Goal: Entertainment & Leisure: Browse casually

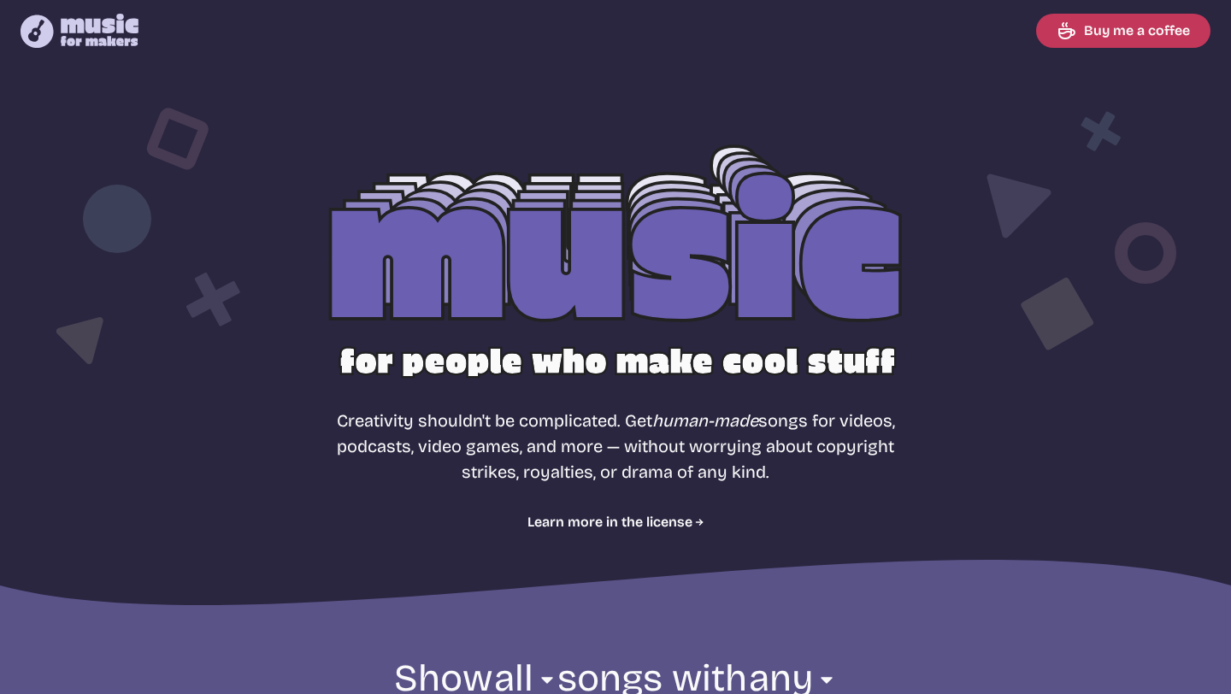
select select "most popular"
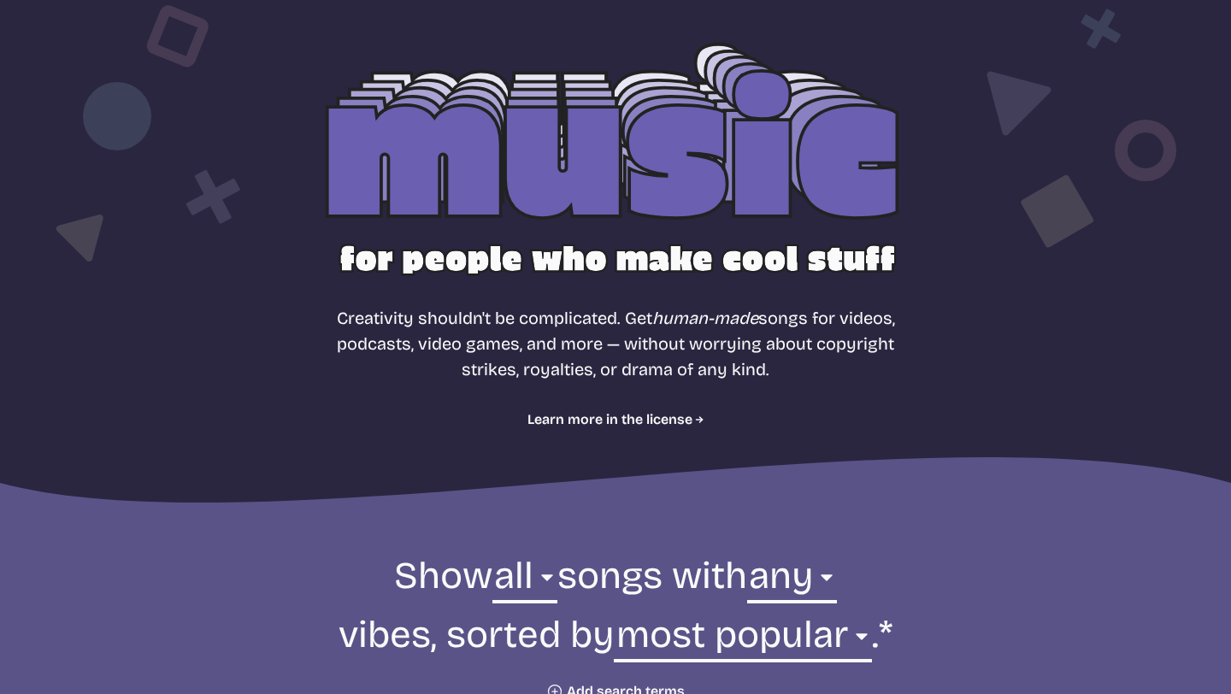
scroll to position [163, 0]
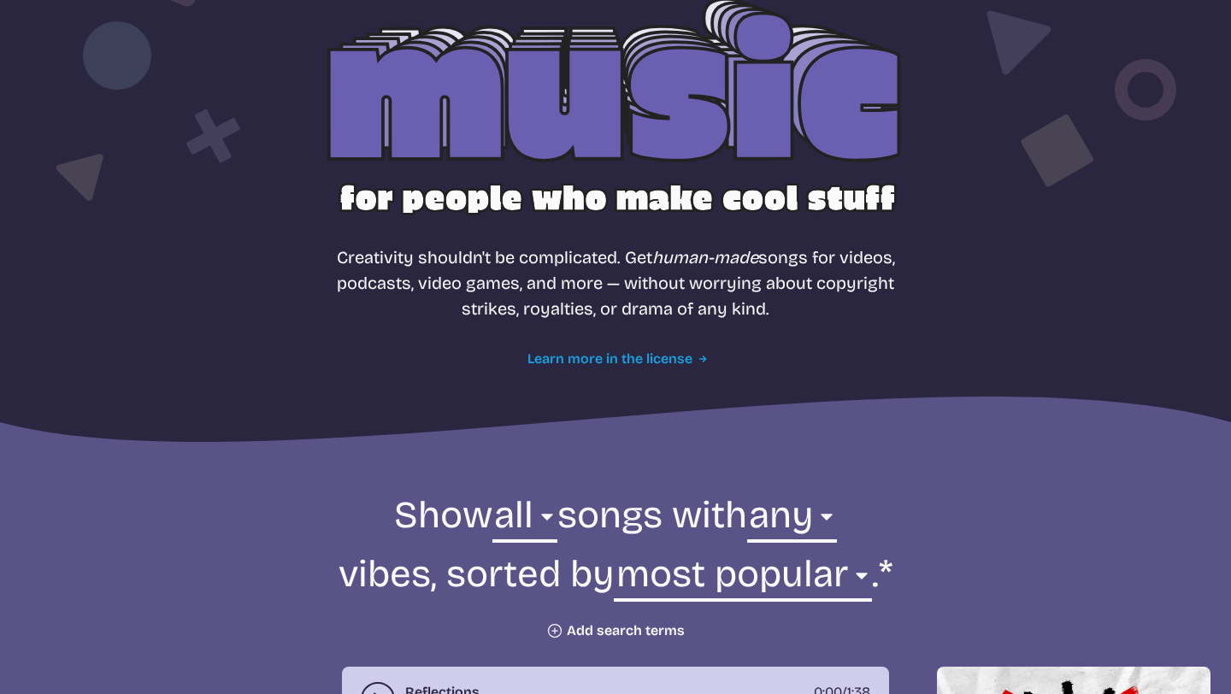
click at [585, 353] on link "Learn more in the license" at bounding box center [615, 359] width 177 height 21
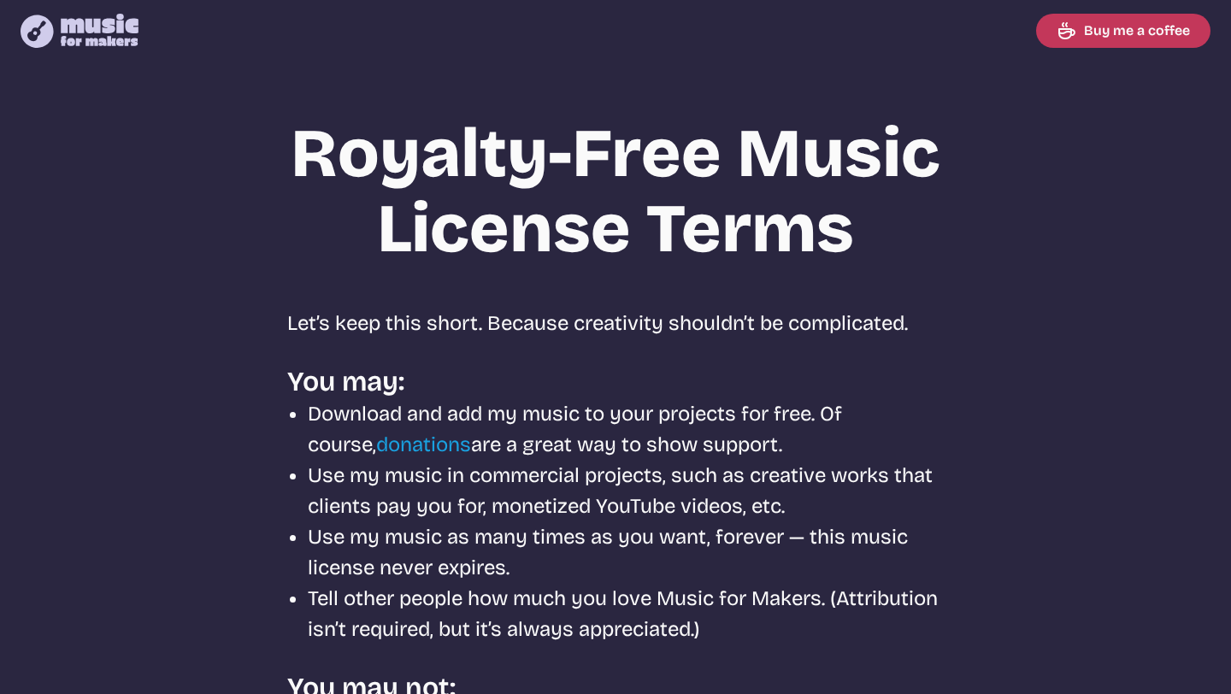
click at [92, 38] on icon "Music for Makers logo" at bounding box center [80, 31] width 118 height 34
select select "most popular"
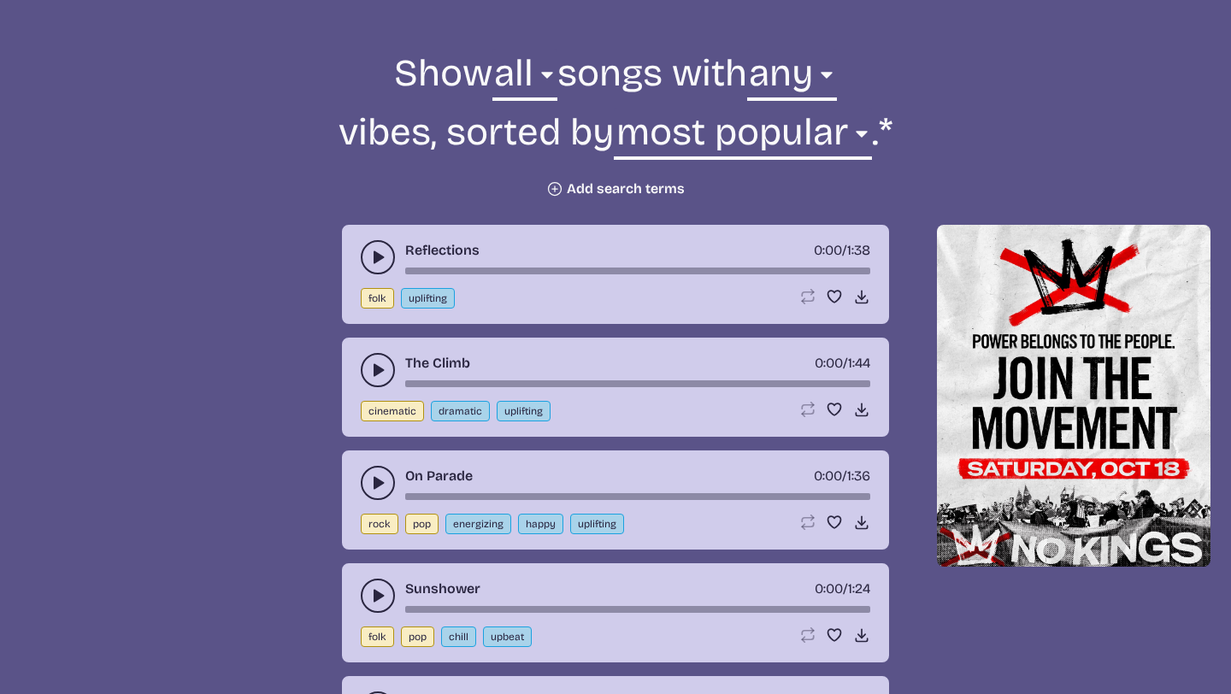
scroll to position [582, 0]
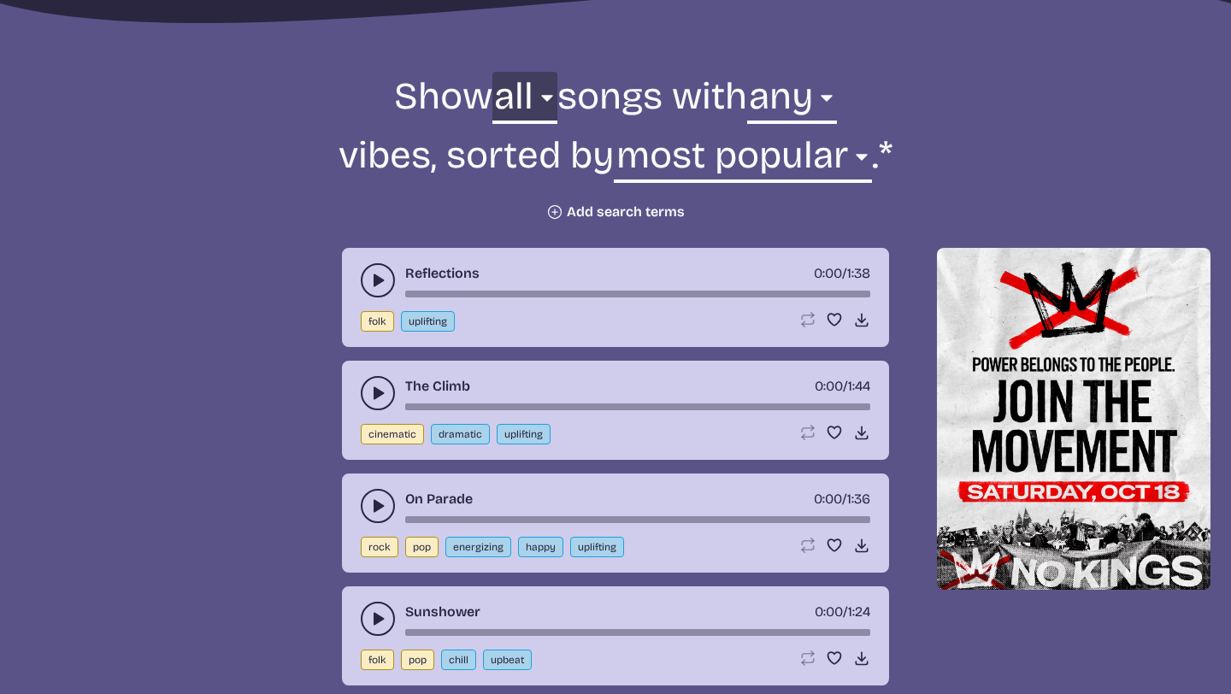
click at [504, 101] on select "all ambient cinematic electronic folk holiday jazz pop rock world" at bounding box center [524, 101] width 65 height 59
click at [764, 89] on select "any aggressive chill contemplative dark dramatic easygoing energizing happy ser…" at bounding box center [792, 101] width 90 height 59
select select "chill"
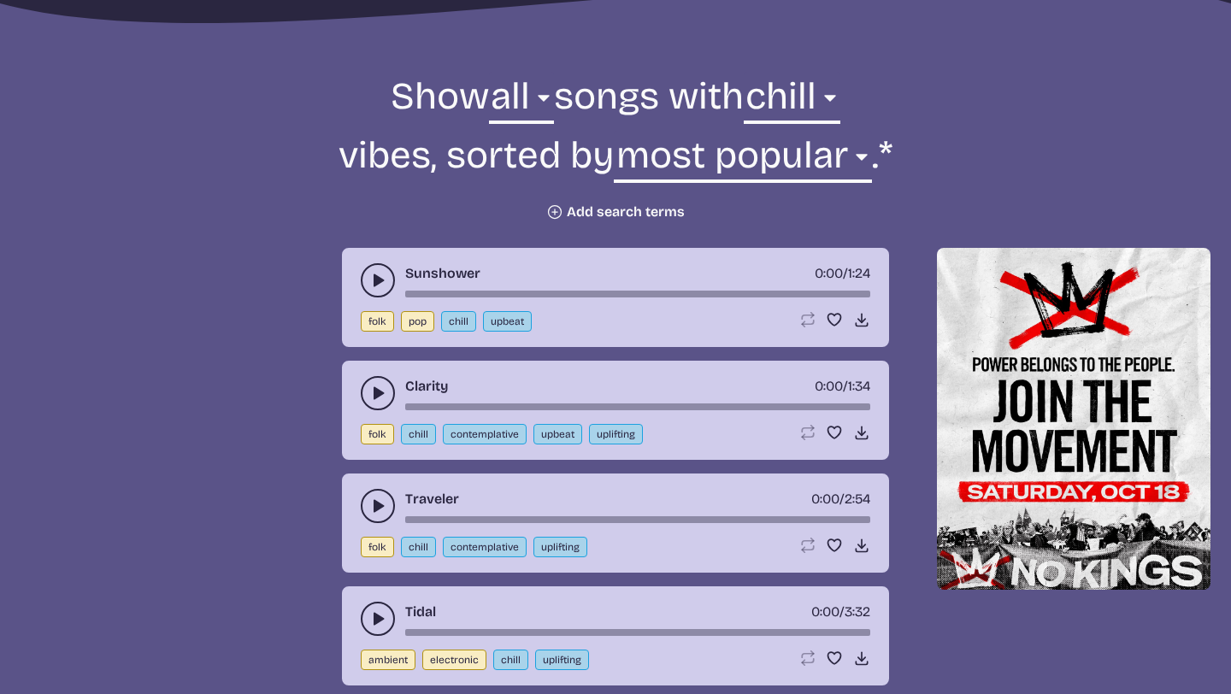
click at [375, 284] on use "play-pause toggle" at bounding box center [377, 280] width 17 height 17
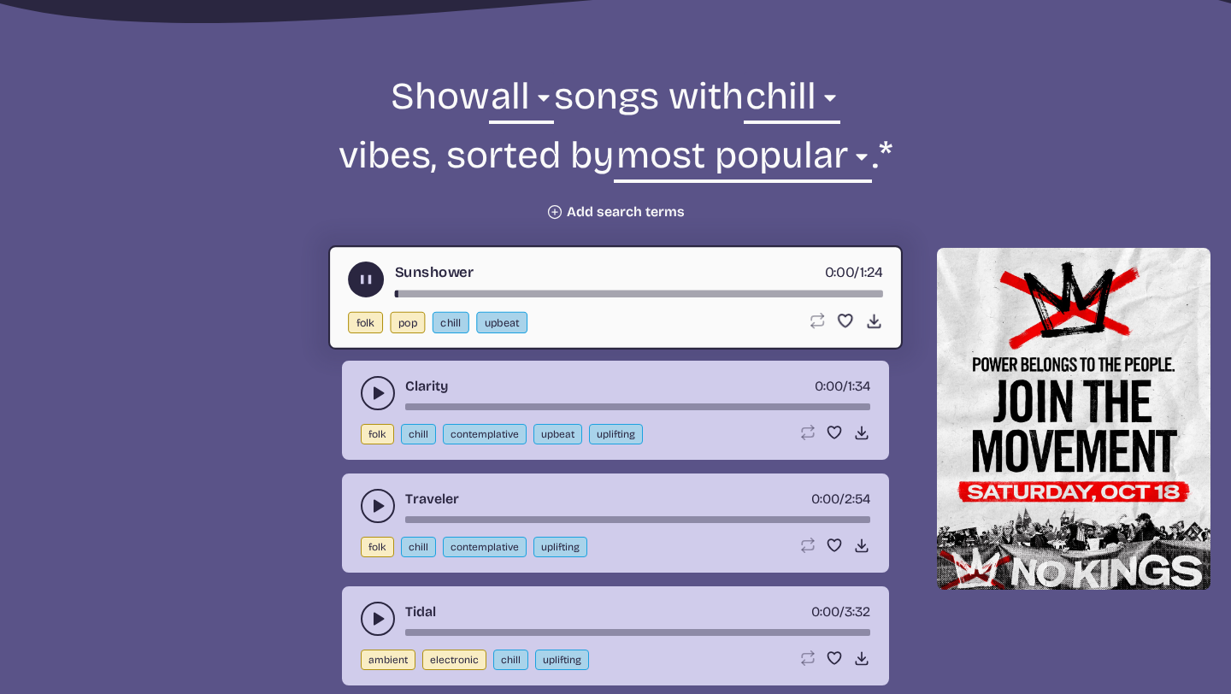
click at [375, 284] on button "play-pause toggle" at bounding box center [366, 280] width 36 height 36
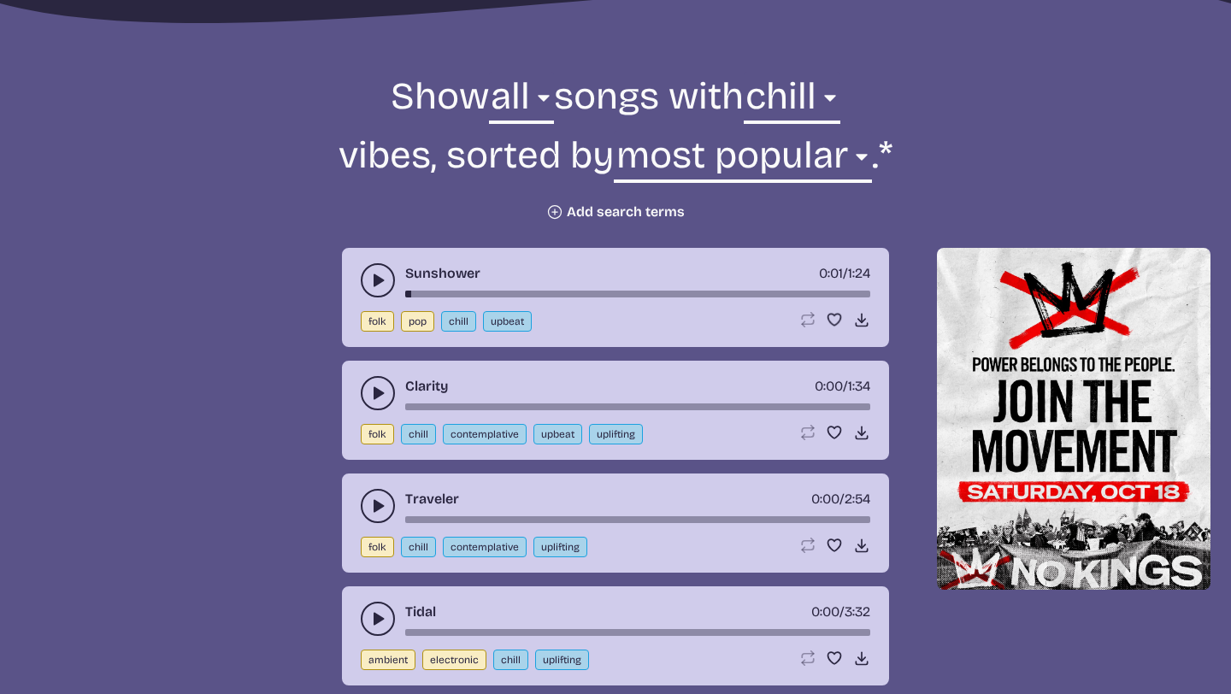
click at [372, 403] on button "play-pause toggle" at bounding box center [378, 393] width 34 height 34
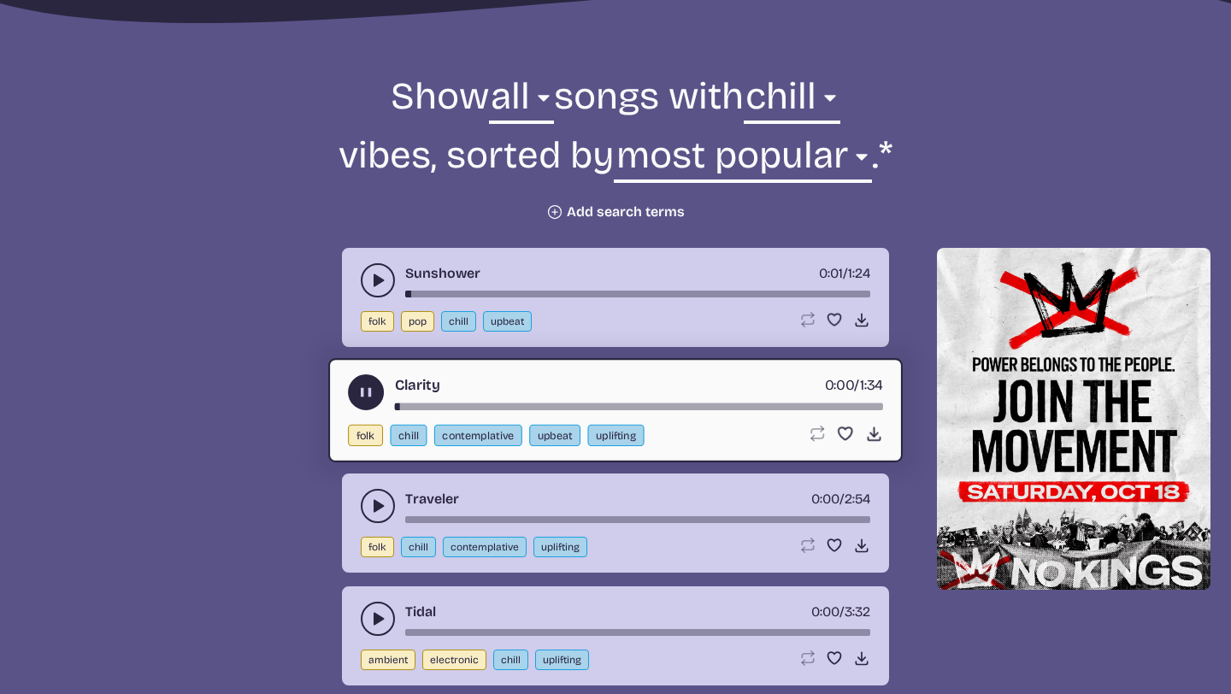
click at [372, 403] on button "play-pause toggle" at bounding box center [366, 392] width 36 height 36
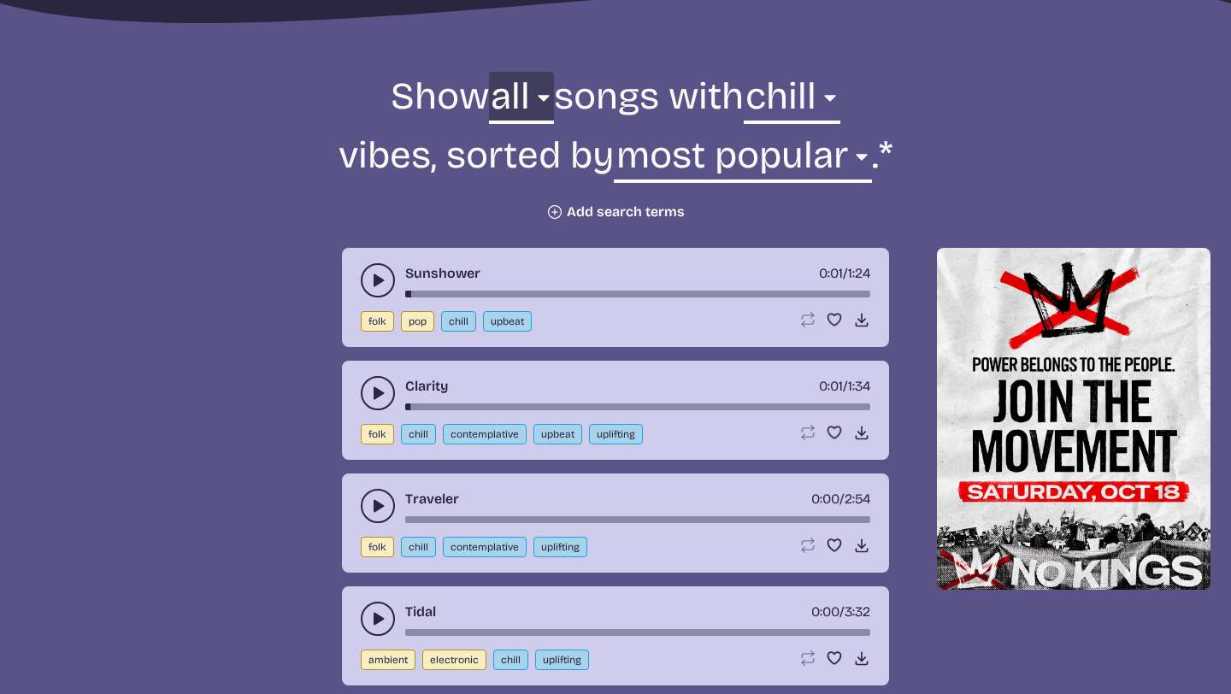
click at [507, 118] on select "all ambient cinematic electronic folk holiday jazz pop rock world" at bounding box center [521, 101] width 65 height 59
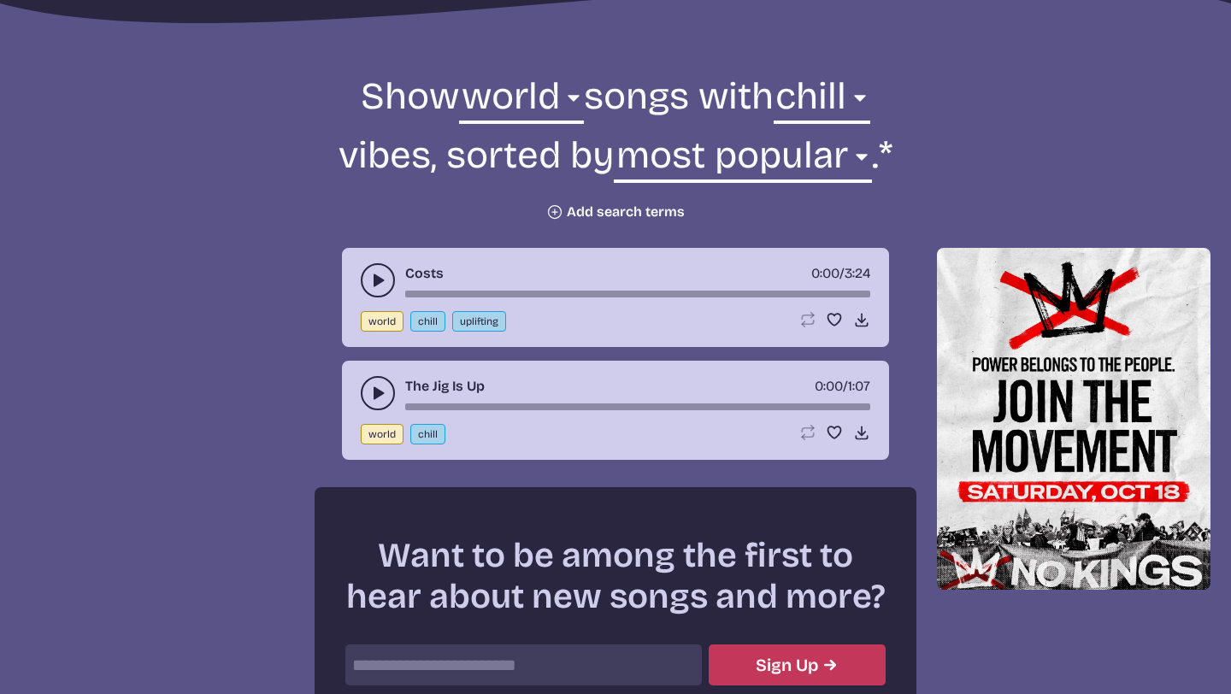
click at [369, 285] on icon "play-pause toggle" at bounding box center [377, 280] width 17 height 17
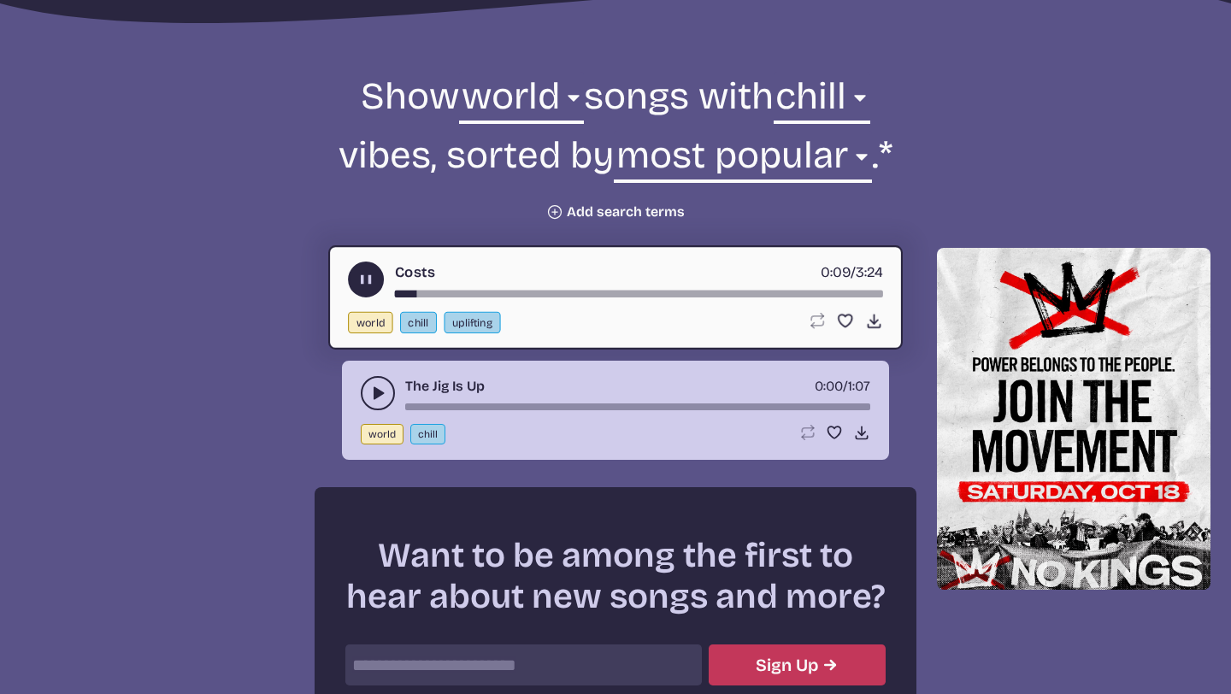
click at [386, 397] on icon "play-pause toggle" at bounding box center [377, 393] width 17 height 17
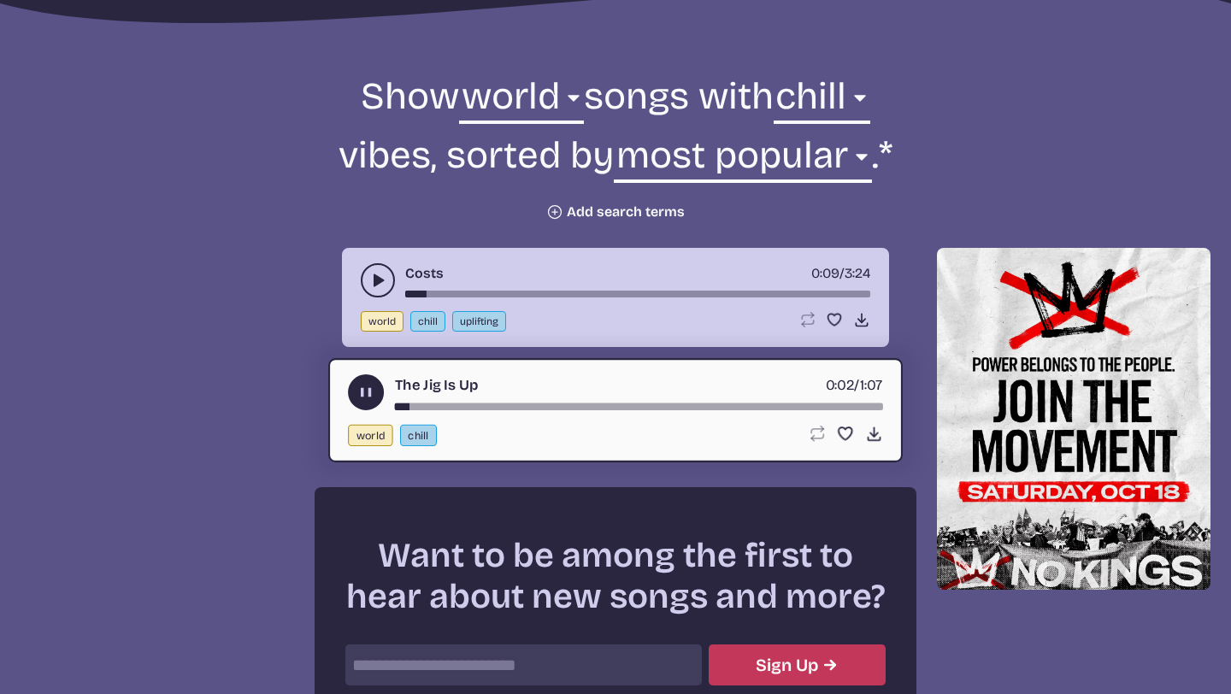
click at [372, 396] on use "play-pause toggle" at bounding box center [366, 393] width 18 height 18
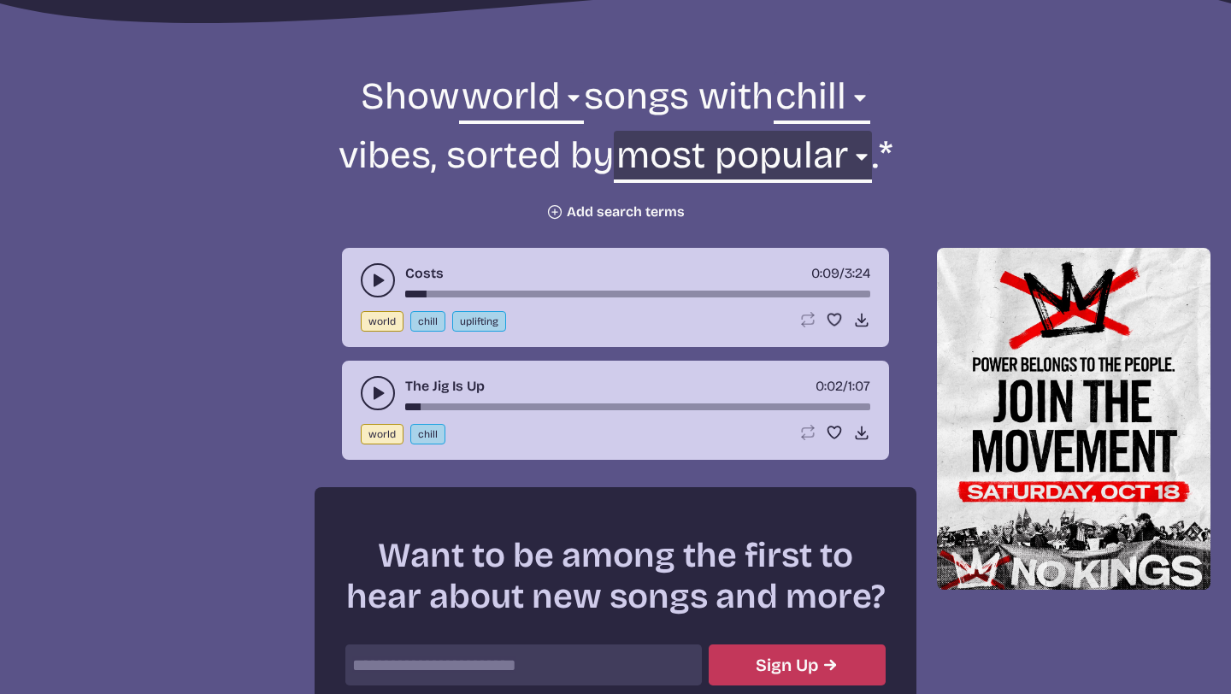
click at [774, 142] on select "newest oldest most popular least popular name" at bounding box center [742, 160] width 257 height 59
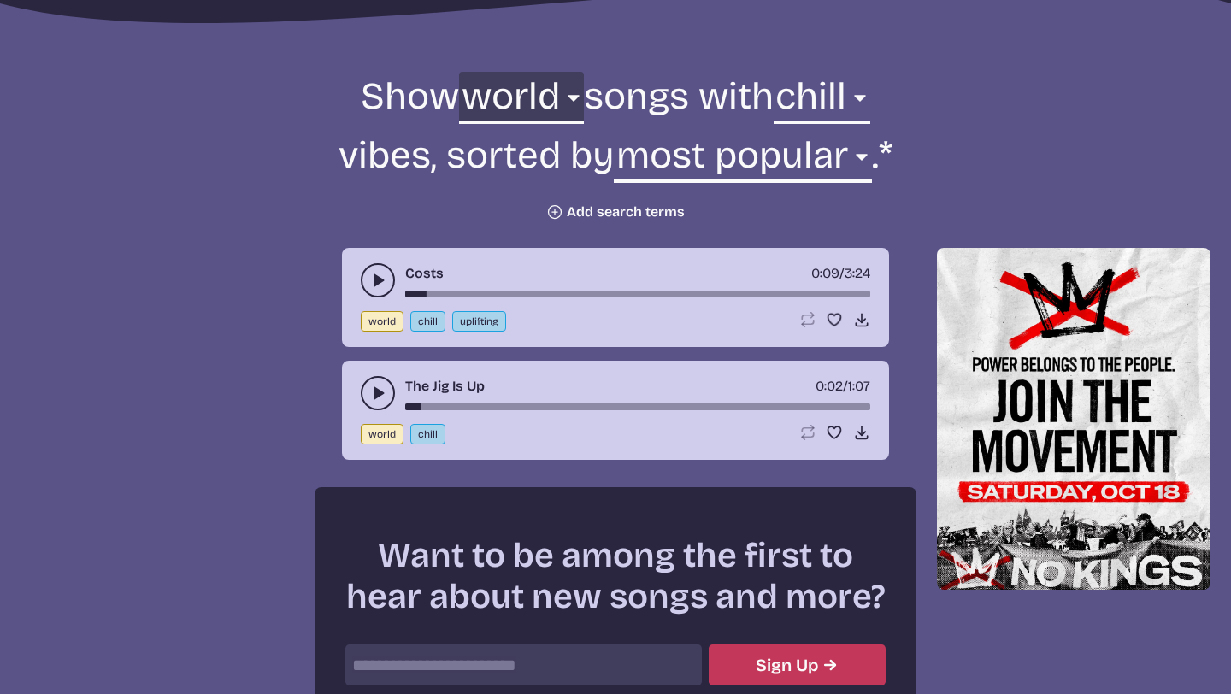
click at [509, 91] on select "all ambient cinematic electronic folk holiday jazz pop rock world" at bounding box center [521, 101] width 124 height 59
select select "all"
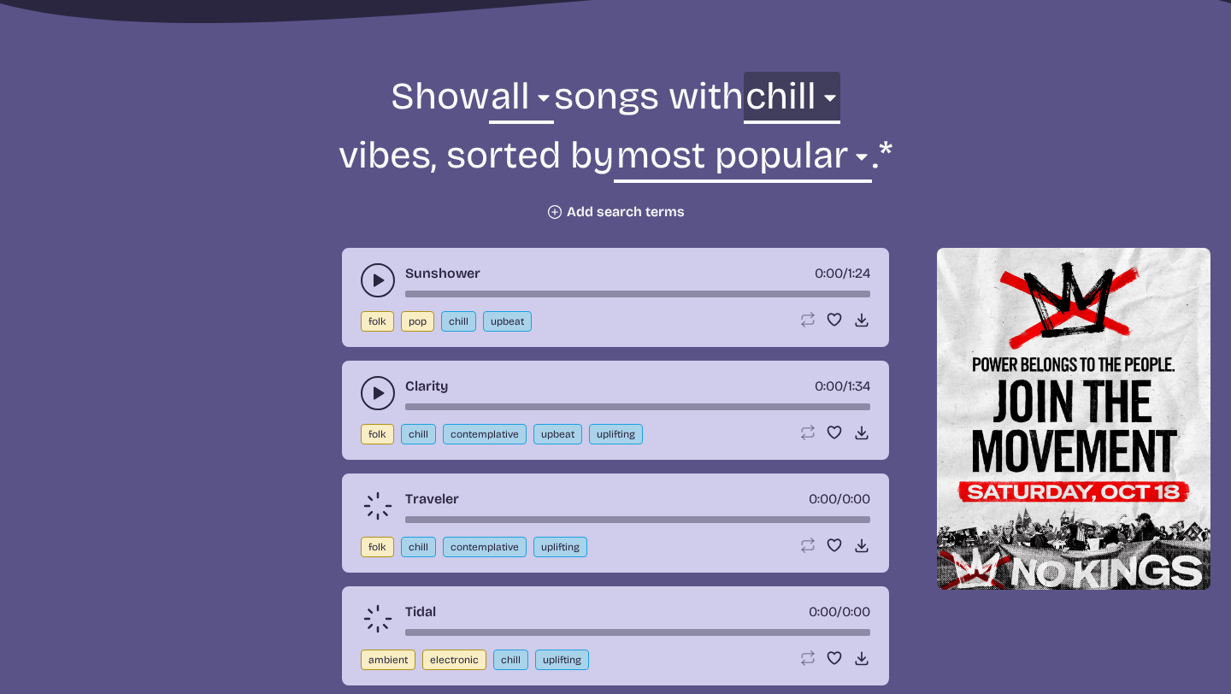
click at [828, 94] on select "any aggressive chill contemplative dark dramatic easygoing energizing happy ser…" at bounding box center [792, 101] width 97 height 59
select select "any"
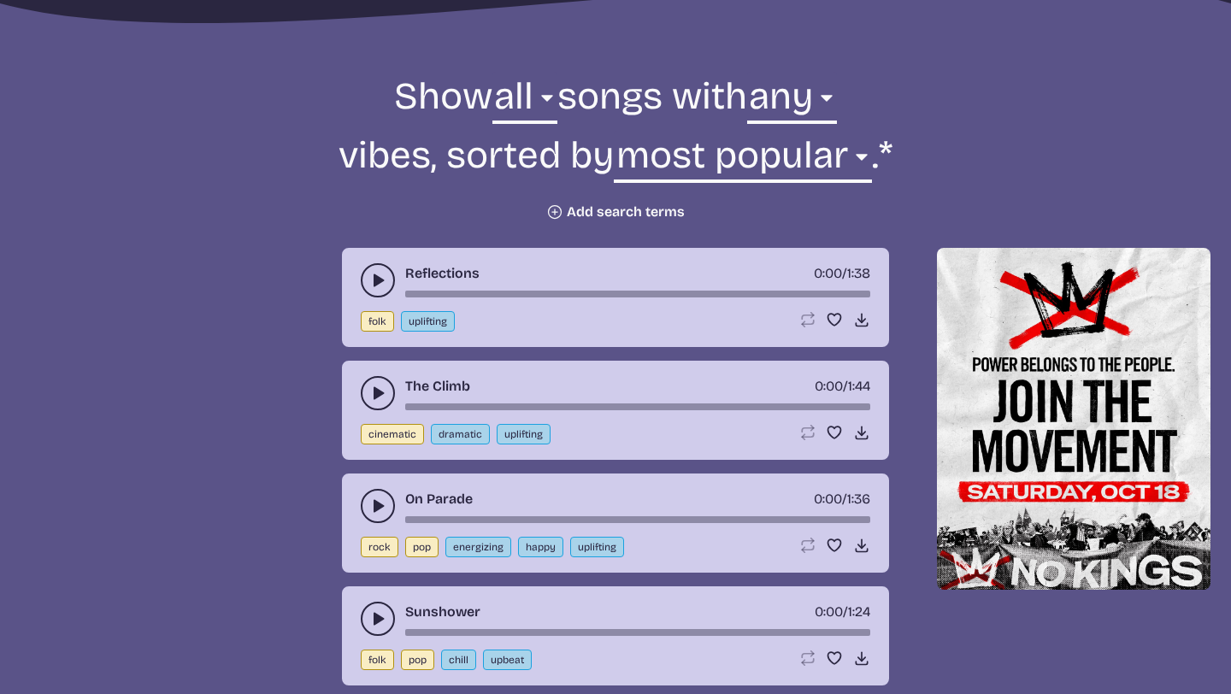
click at [392, 280] on button "play-pause toggle" at bounding box center [378, 280] width 34 height 34
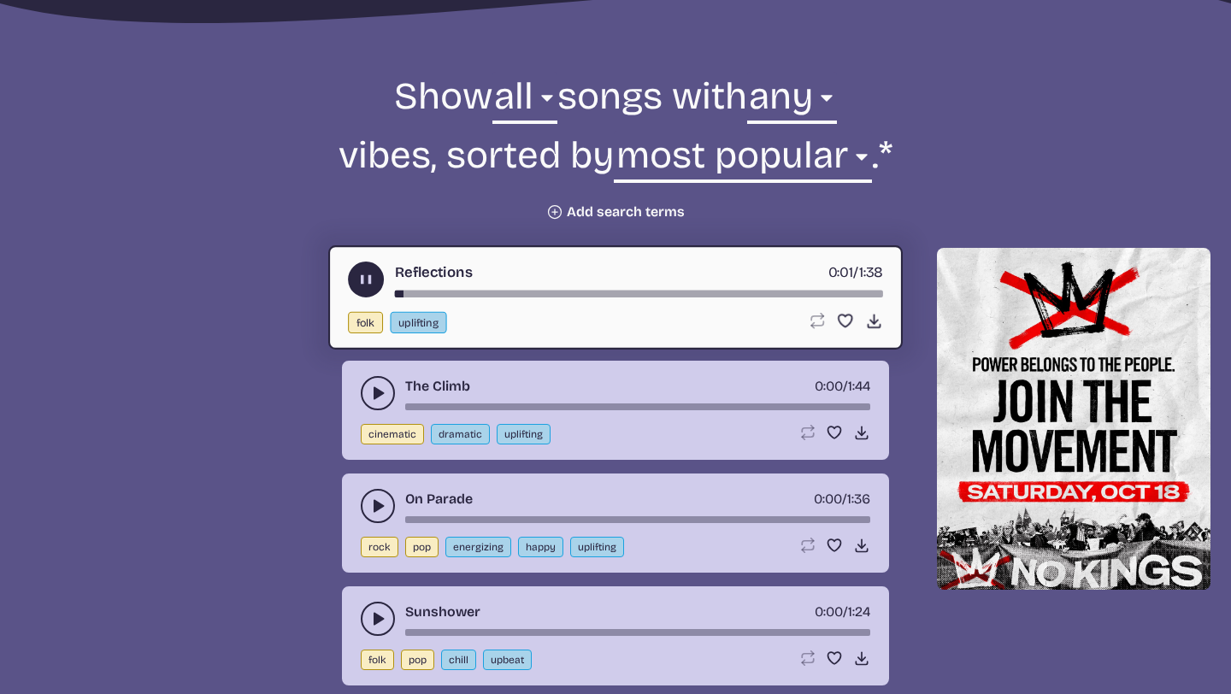
click at [371, 280] on use "play-pause toggle" at bounding box center [366, 280] width 18 height 18
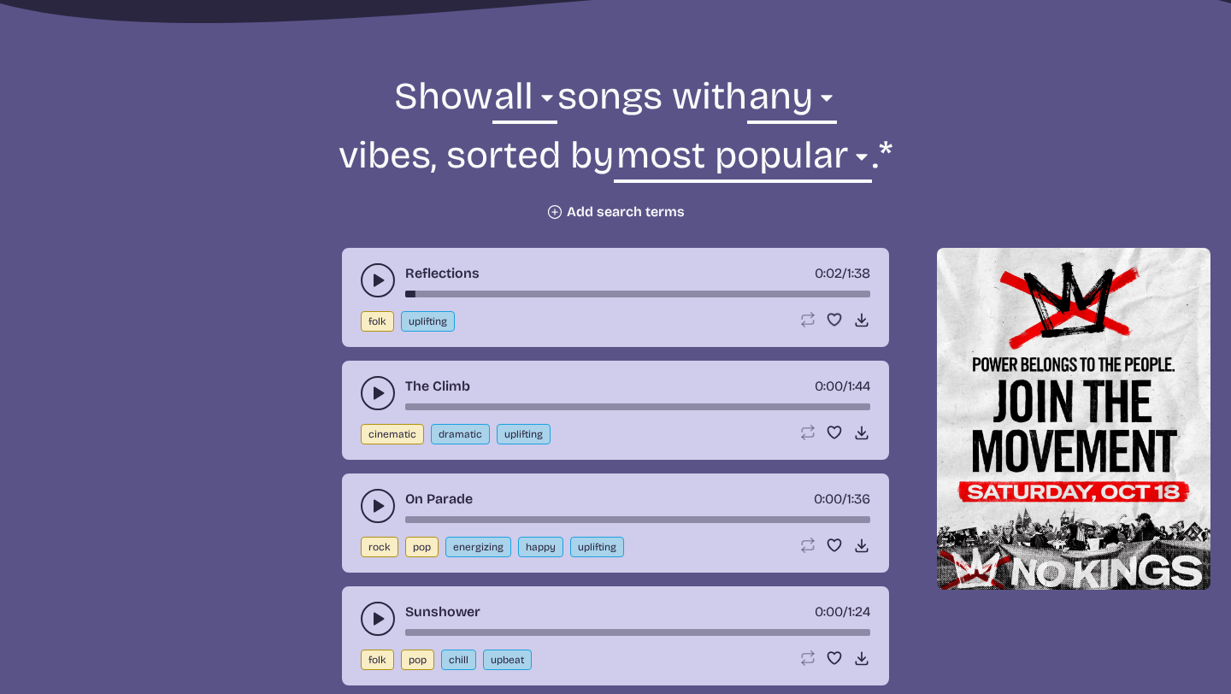
click at [366, 384] on button "play-pause toggle" at bounding box center [378, 393] width 34 height 34
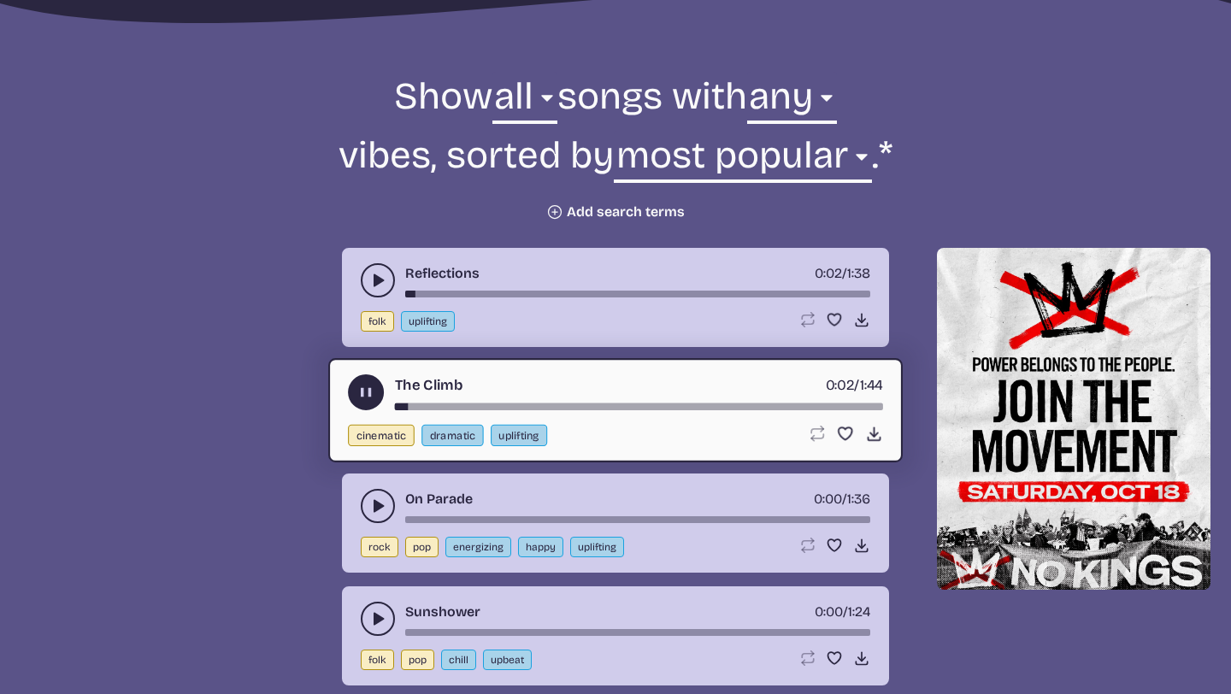
click at [363, 399] on icon "play-pause toggle" at bounding box center [366, 393] width 18 height 18
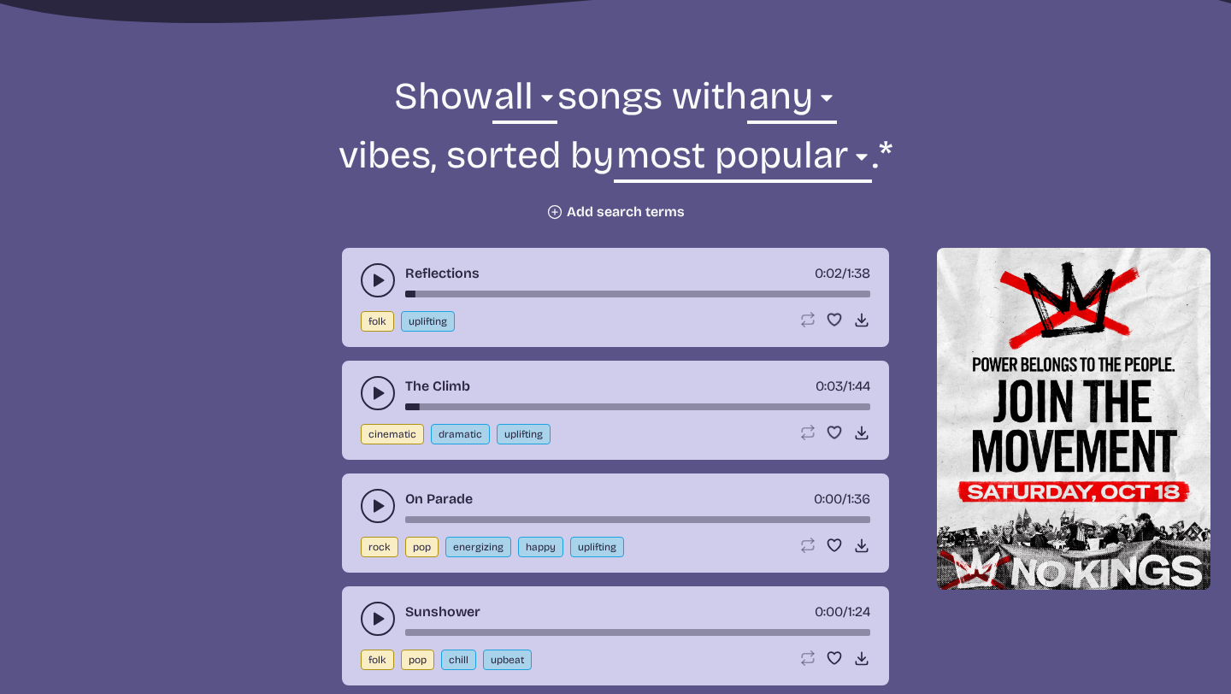
click at [364, 501] on button "play-pause toggle" at bounding box center [378, 506] width 34 height 34
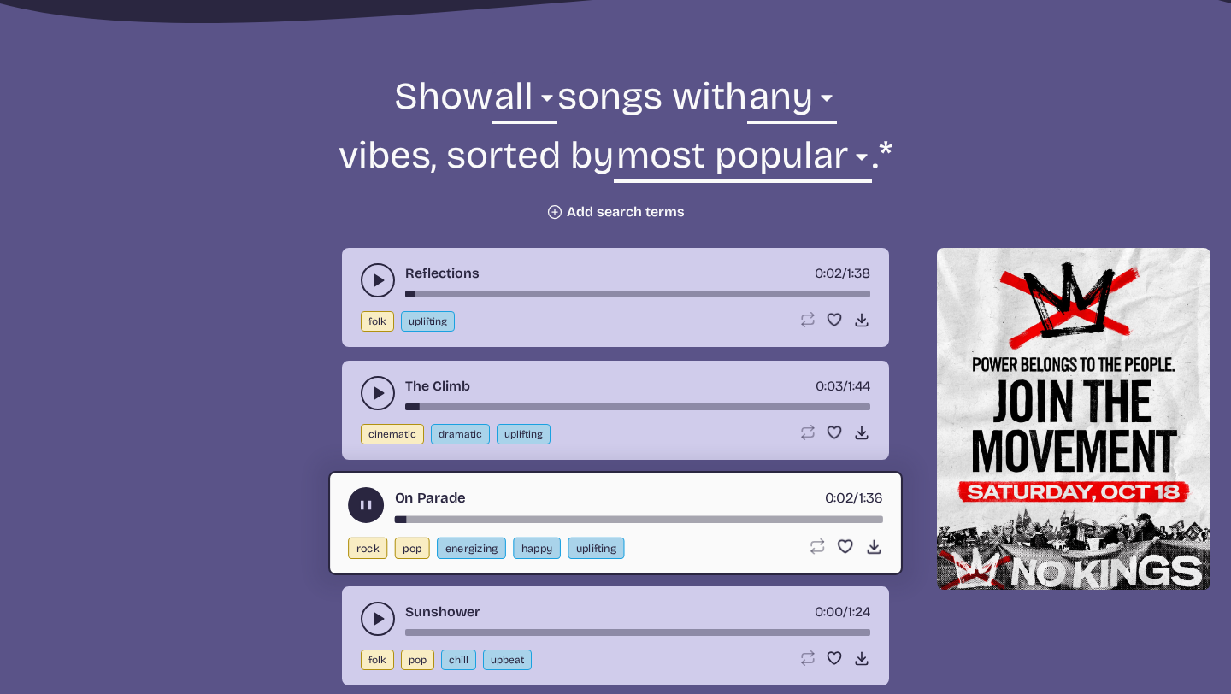
click at [364, 501] on use "play-pause toggle" at bounding box center [366, 506] width 18 height 18
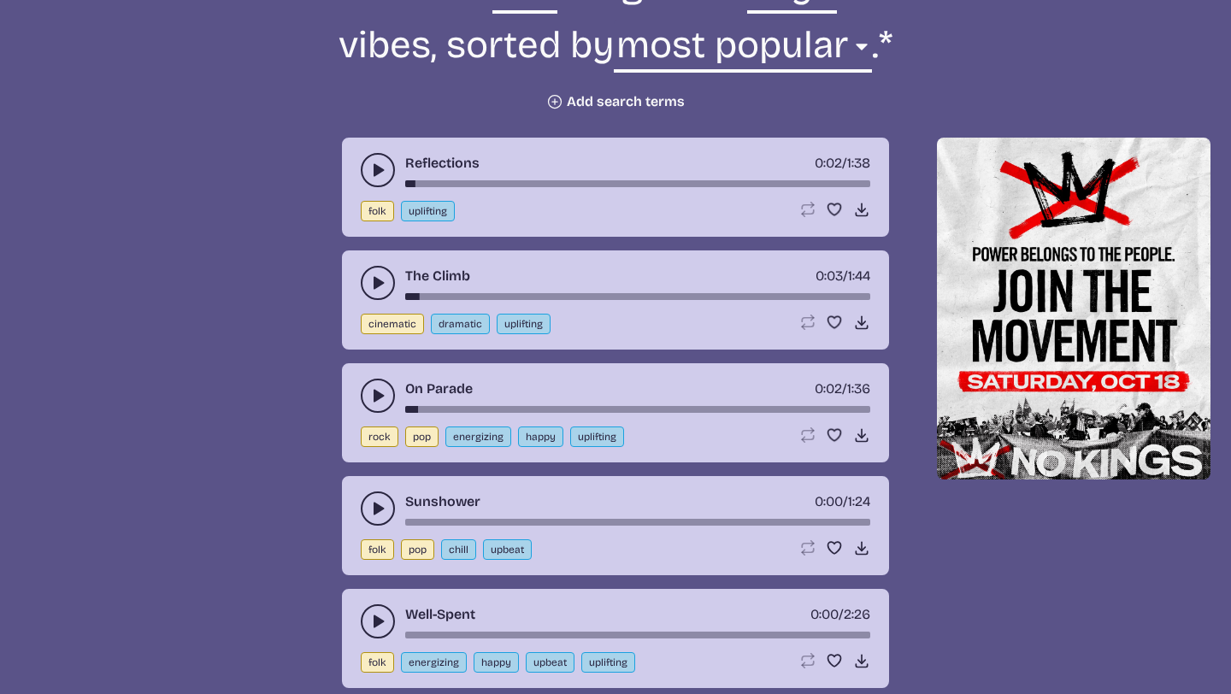
scroll to position [715, 0]
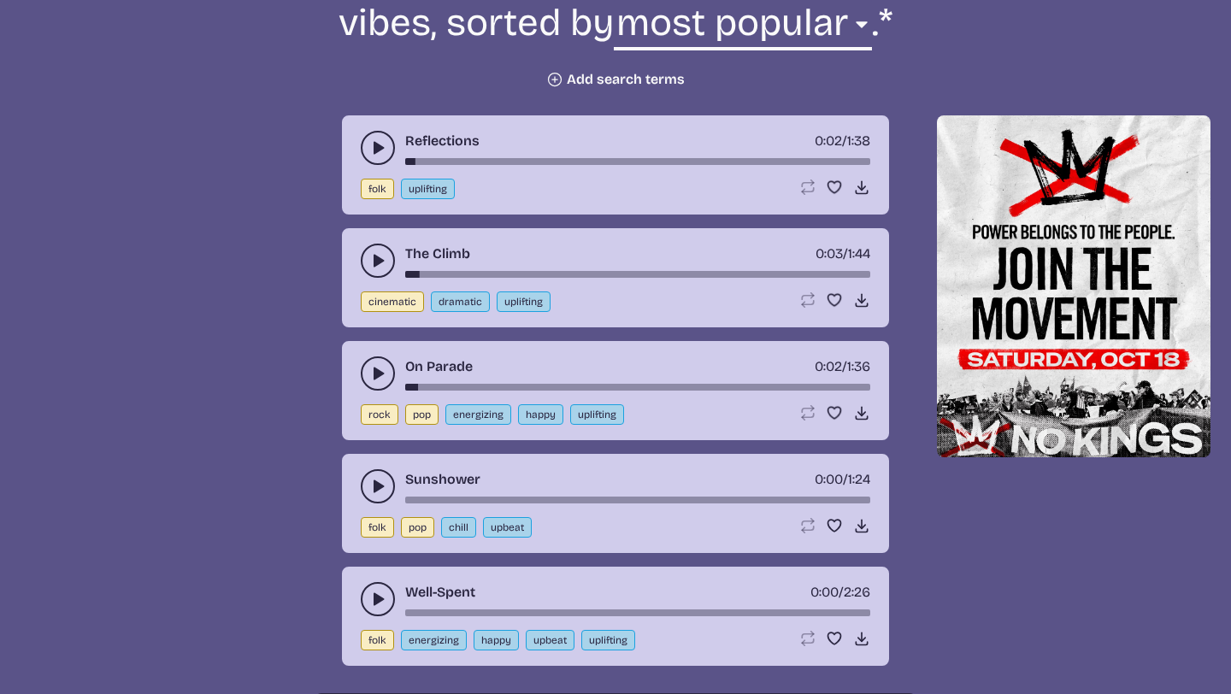
click at [361, 488] on button "play-pause toggle" at bounding box center [378, 486] width 34 height 34
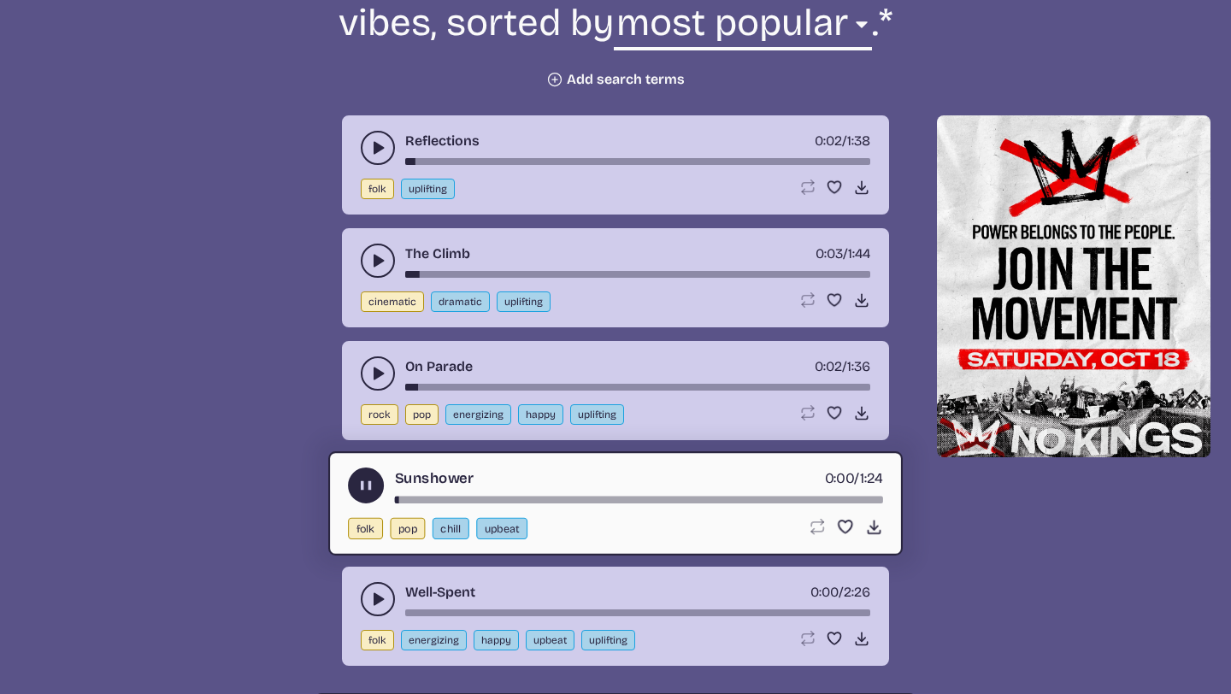
click at [361, 488] on use "play-pause toggle" at bounding box center [366, 486] width 18 height 18
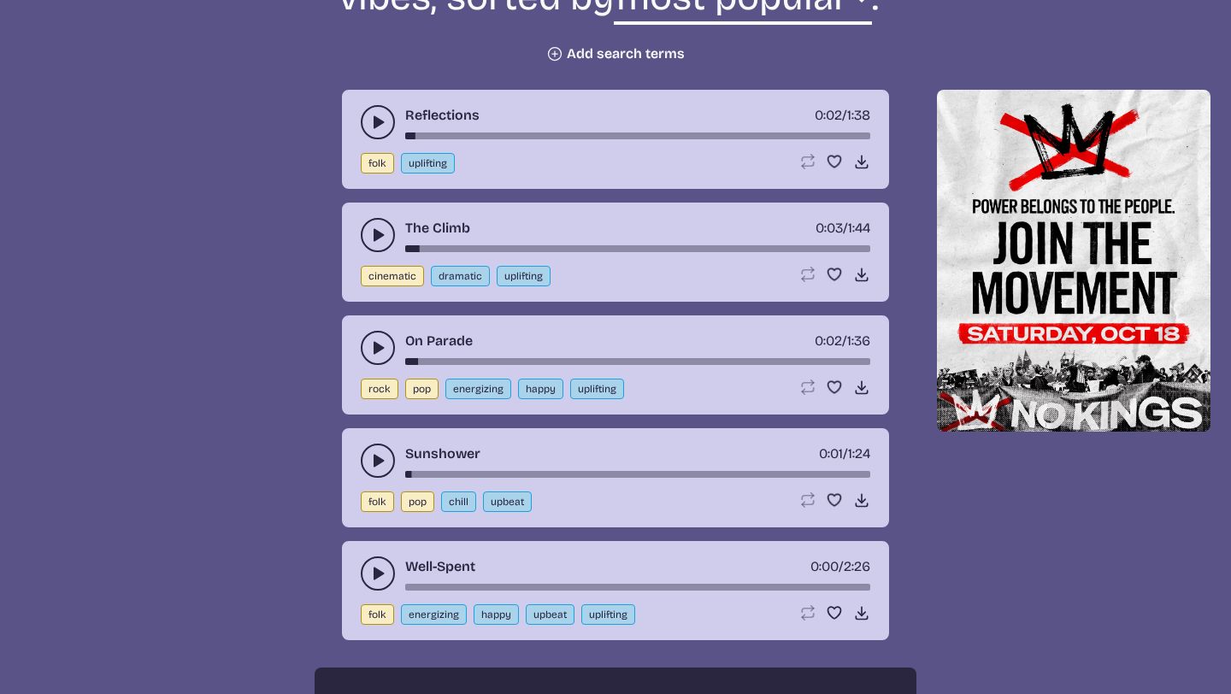
scroll to position [760, 0]
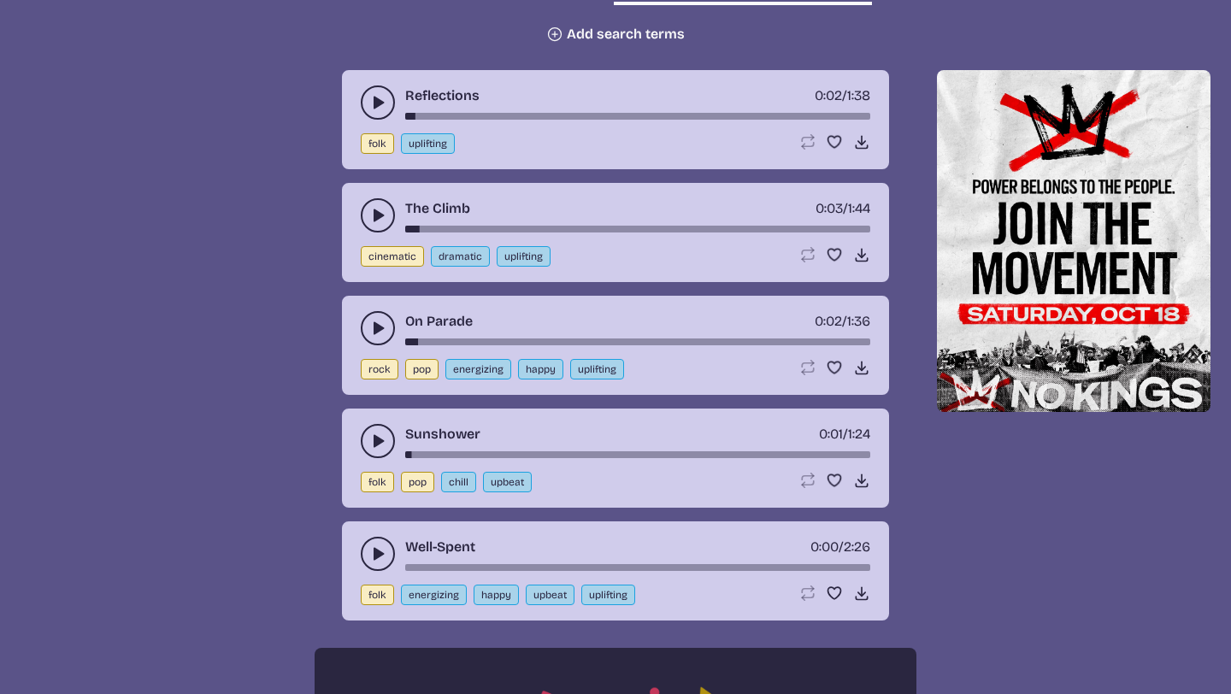
click at [369, 550] on icon "play-pause toggle" at bounding box center [377, 553] width 17 height 17
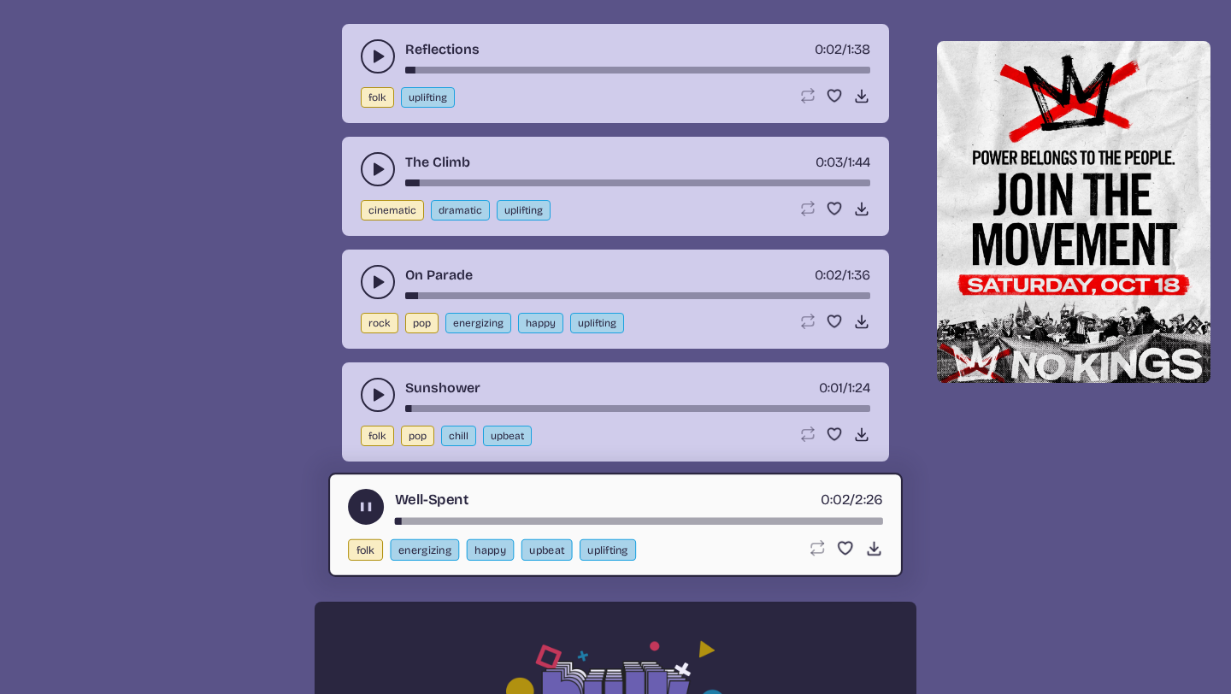
scroll to position [858, 0]
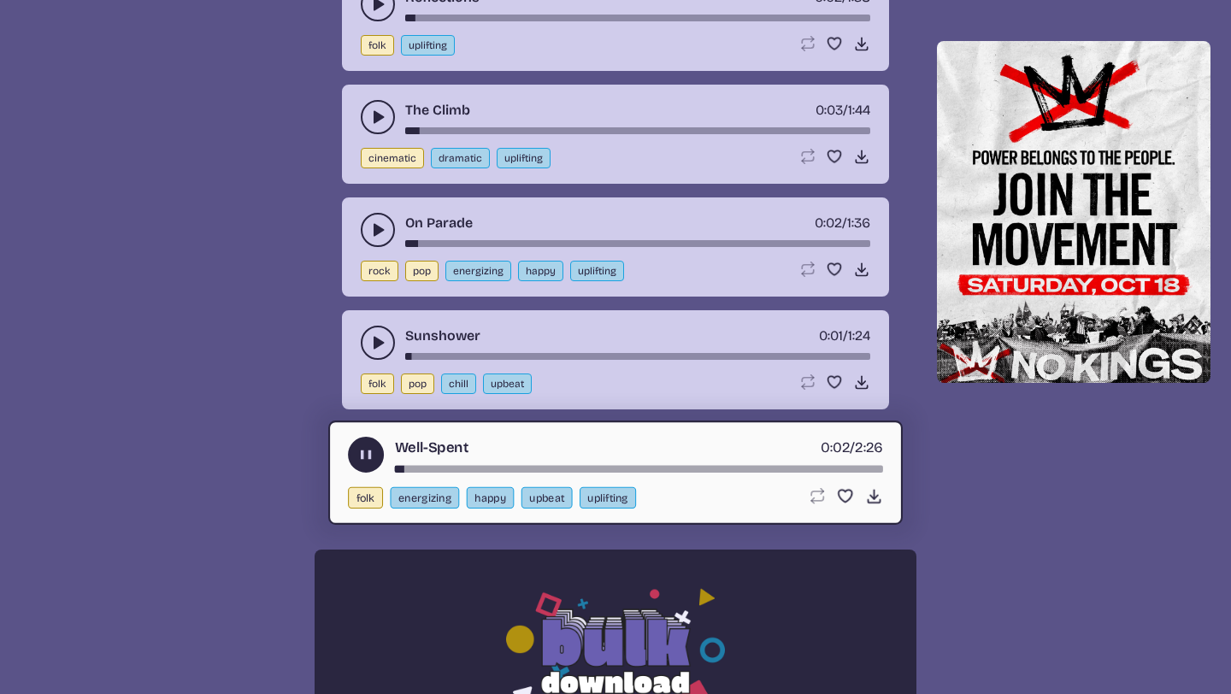
click at [363, 454] on use "play-pause toggle" at bounding box center [366, 455] width 18 height 18
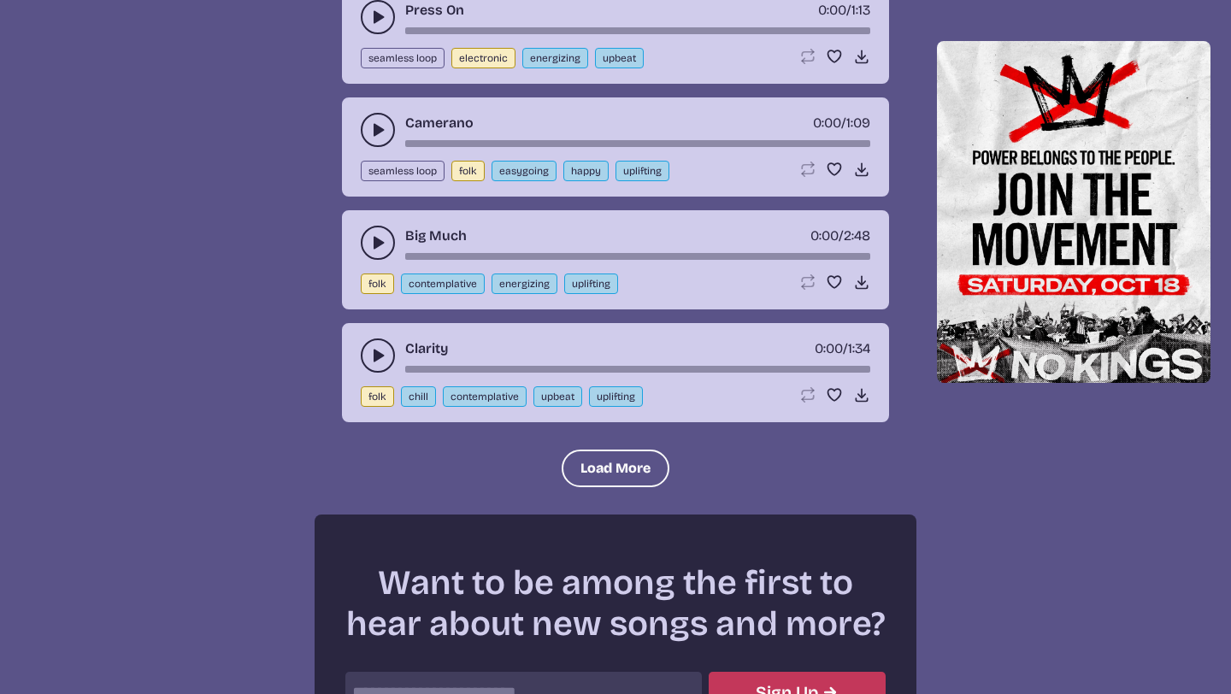
scroll to position [1975, 0]
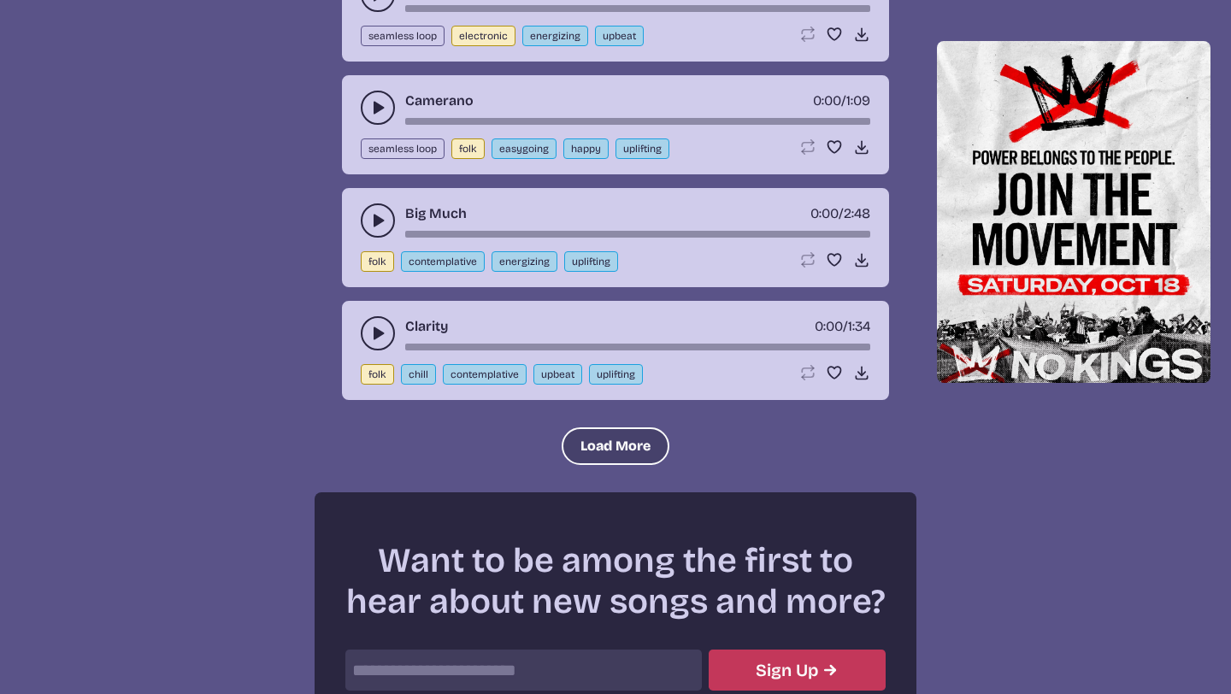
click at [595, 442] on button "Load More" at bounding box center [616, 446] width 108 height 38
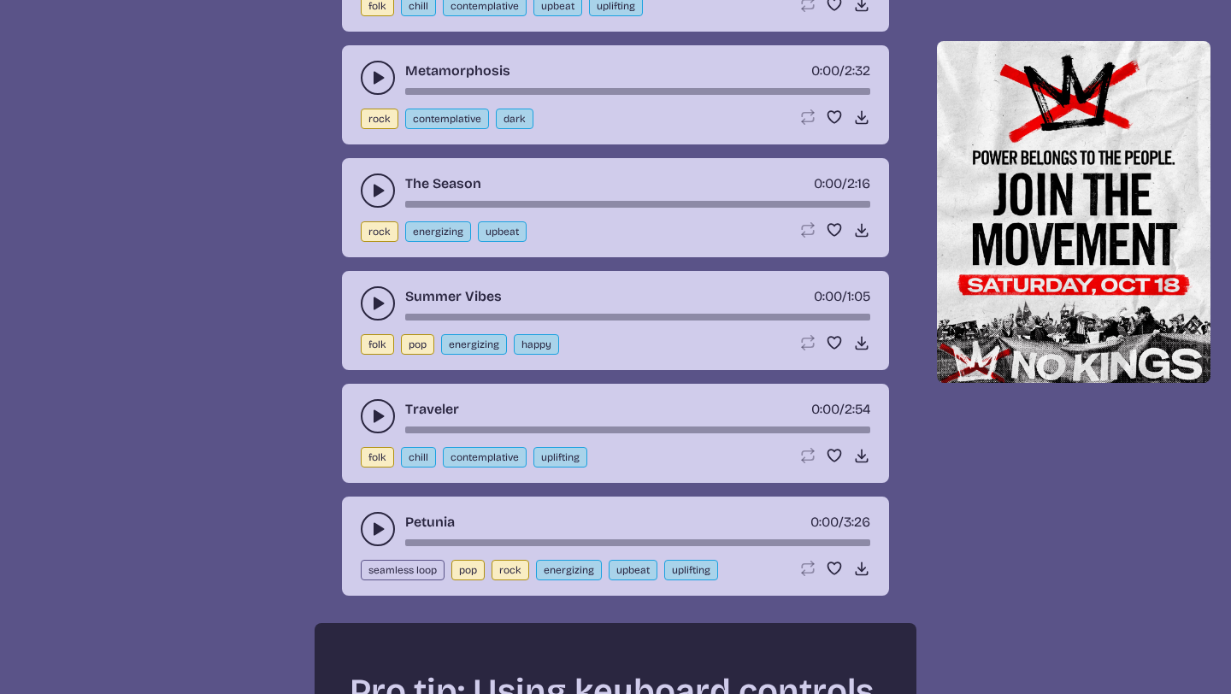
scroll to position [2371, 0]
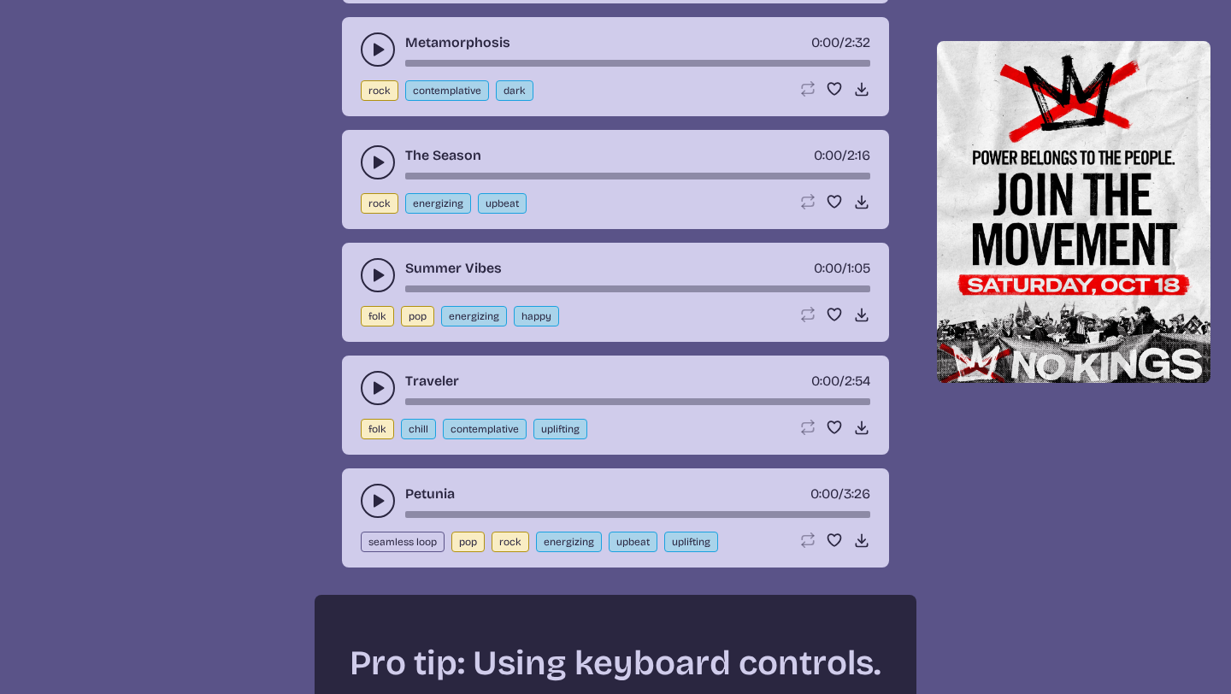
click at [371, 498] on icon "play-pause toggle" at bounding box center [377, 500] width 17 height 17
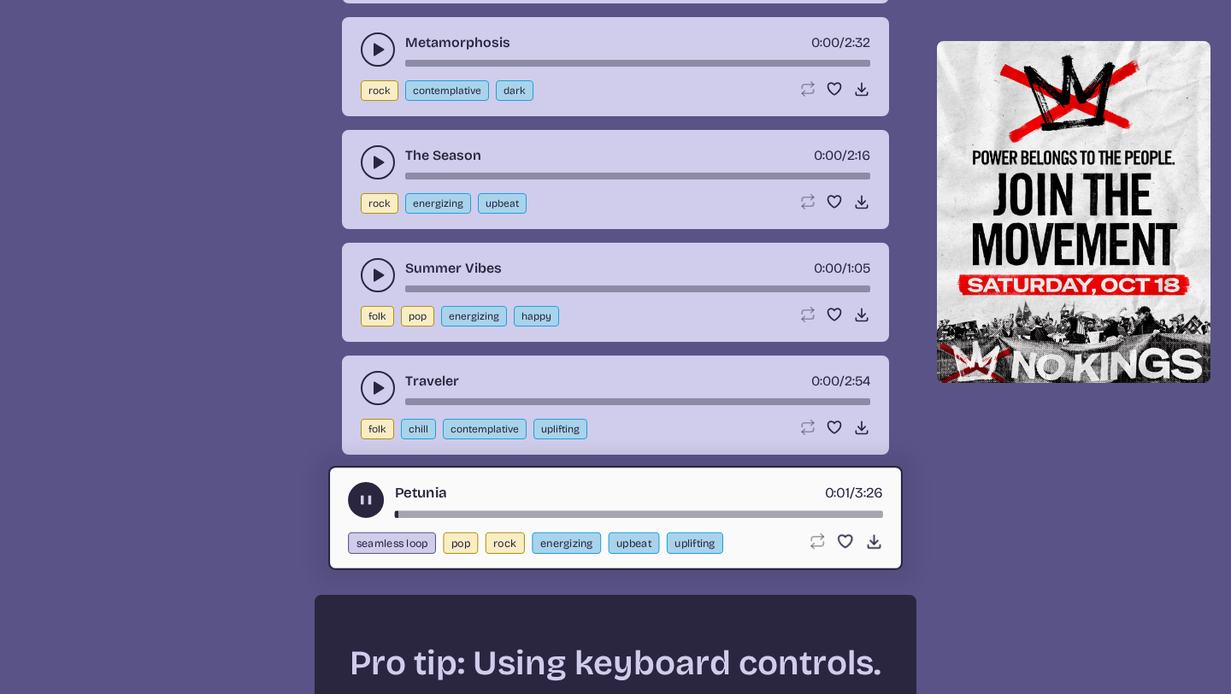
click at [354, 499] on button "play-pause toggle" at bounding box center [366, 500] width 36 height 36
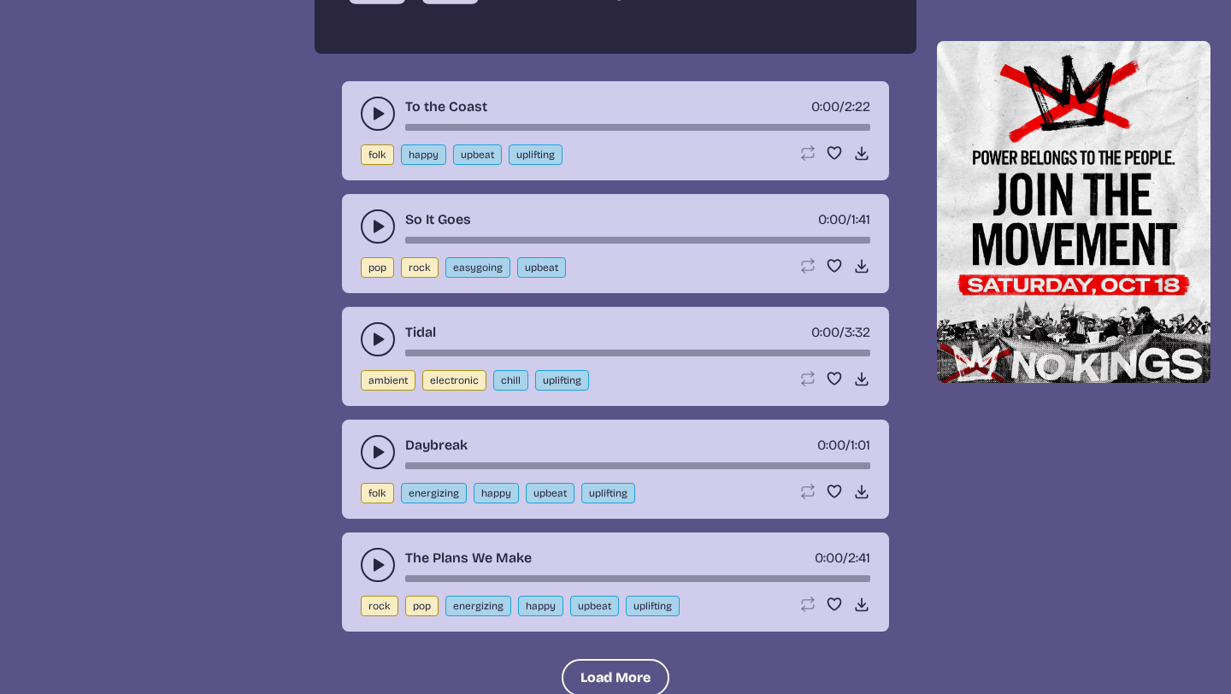
scroll to position [3270, 0]
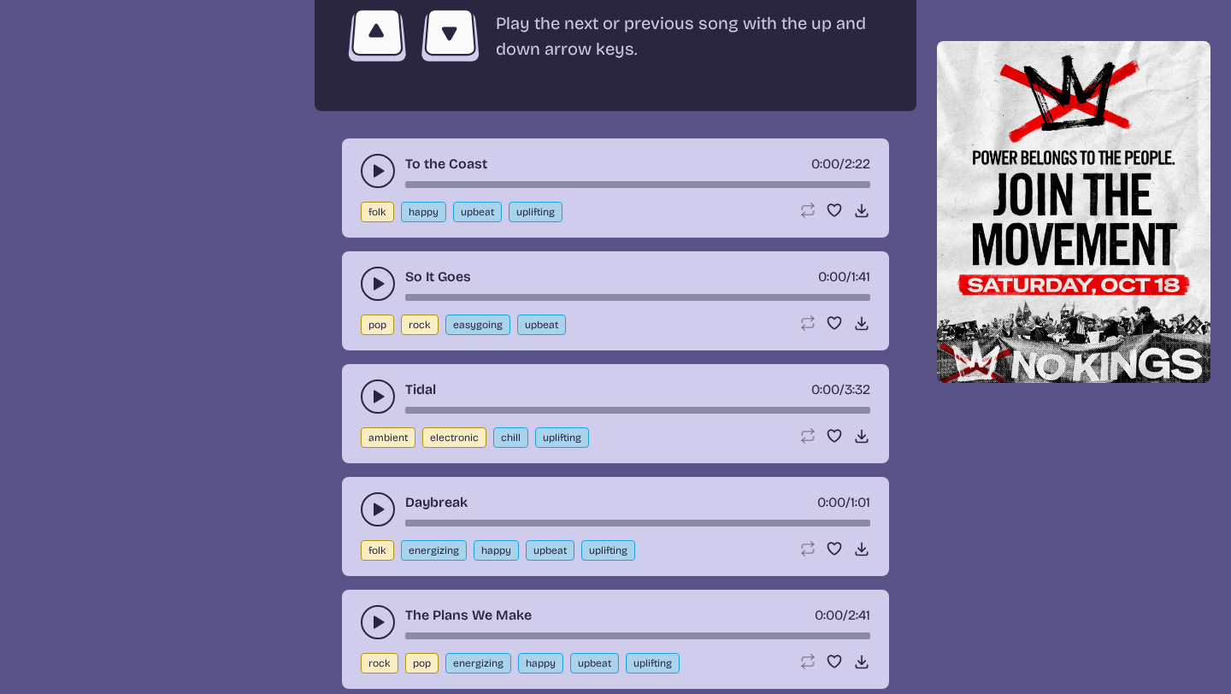
click at [371, 382] on button "play-pause toggle" at bounding box center [378, 397] width 34 height 34
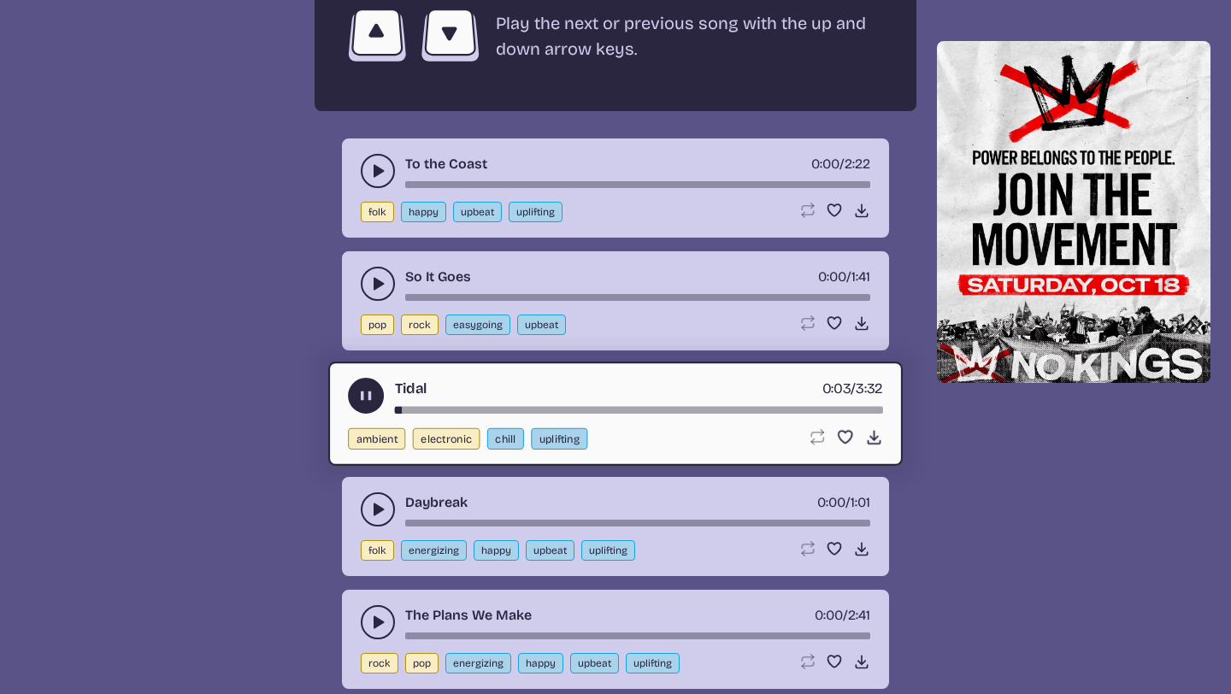
click at [420, 411] on div "song-time-bar" at bounding box center [639, 410] width 488 height 7
click at [442, 403] on div "Tidal 0:14 / 3:32" at bounding box center [615, 396] width 535 height 36
click at [450, 405] on div "Tidal 0:15 / 3:32" at bounding box center [615, 396] width 535 height 36
click at [449, 409] on div "song-time-bar" at bounding box center [639, 410] width 488 height 7
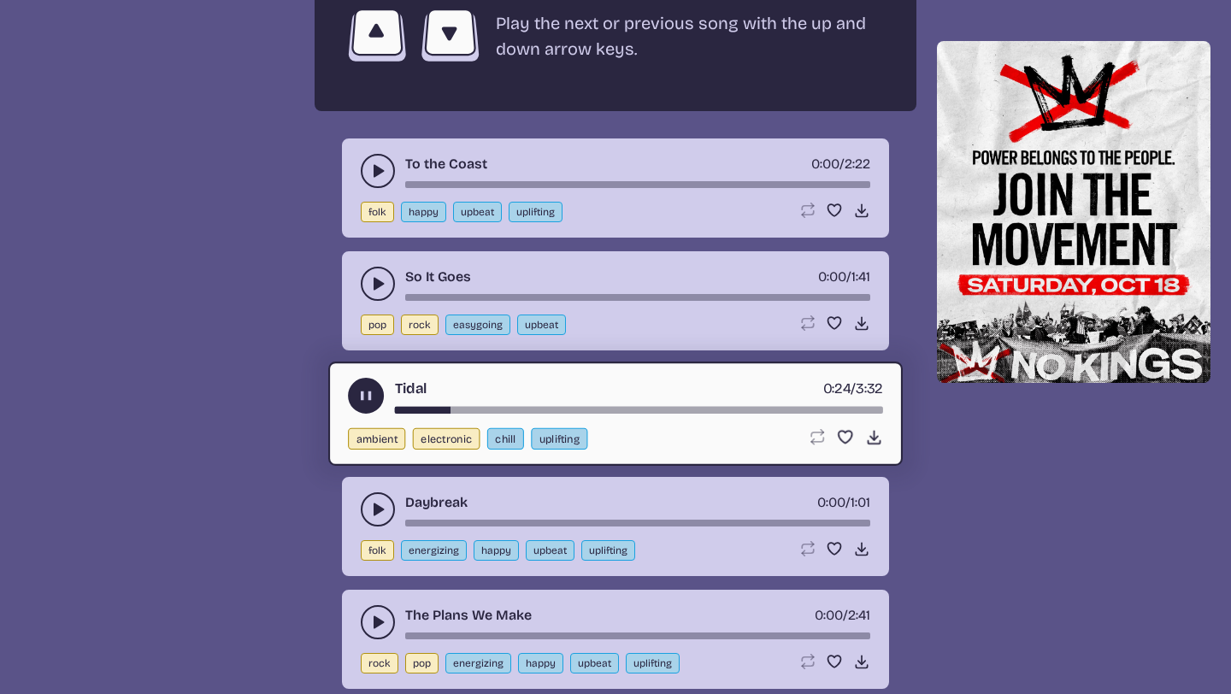
click at [373, 392] on icon "play-pause toggle" at bounding box center [366, 396] width 18 height 18
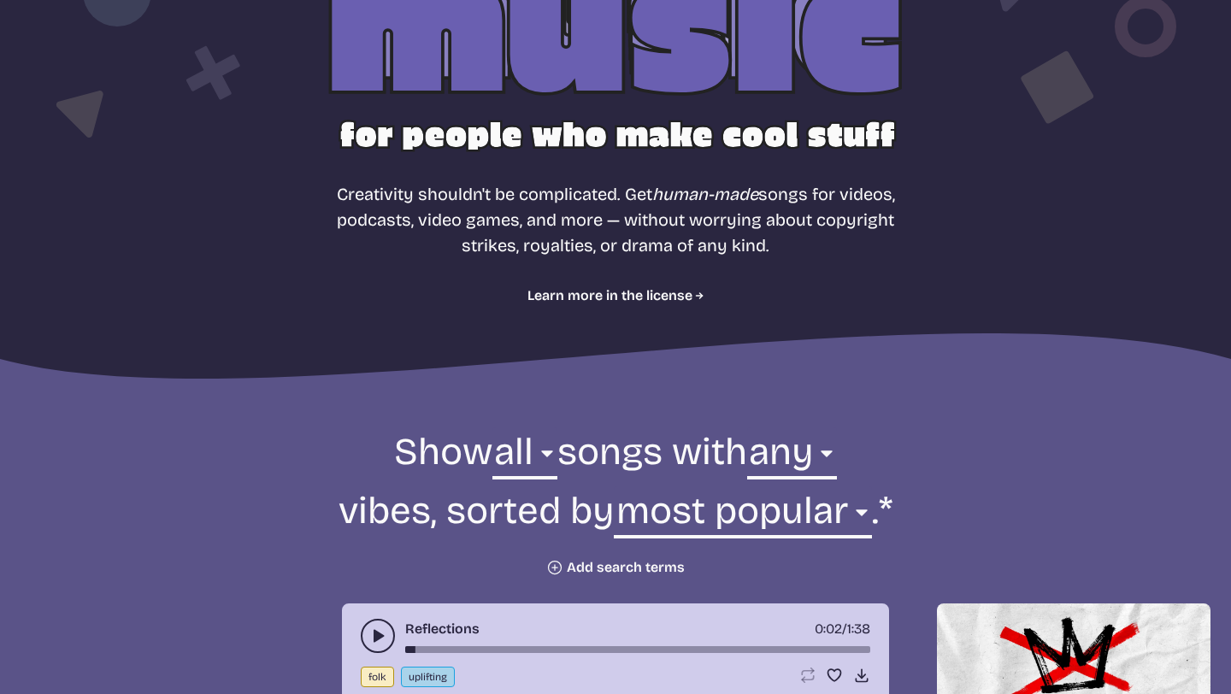
scroll to position [245, 0]
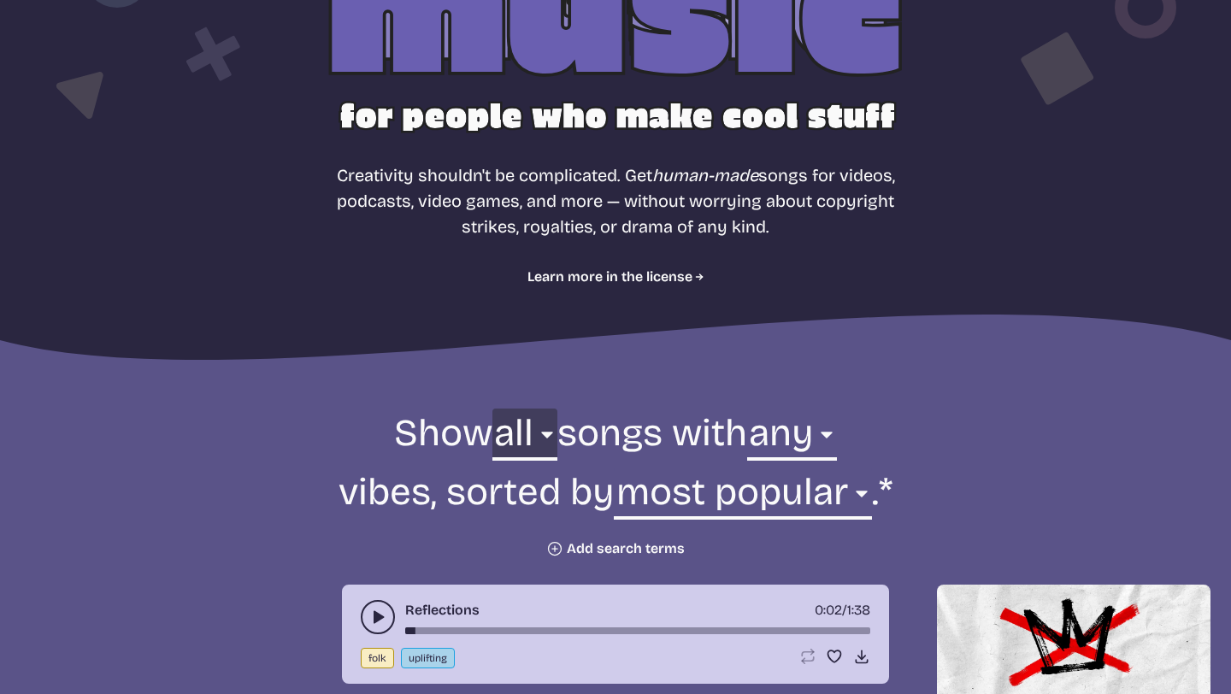
click at [527, 441] on select "all ambient cinematic electronic folk holiday jazz pop rock world" at bounding box center [524, 438] width 65 height 59
select select "pop"
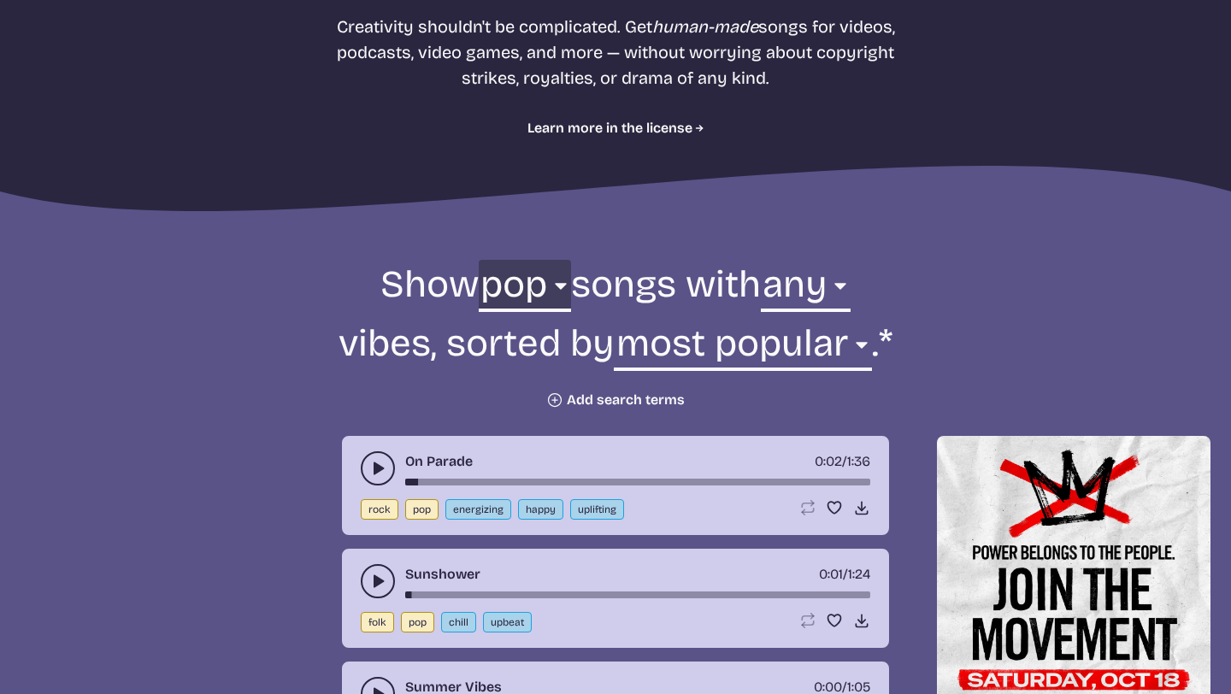
scroll to position [404, 0]
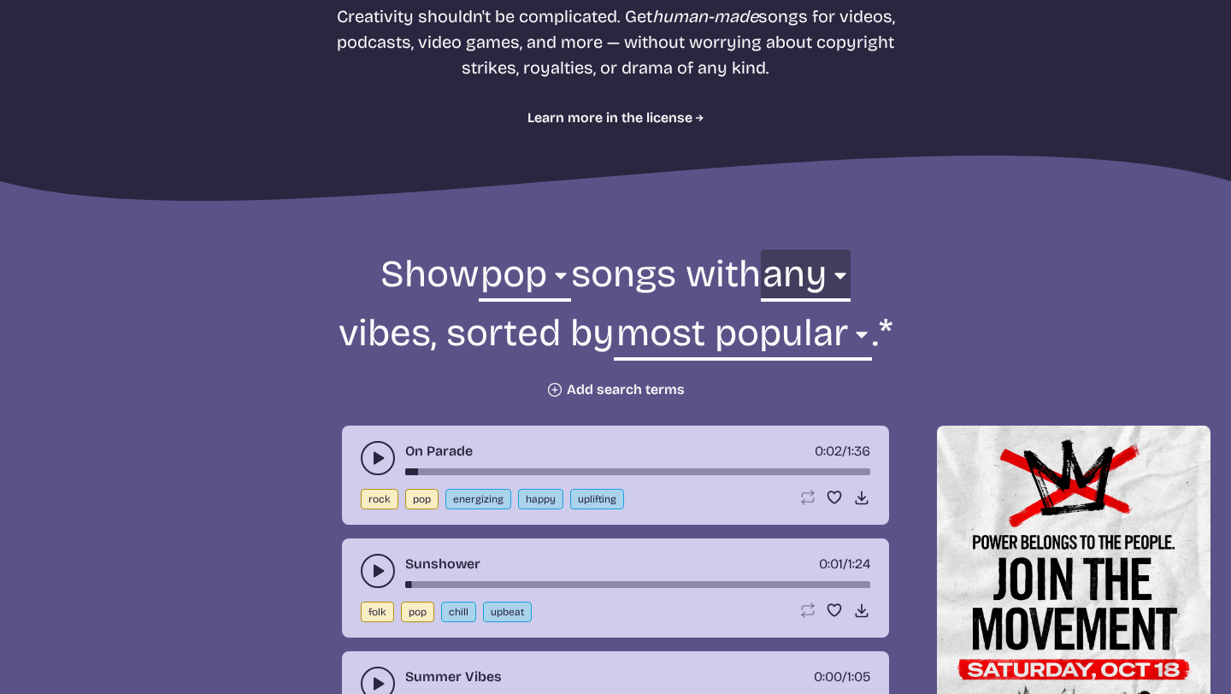
click at [810, 297] on select "any aggressive chill contemplative dark dramatic easygoing energizing happy ser…" at bounding box center [806, 279] width 90 height 59
select select "chill"
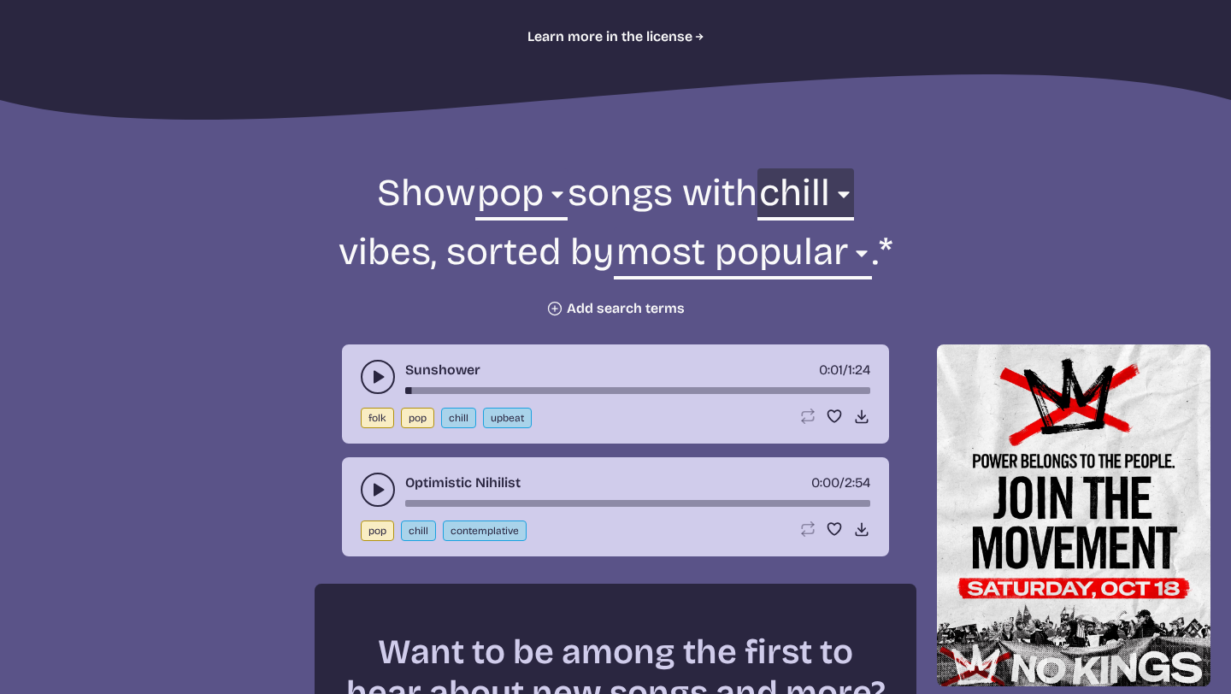
scroll to position [519, 0]
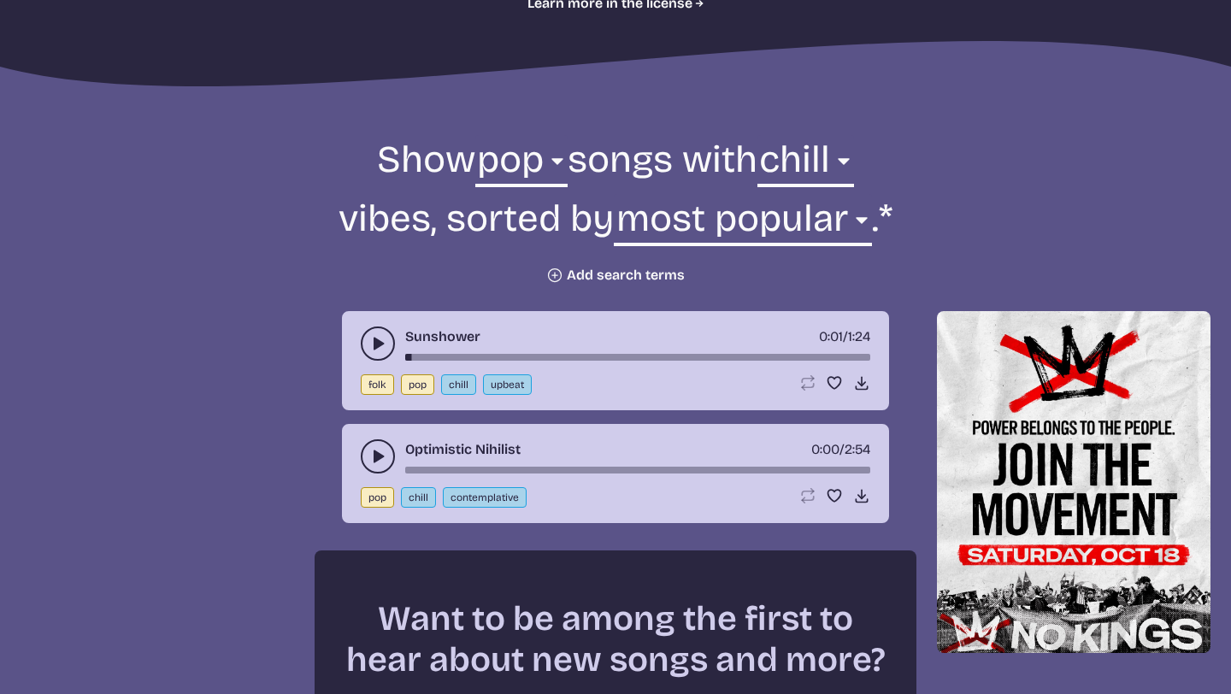
click at [376, 456] on use "play-pause toggle" at bounding box center [377, 456] width 17 height 17
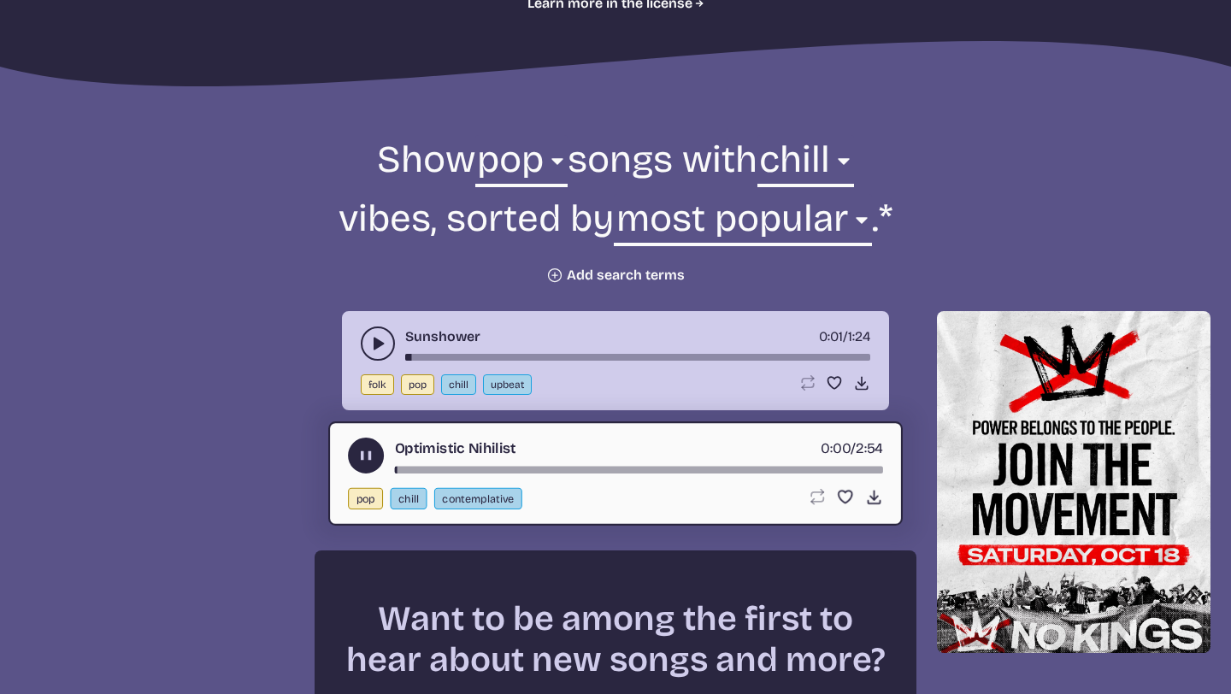
click at [364, 455] on use "play-pause toggle" at bounding box center [366, 456] width 18 height 18
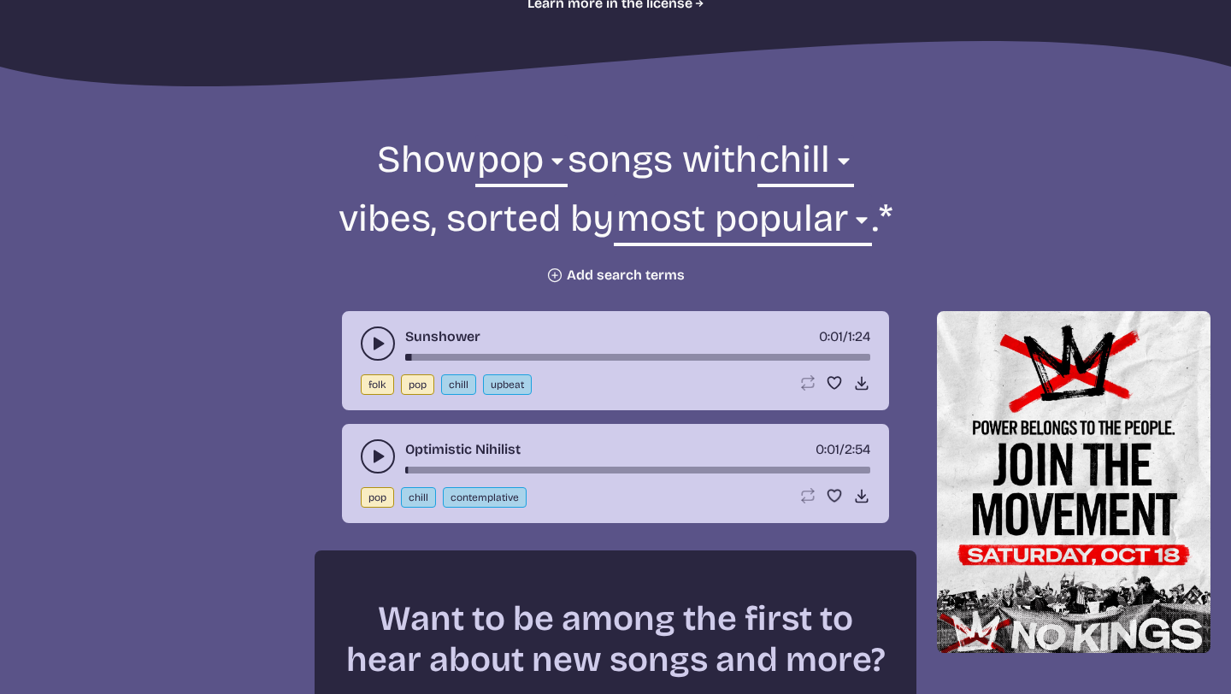
click at [371, 346] on icon "play-pause toggle" at bounding box center [377, 343] width 17 height 17
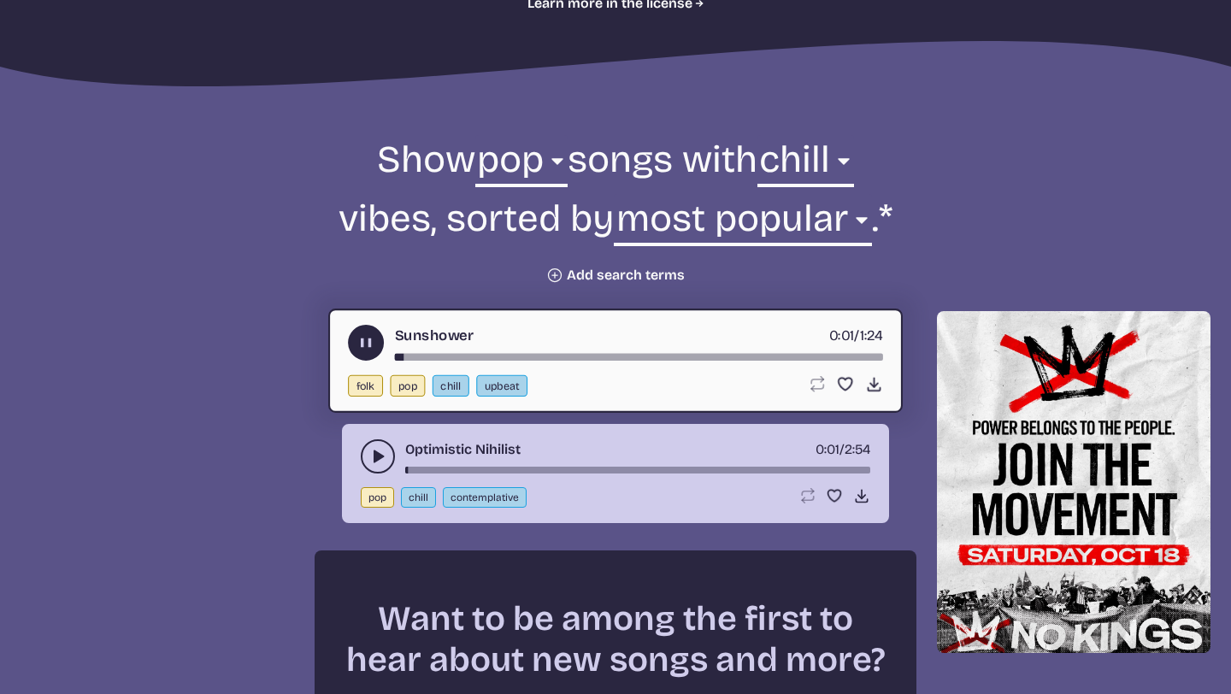
click at [371, 346] on use "play-pause toggle" at bounding box center [366, 343] width 18 height 18
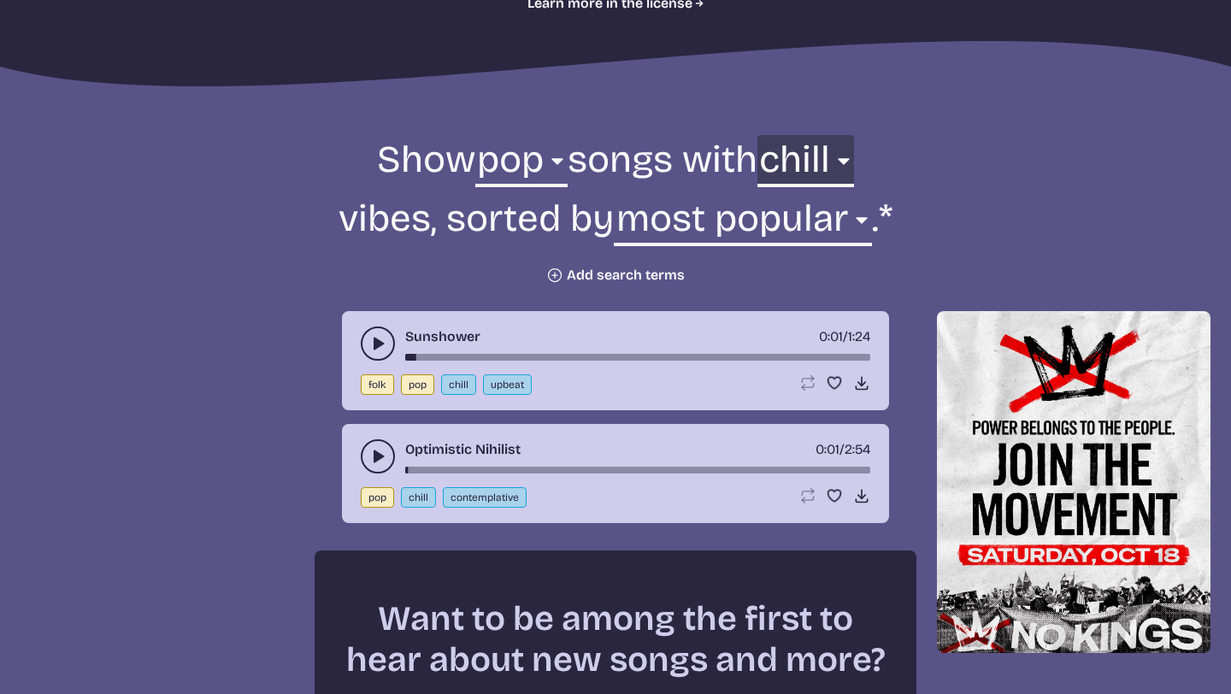
click at [803, 161] on select "any aggressive chill contemplative dark dramatic easygoing energizing happy ser…" at bounding box center [805, 164] width 97 height 59
click at [642, 268] on button "Plus icon Add search terms" at bounding box center [615, 275] width 138 height 17
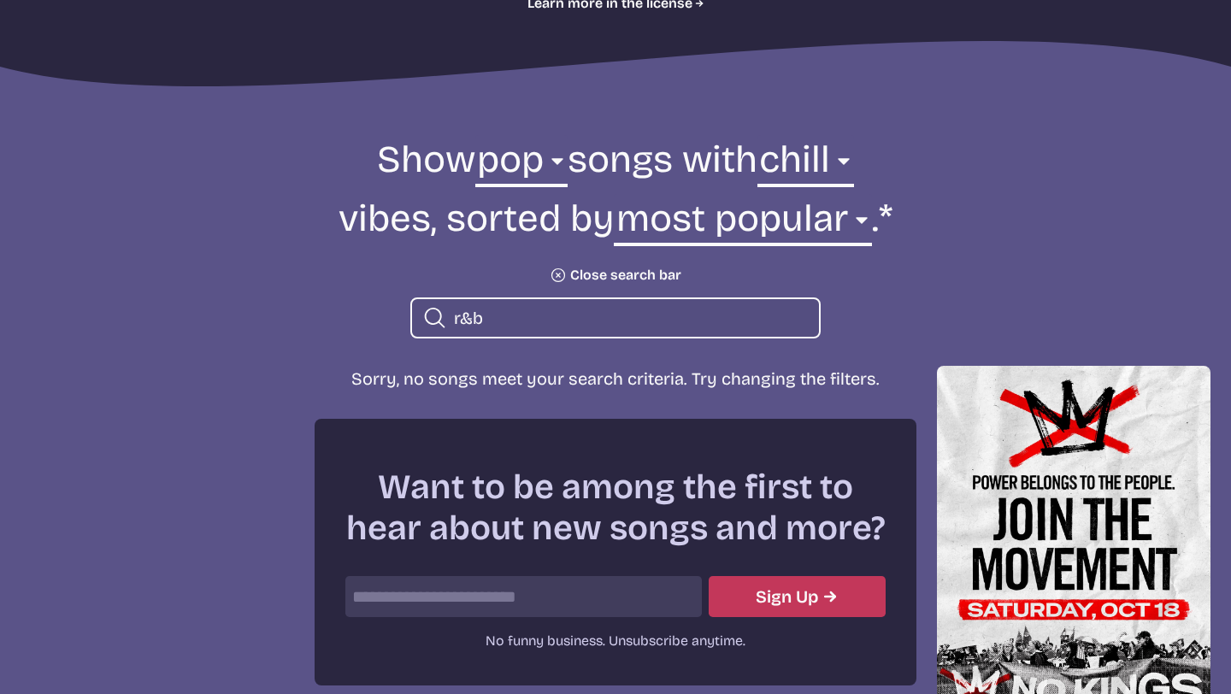
type input "r&b"
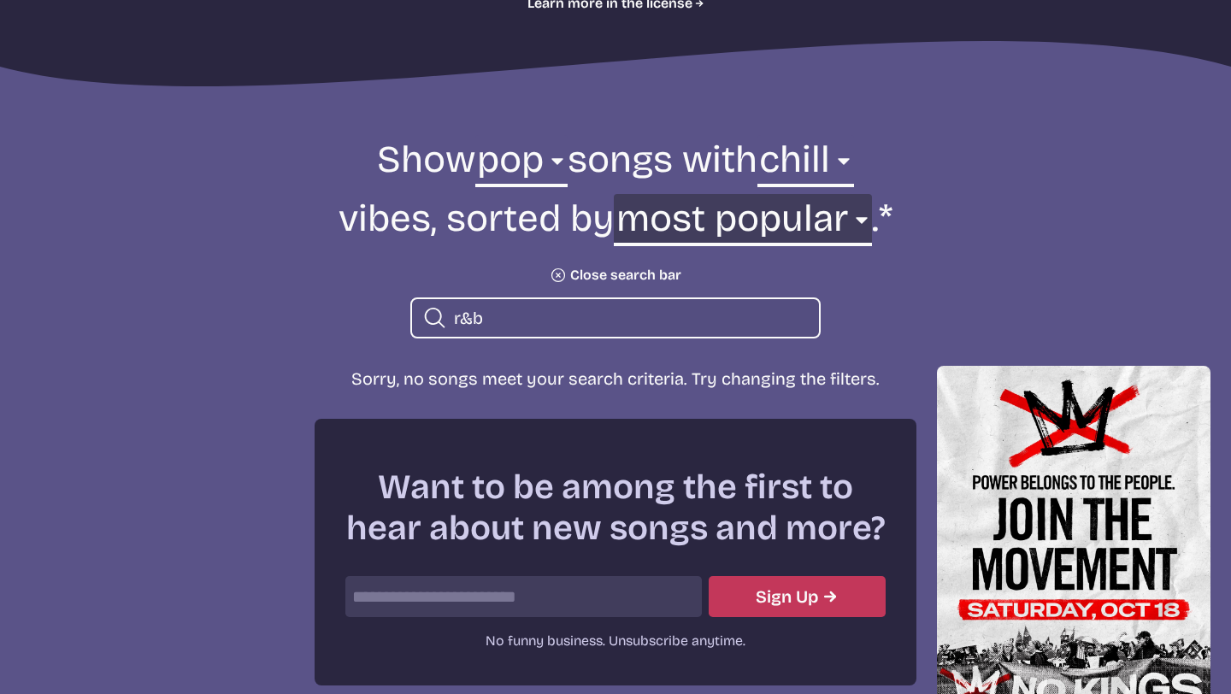
click at [798, 200] on select "newest oldest most popular least popular name" at bounding box center [742, 223] width 257 height 59
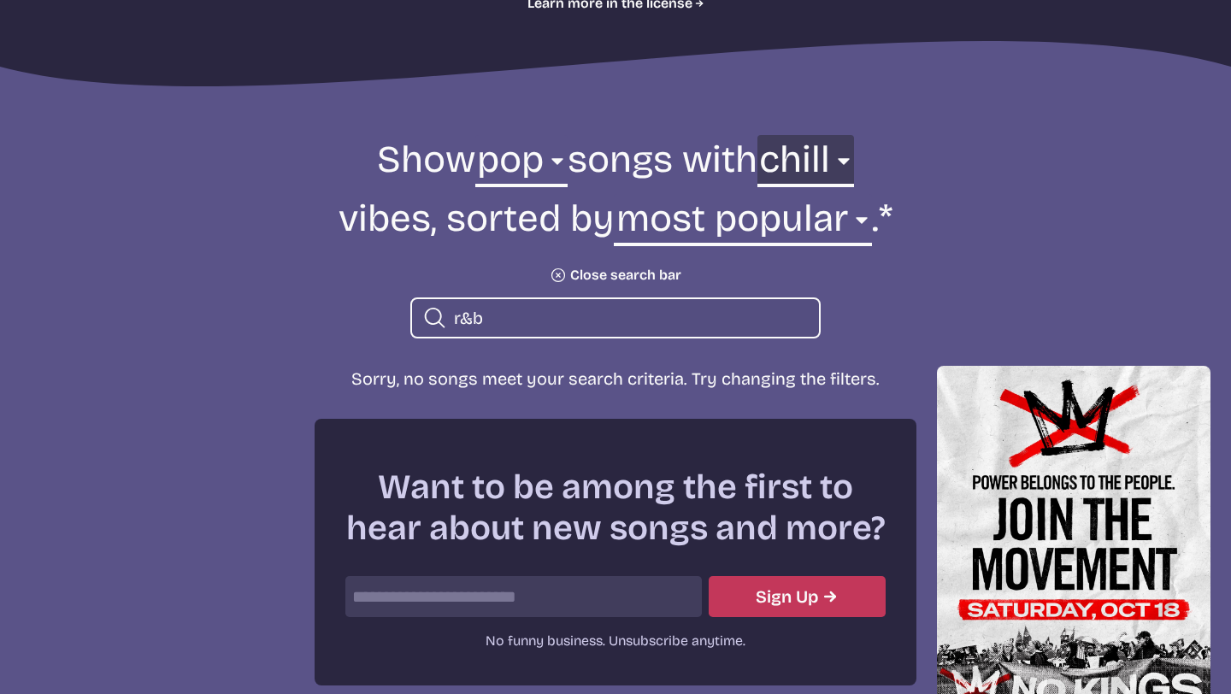
click at [812, 181] on select "any aggressive chill contemplative dark dramatic easygoing energizing happy ser…" at bounding box center [805, 164] width 97 height 59
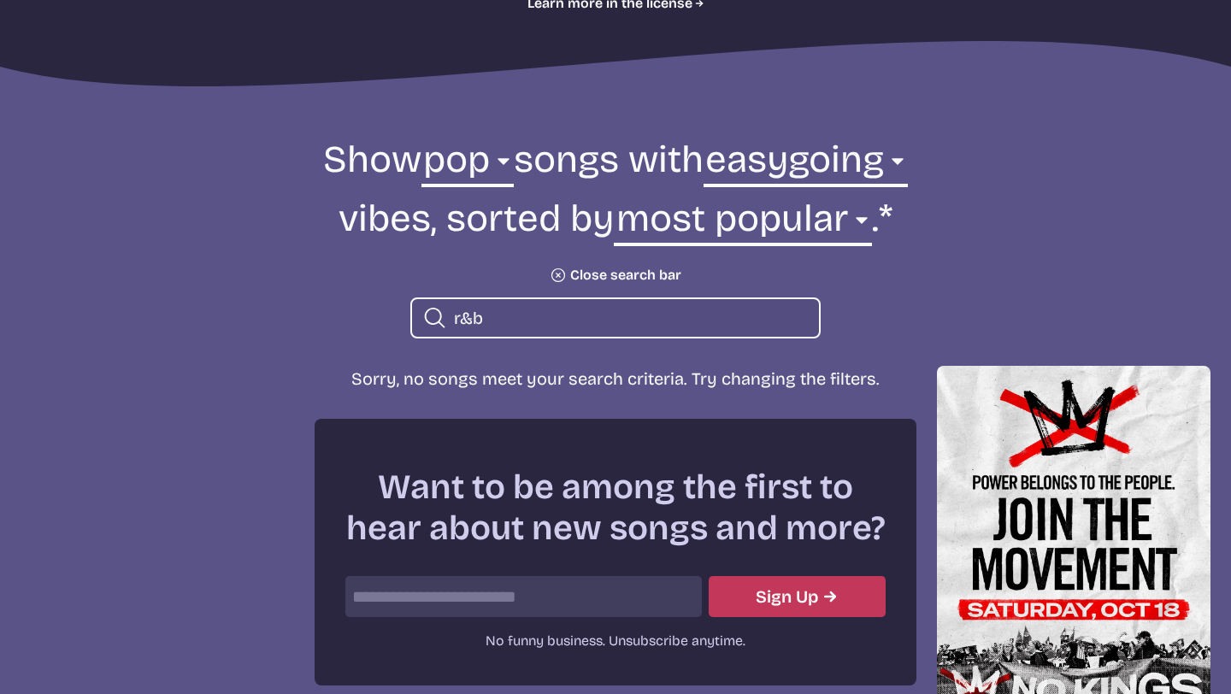
click at [548, 270] on form "Show all ambient cinematic electronic folk holiday jazz pop rock world pop song…" at bounding box center [615, 236] width 930 height 203
click at [557, 273] on icon "Plus icon" at bounding box center [558, 275] width 24 height 24
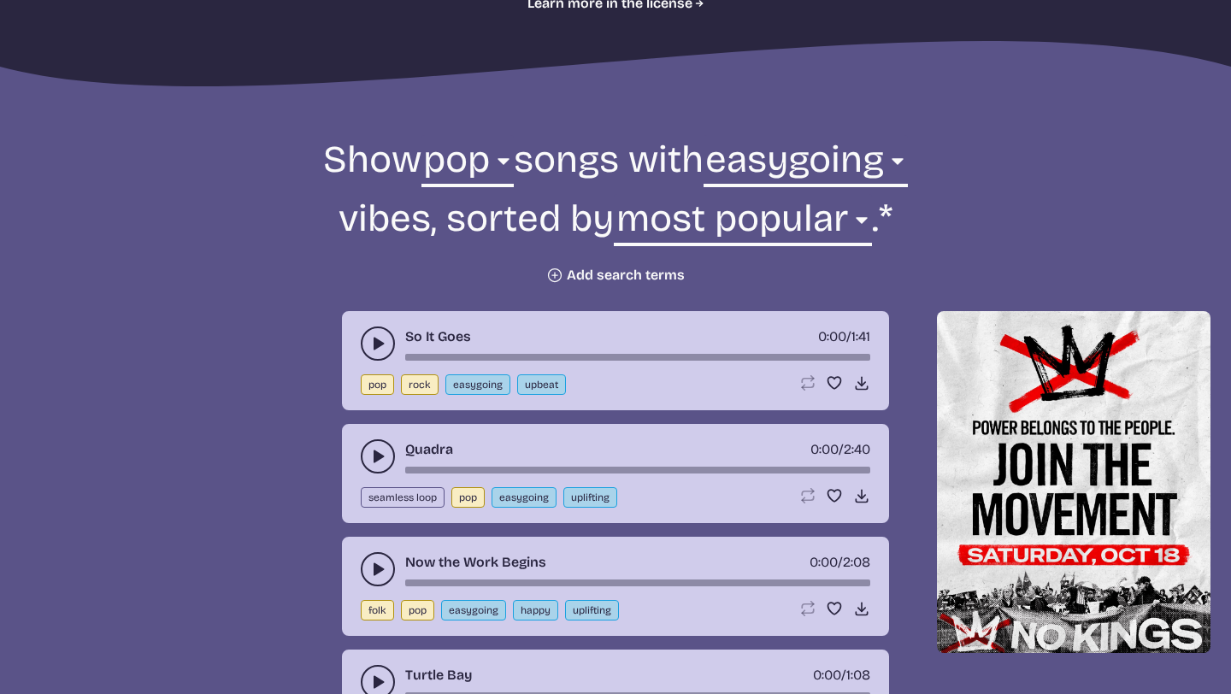
click at [374, 349] on use "play-pause toggle" at bounding box center [377, 343] width 17 height 17
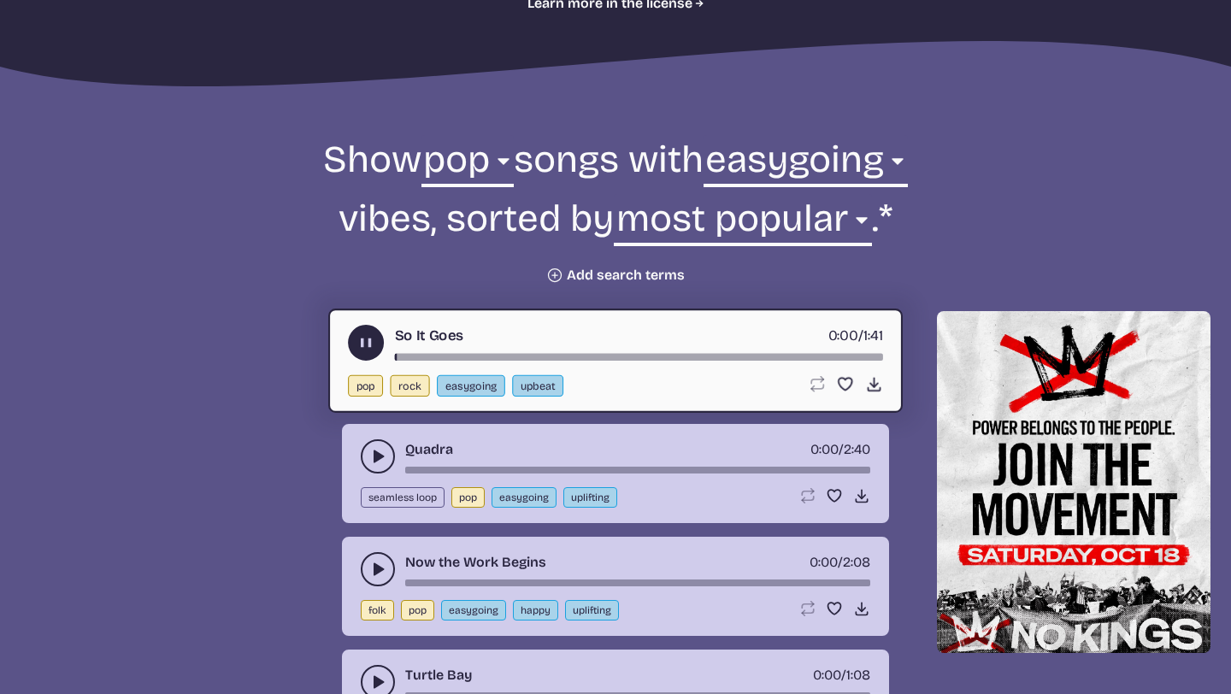
click at [374, 349] on icon "play-pause toggle" at bounding box center [366, 343] width 18 height 18
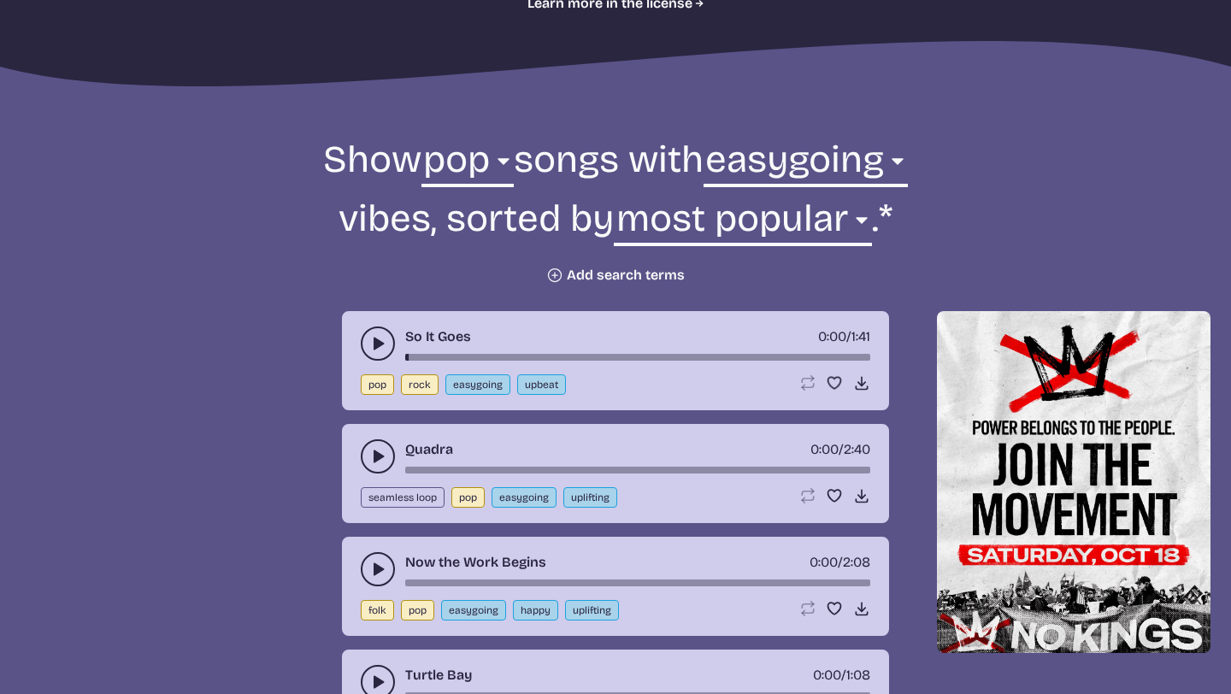
click at [369, 448] on icon "play-pause toggle" at bounding box center [377, 456] width 17 height 17
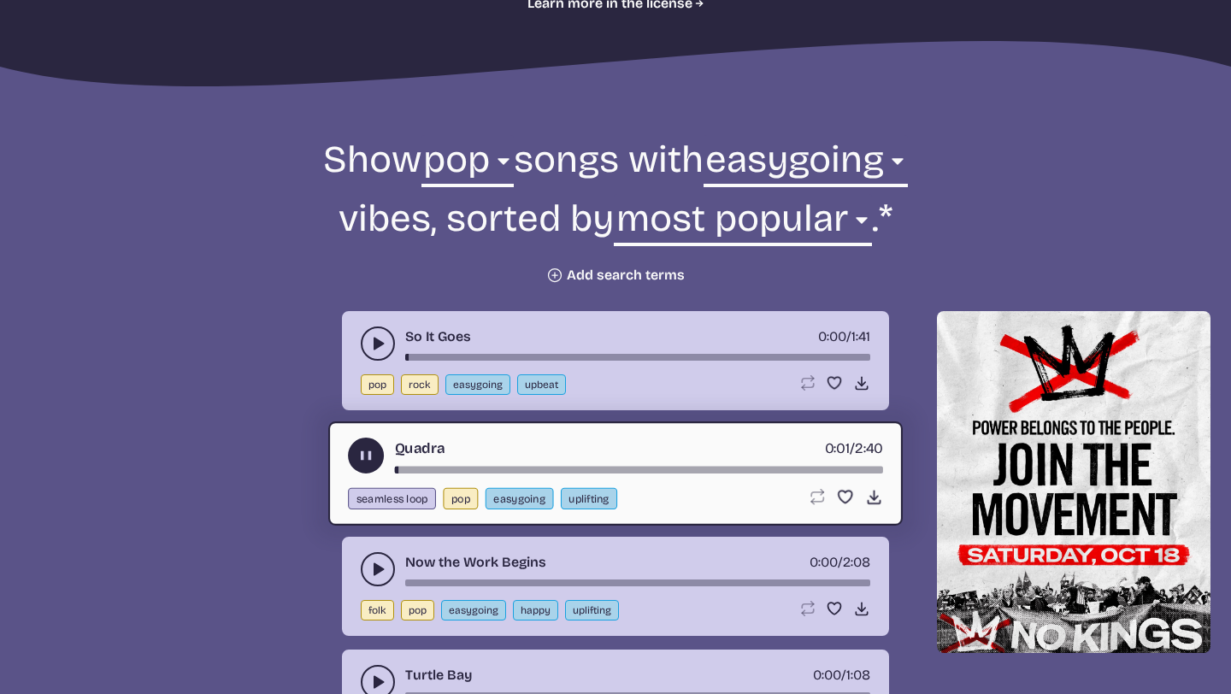
click at [368, 448] on icon "play-pause toggle" at bounding box center [366, 456] width 18 height 18
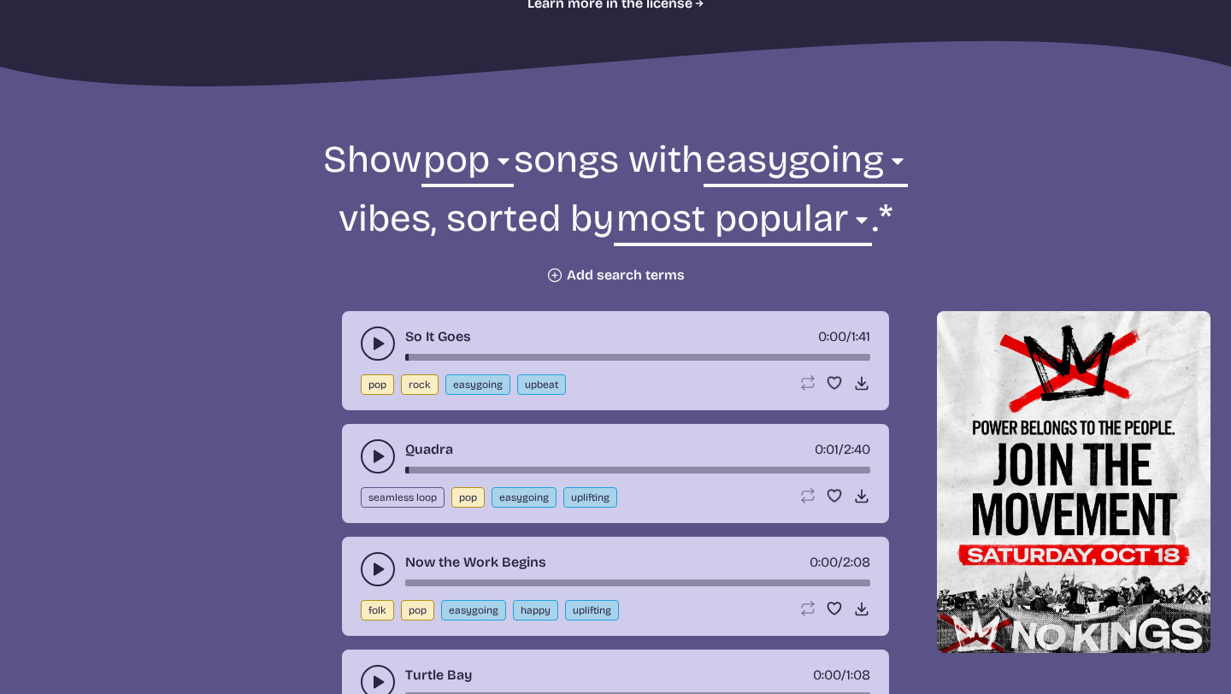
click at [378, 574] on icon "play-pause toggle" at bounding box center [377, 569] width 17 height 17
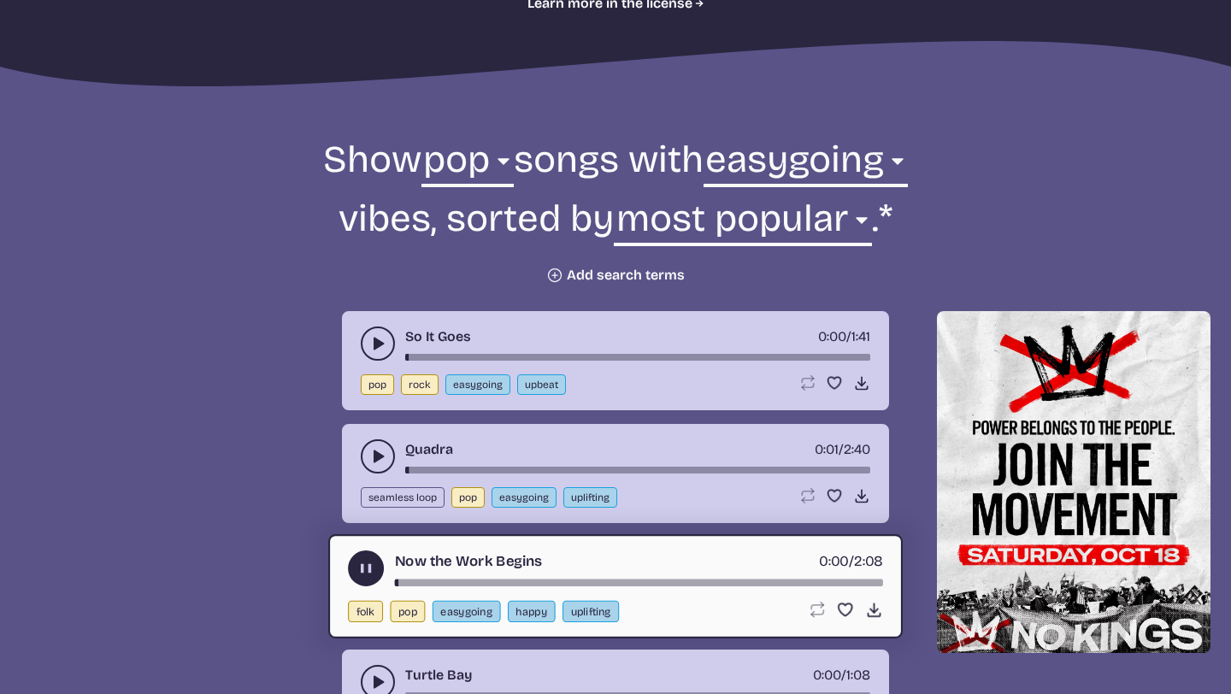
click at [368, 571] on use "play-pause toggle" at bounding box center [366, 569] width 18 height 18
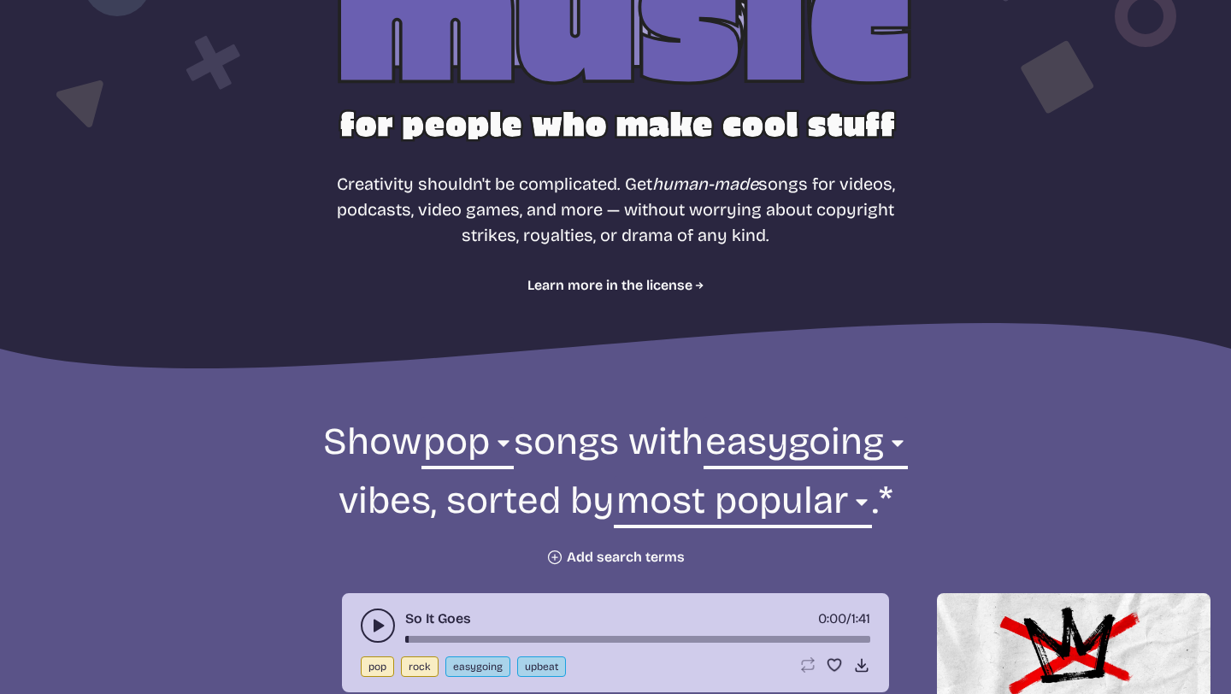
scroll to position [355, 0]
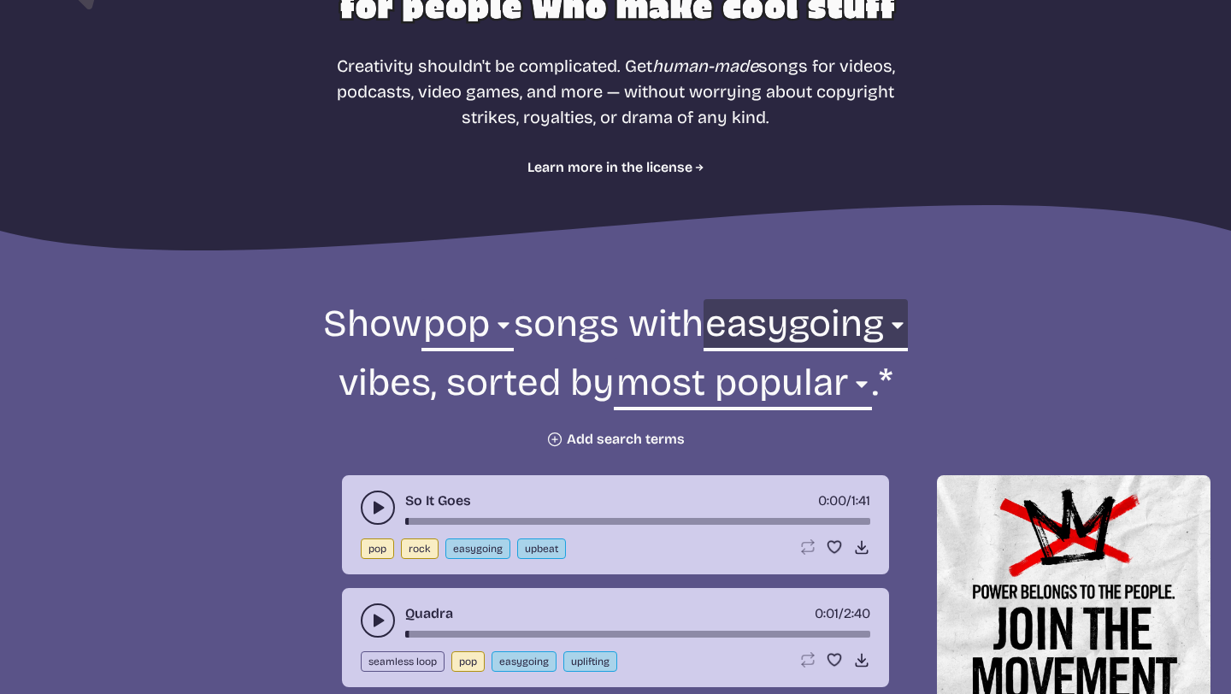
click at [838, 326] on select "any aggressive chill contemplative dark dramatic easygoing energizing happy ser…" at bounding box center [806, 328] width 204 height 59
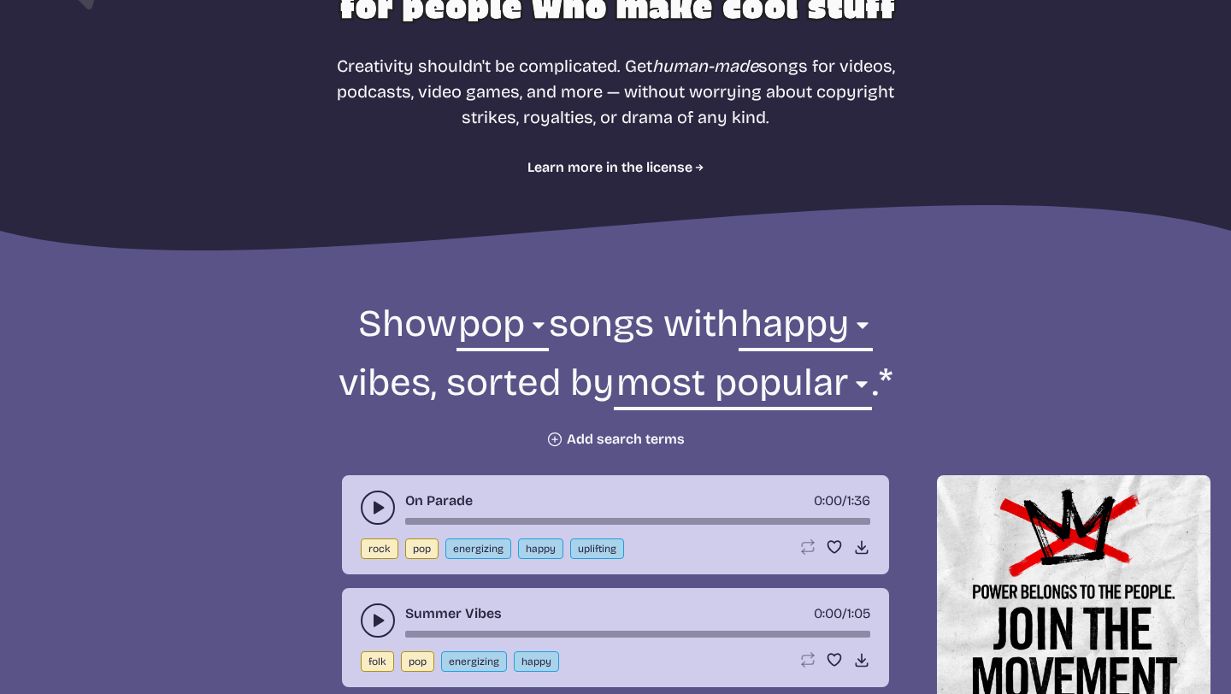
click at [375, 509] on use "play-pause toggle" at bounding box center [377, 507] width 17 height 17
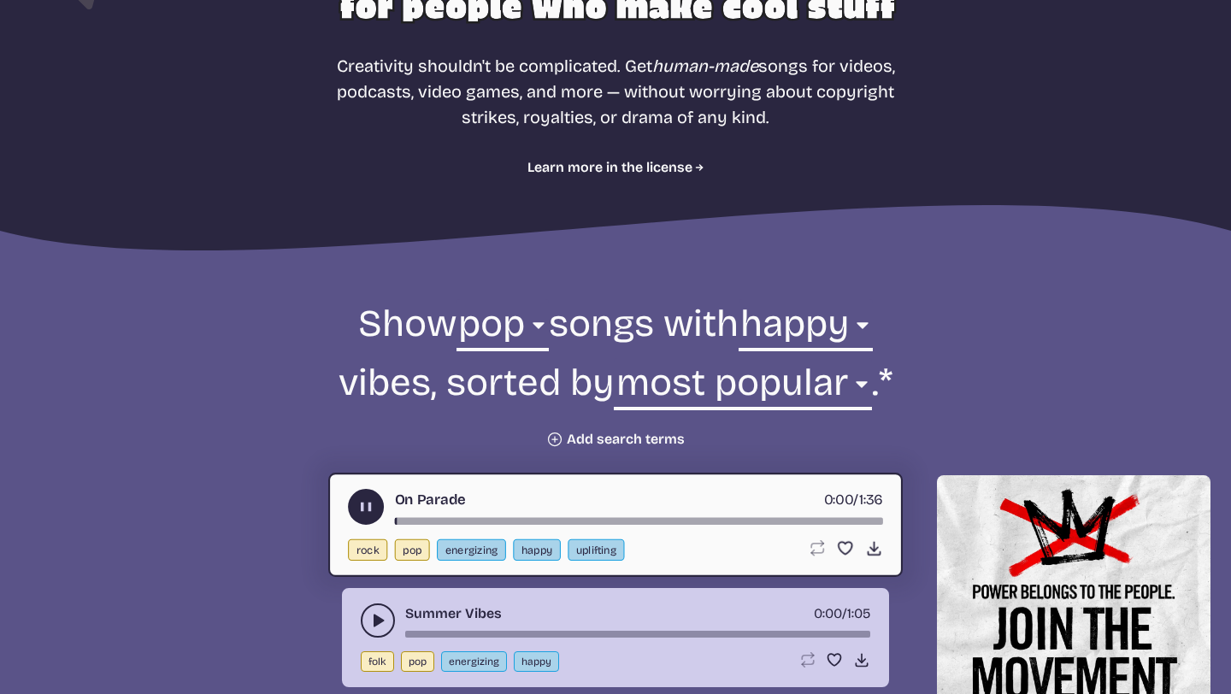
click at [375, 509] on button "play-pause toggle" at bounding box center [366, 507] width 36 height 36
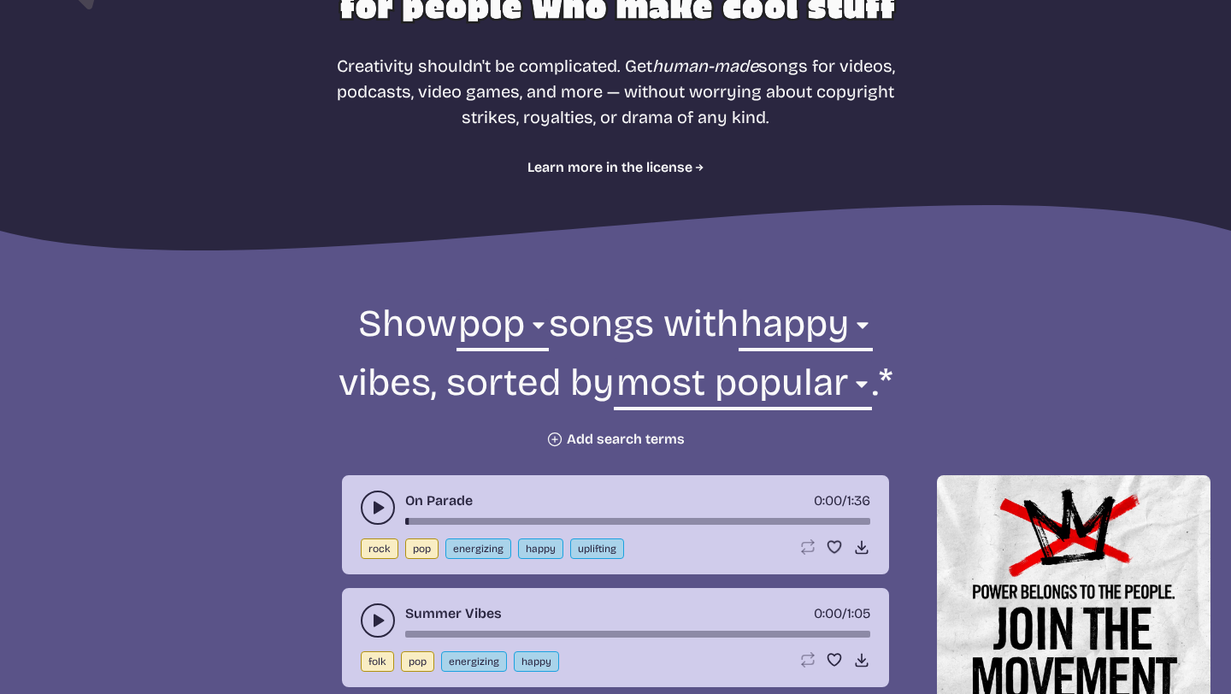
click at [382, 625] on icon "play-pause toggle" at bounding box center [377, 620] width 17 height 17
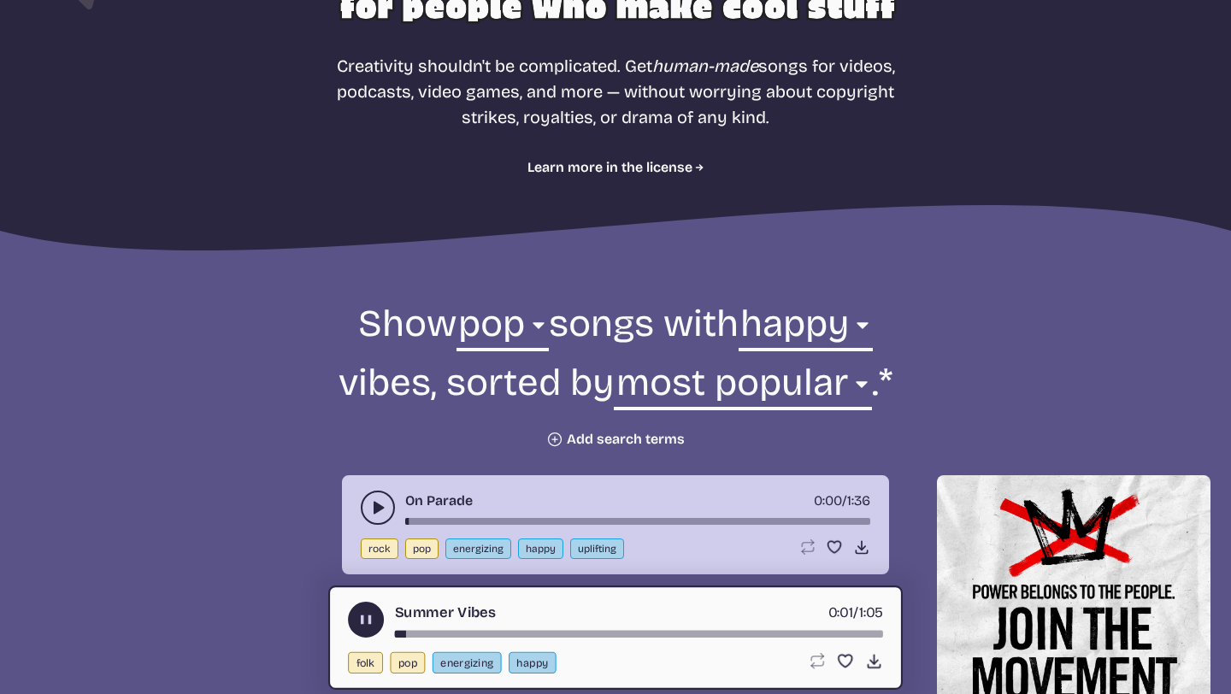
click at [373, 621] on icon "play-pause toggle" at bounding box center [366, 620] width 18 height 18
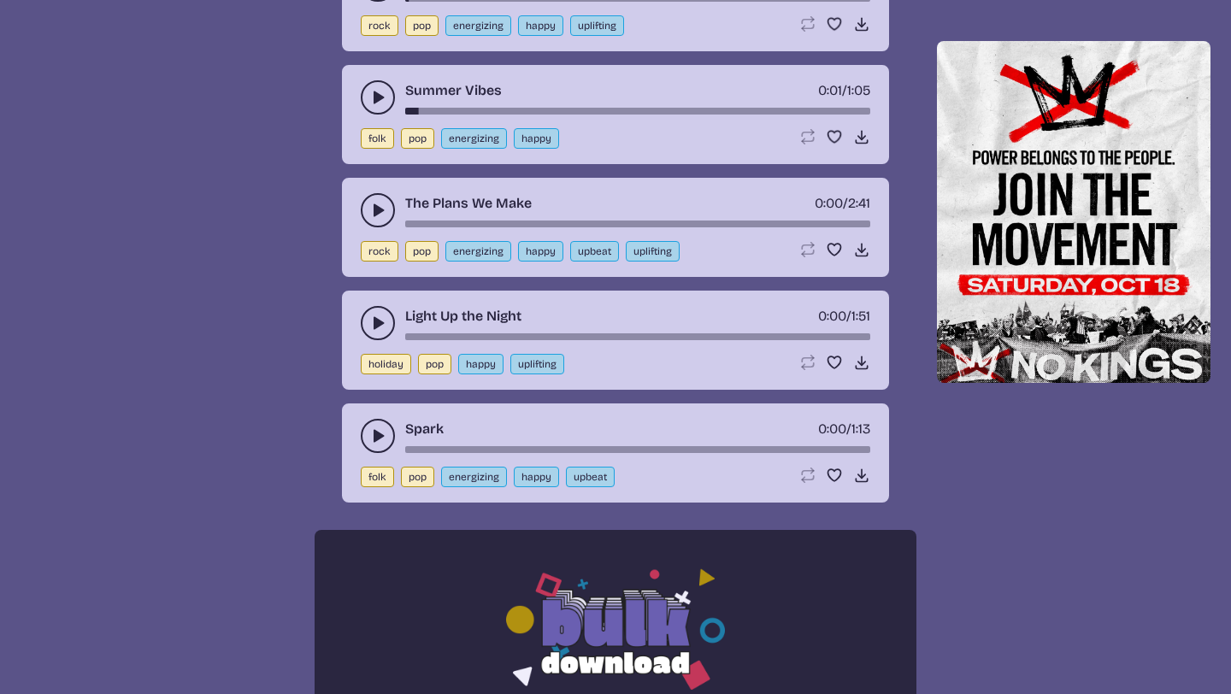
scroll to position [892, 0]
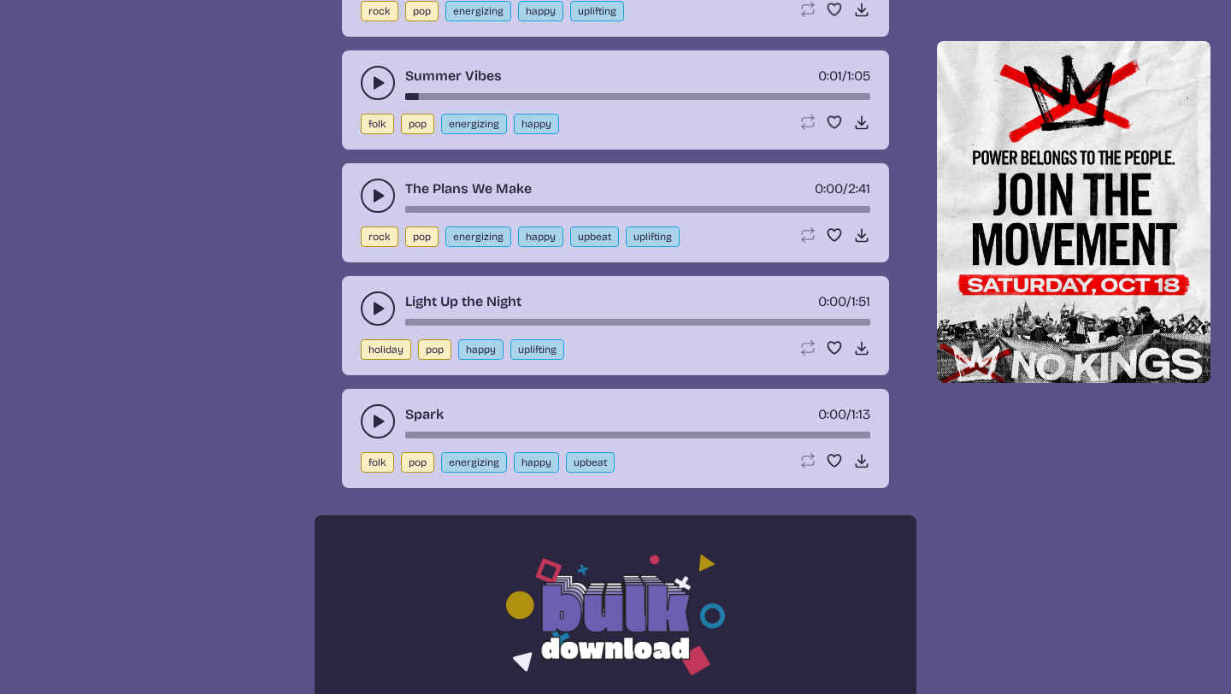
click at [380, 307] on use "play-pause toggle" at bounding box center [377, 308] width 17 height 17
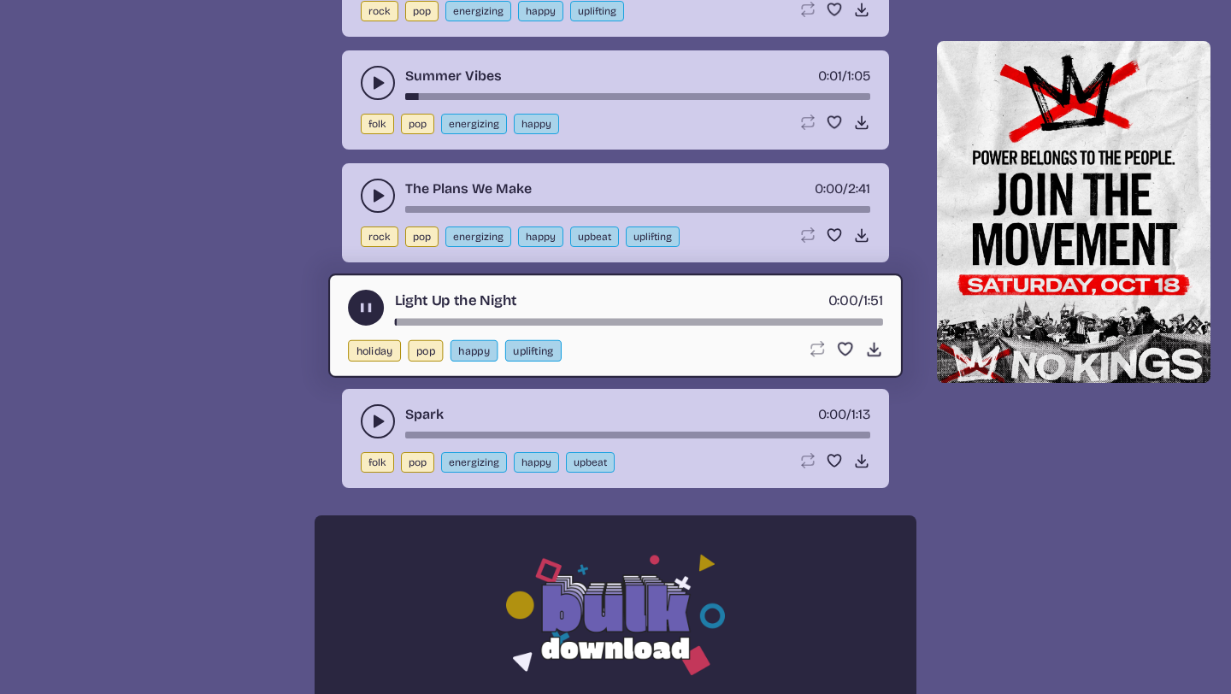
click at [380, 307] on button "play-pause toggle" at bounding box center [366, 308] width 36 height 36
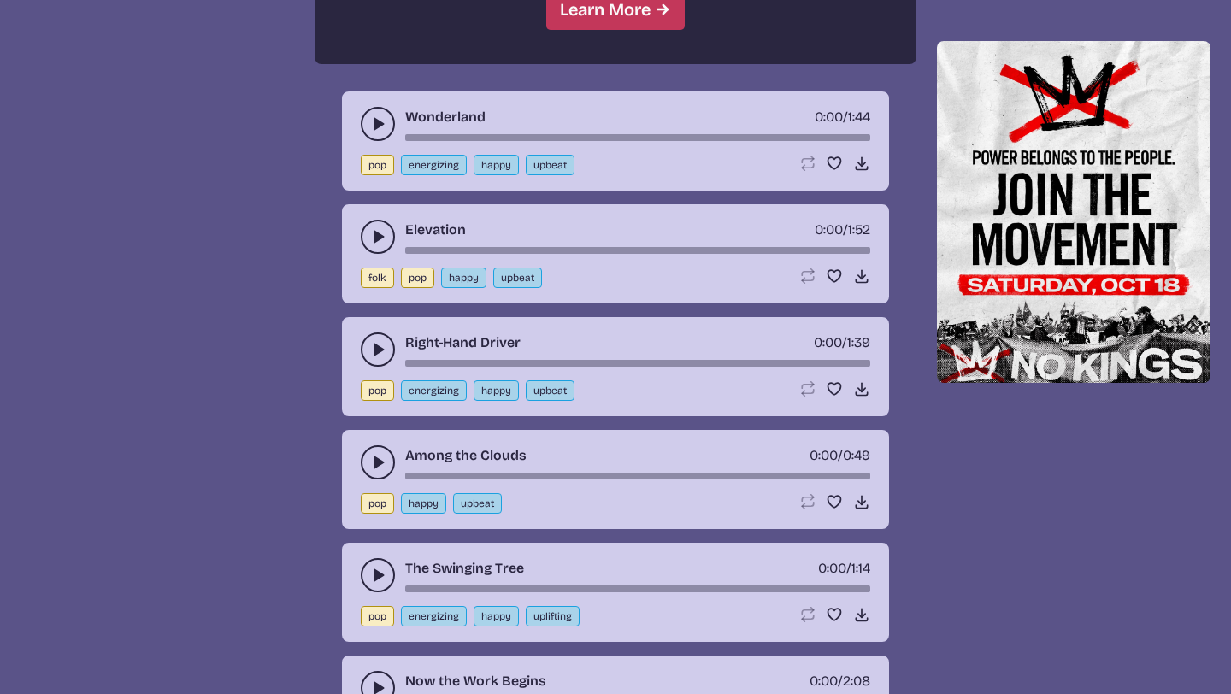
scroll to position [1760, 0]
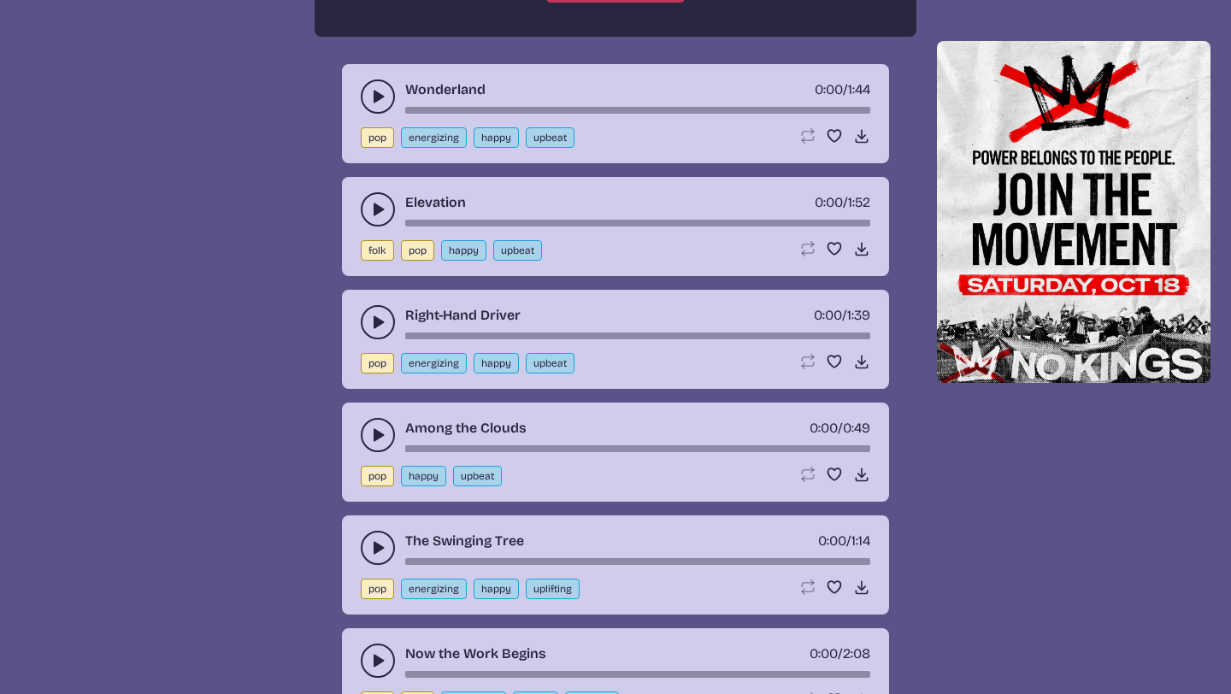
click at [372, 430] on icon "play-pause toggle" at bounding box center [377, 435] width 17 height 17
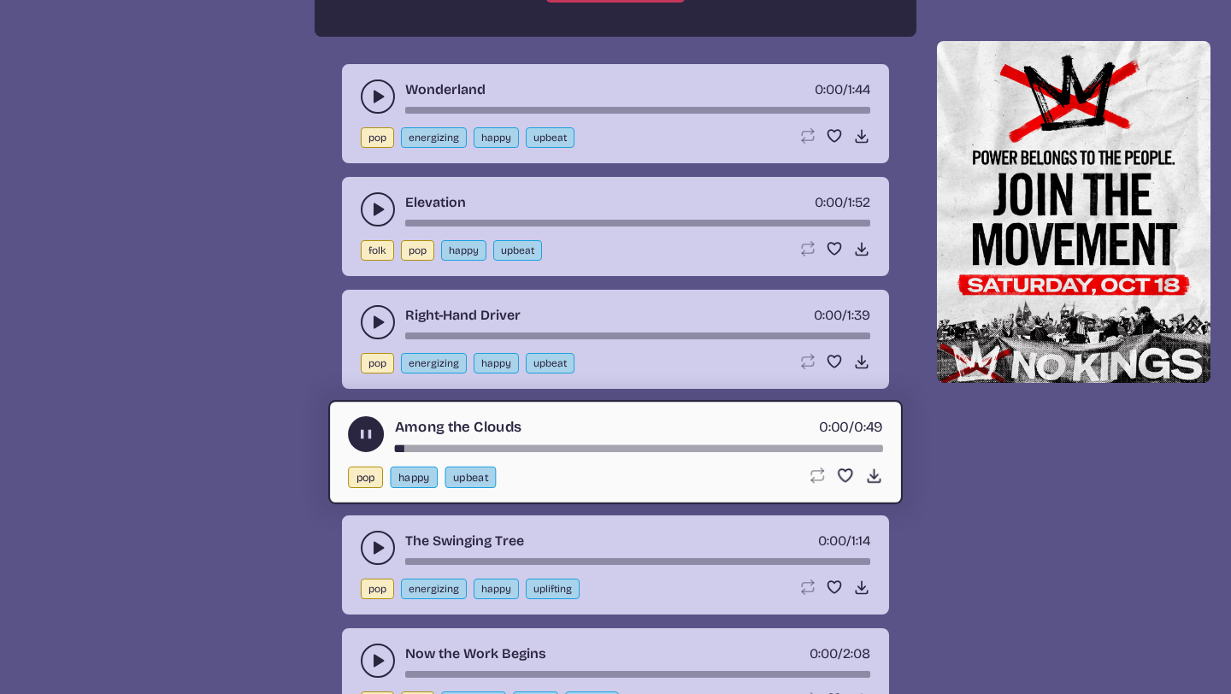
click at [372, 430] on use "play-pause toggle" at bounding box center [366, 435] width 18 height 18
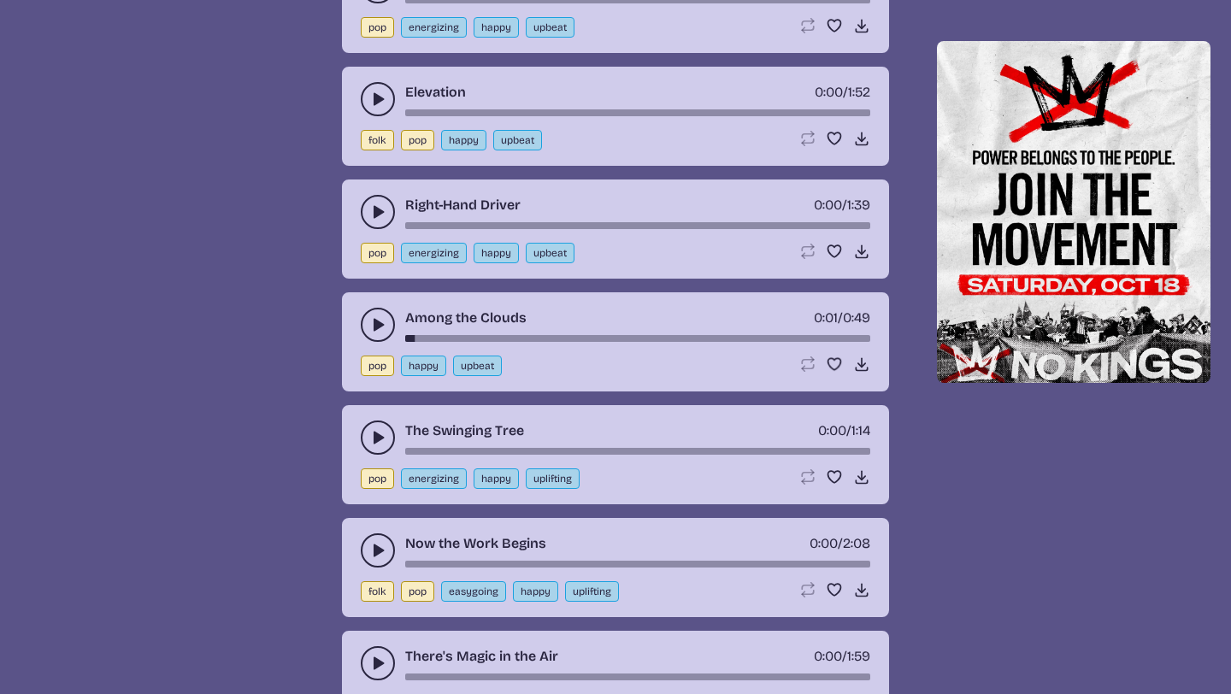
scroll to position [1893, 0]
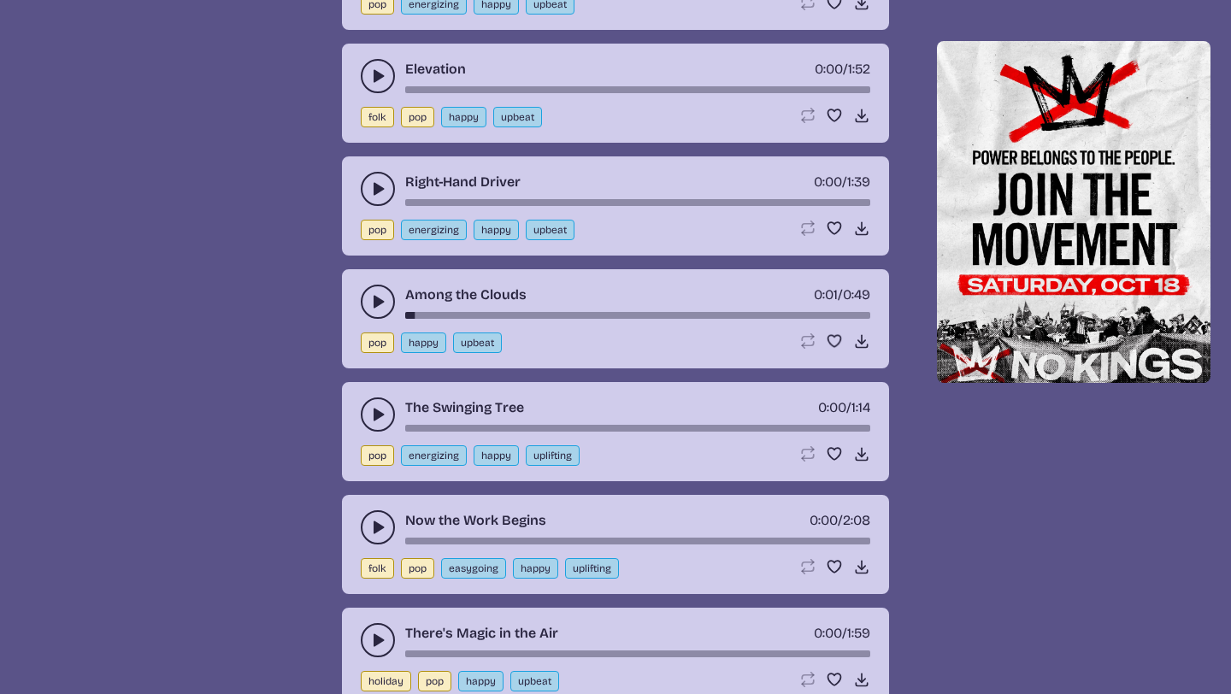
click at [375, 511] on button "play-pause toggle" at bounding box center [378, 527] width 34 height 34
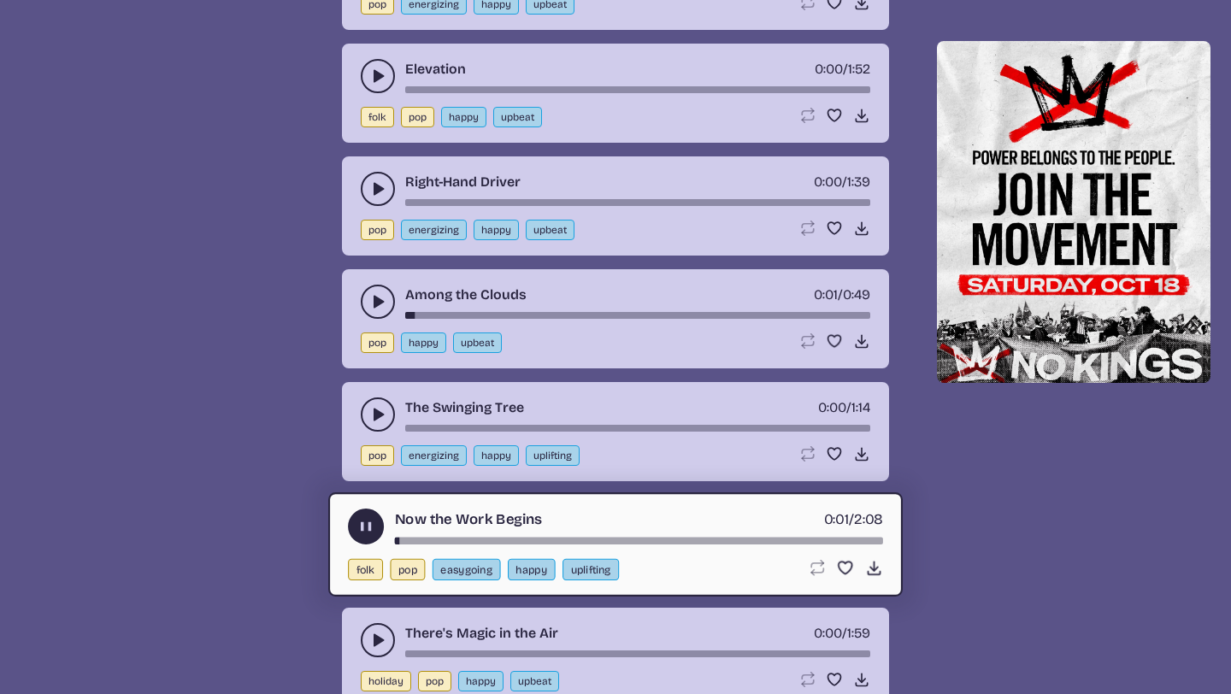
click at [365, 523] on icon "play-pause toggle" at bounding box center [366, 527] width 18 height 18
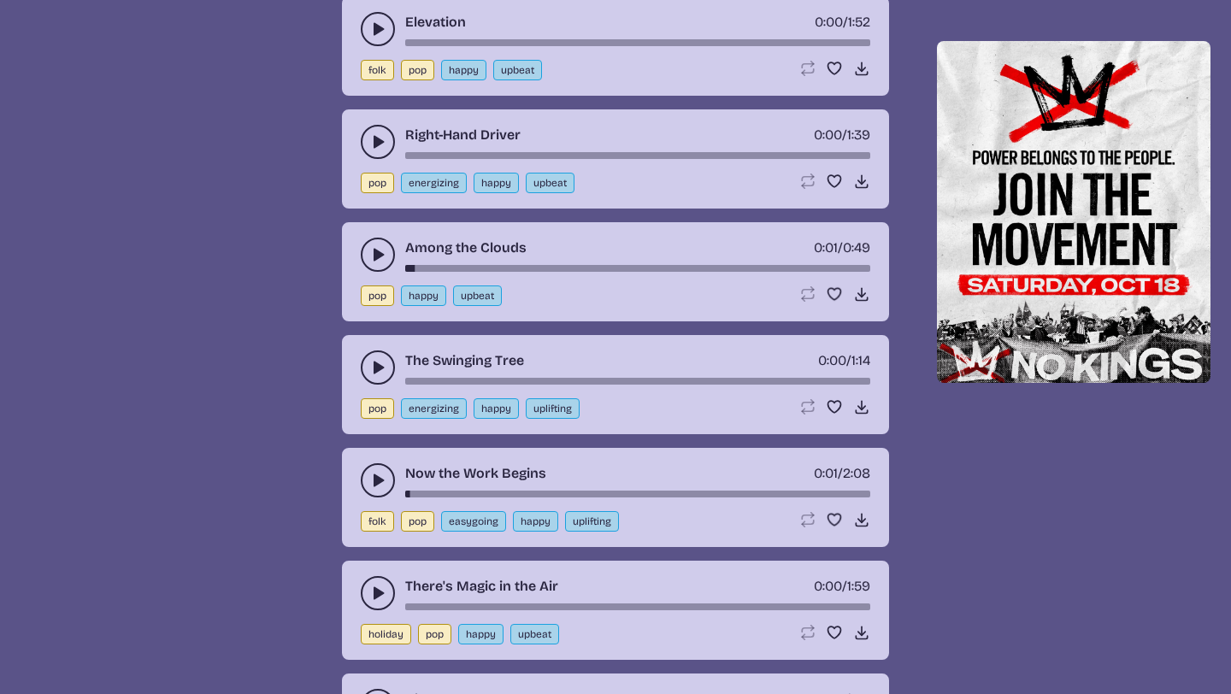
scroll to position [2052, 0]
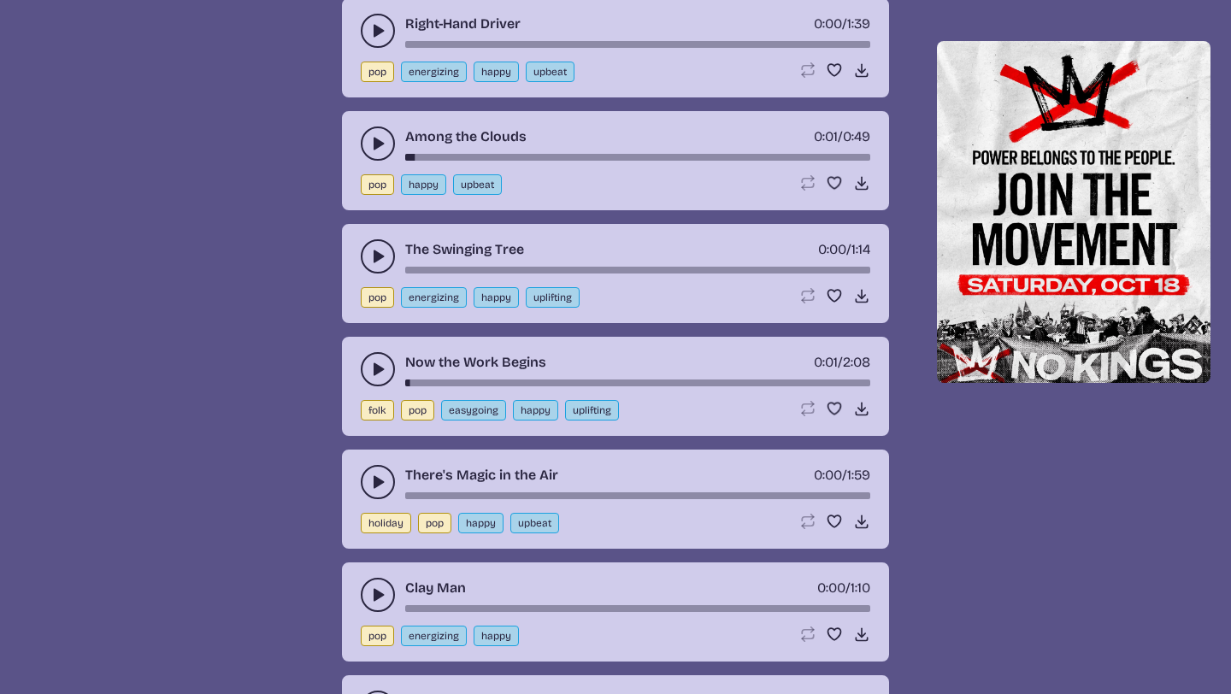
click at [369, 477] on icon "play-pause toggle" at bounding box center [377, 482] width 17 height 17
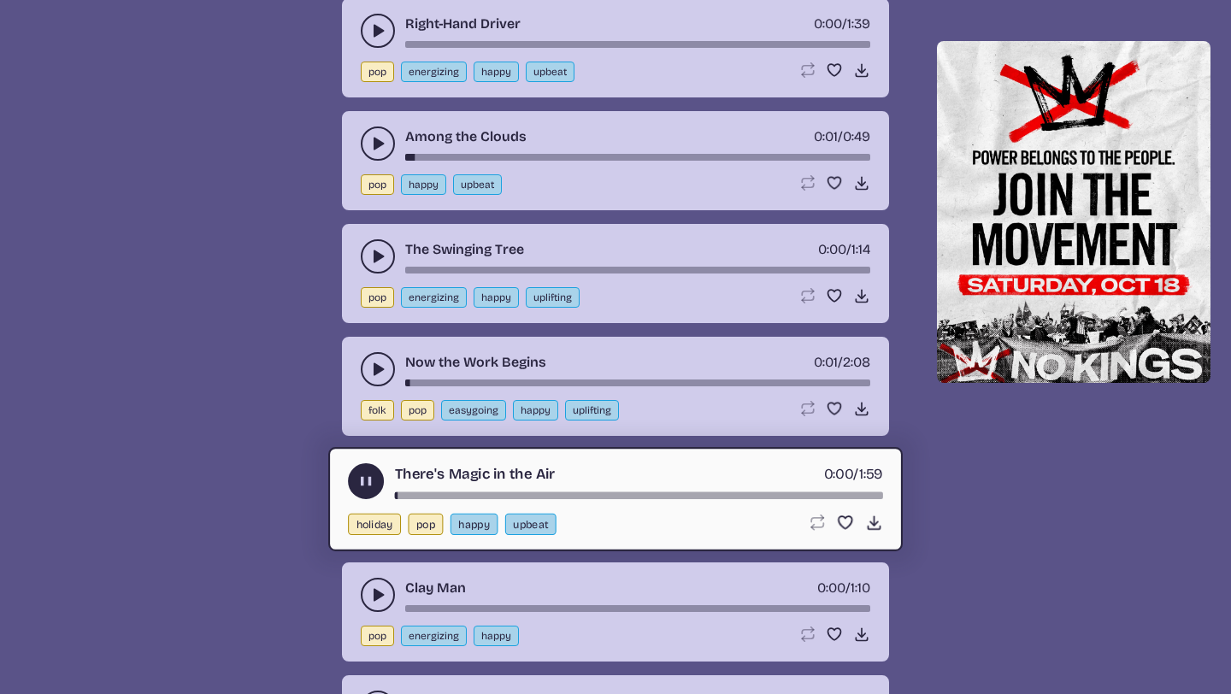
click at [368, 477] on use "play-pause toggle" at bounding box center [366, 482] width 18 height 18
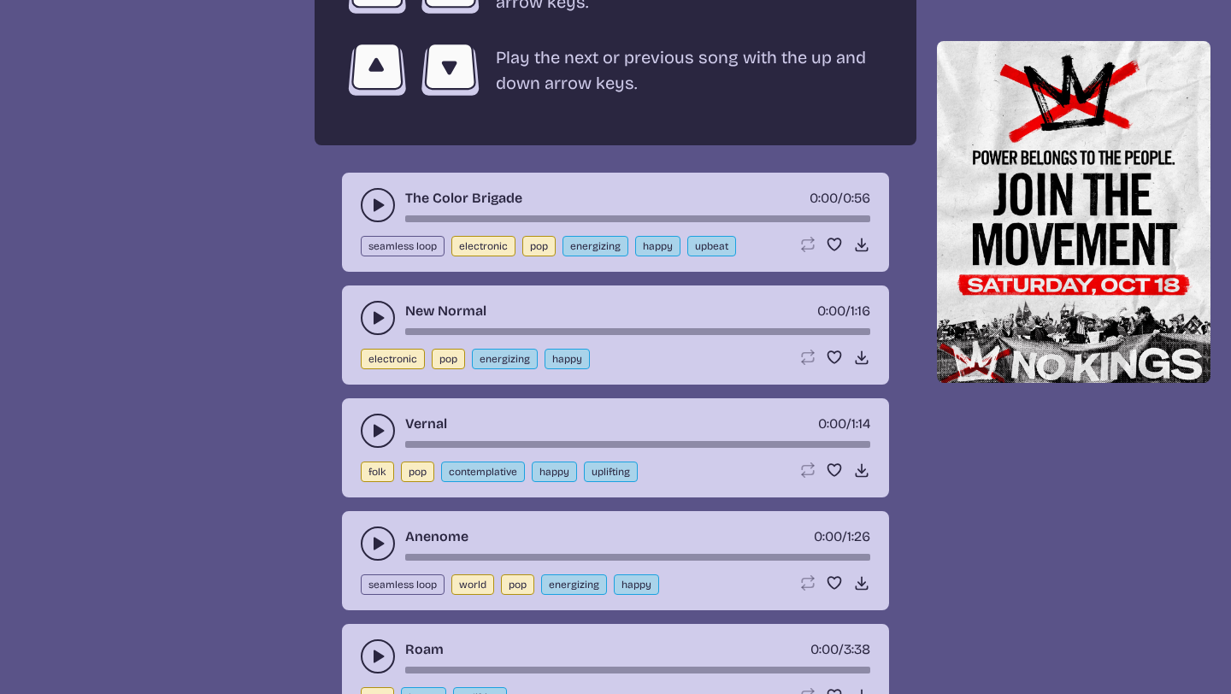
scroll to position [3353, 0]
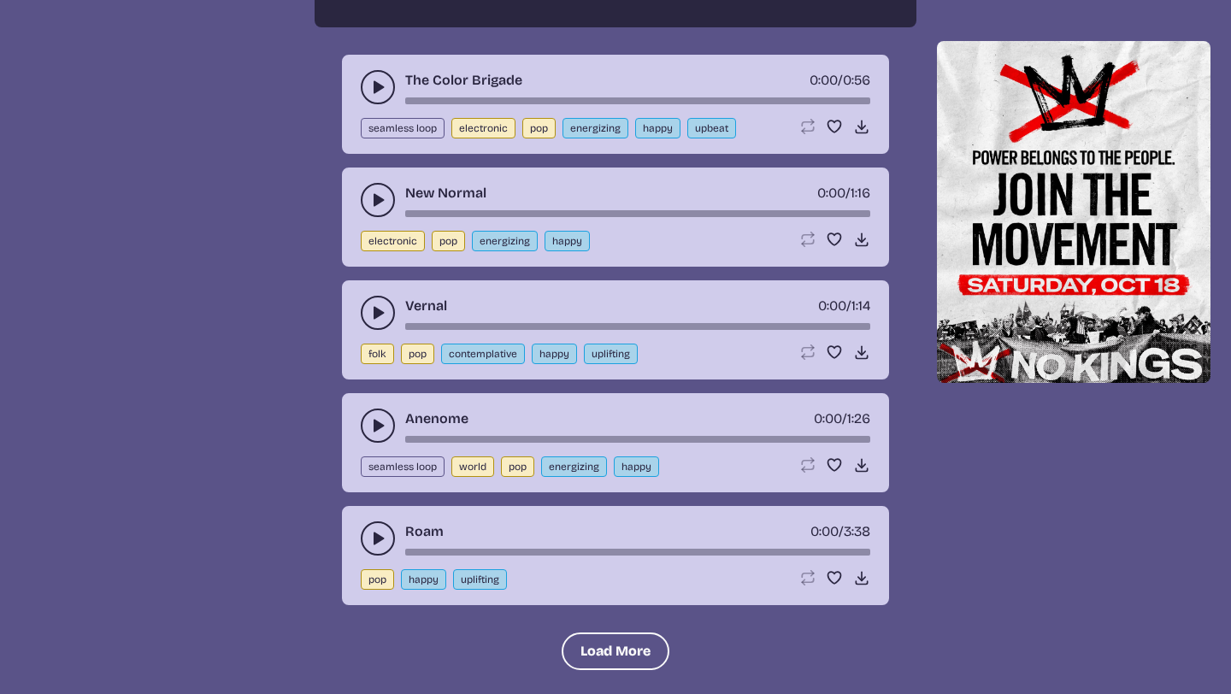
click at [373, 92] on icon "play-pause toggle" at bounding box center [377, 87] width 17 height 17
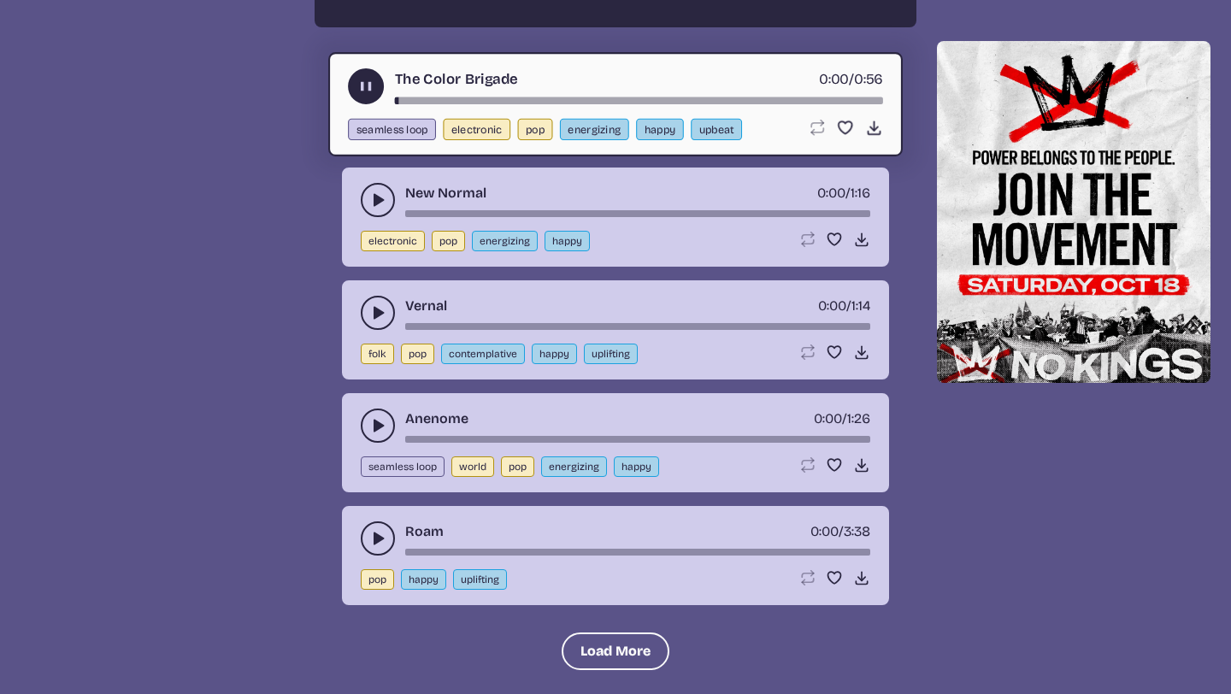
click at [373, 92] on icon "play-pause toggle" at bounding box center [366, 87] width 18 height 18
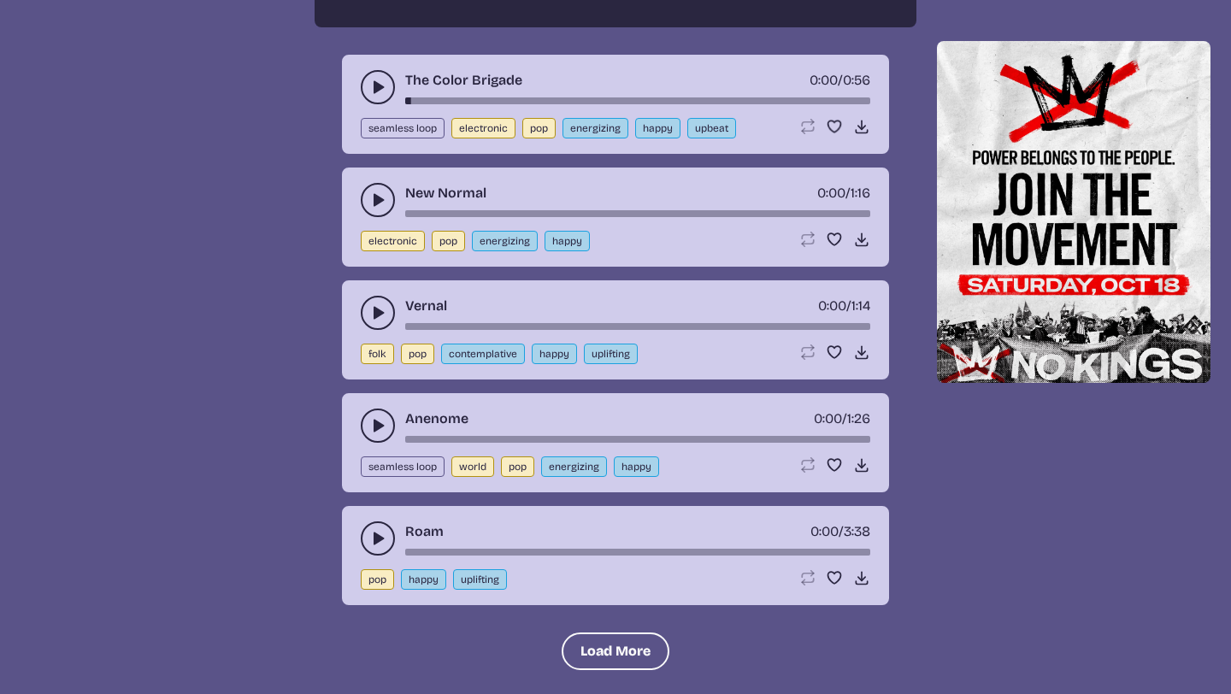
click at [374, 536] on use "play-pause toggle" at bounding box center [377, 538] width 17 height 17
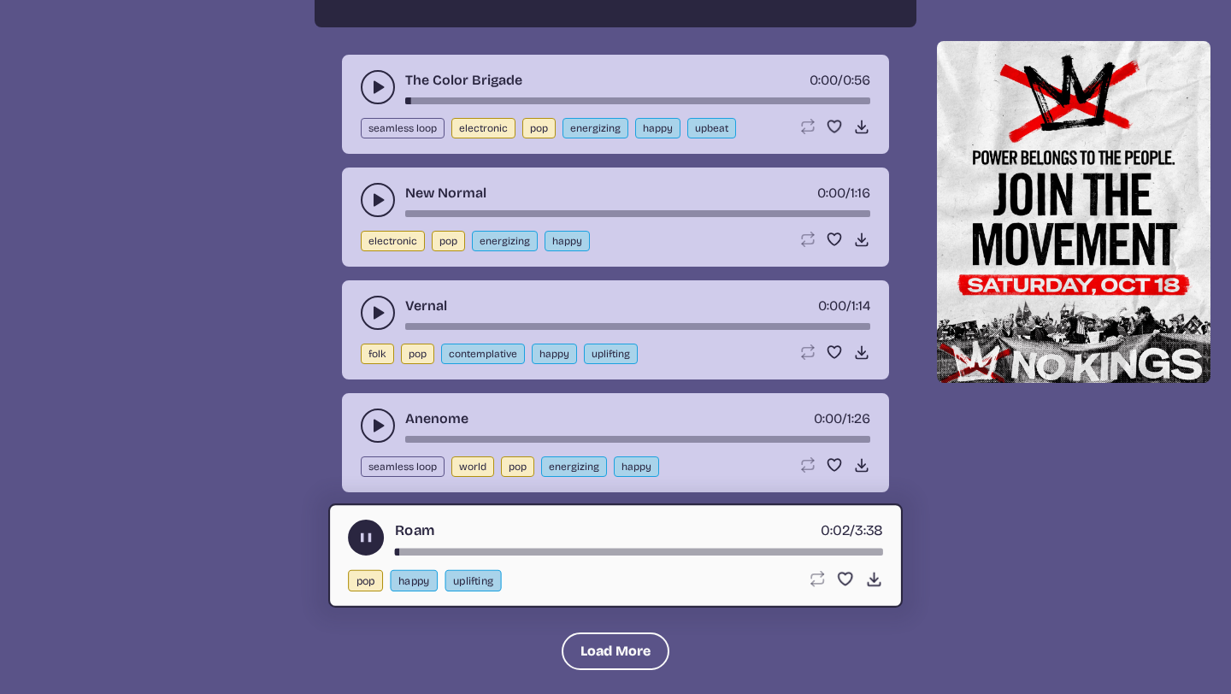
click at [434, 543] on div "Roam 0:02 / 3:38" at bounding box center [615, 538] width 535 height 36
click at [437, 545] on div "Roam 0:02 / 3:38" at bounding box center [615, 538] width 535 height 36
click at [373, 534] on icon "play-pause toggle" at bounding box center [366, 538] width 18 height 18
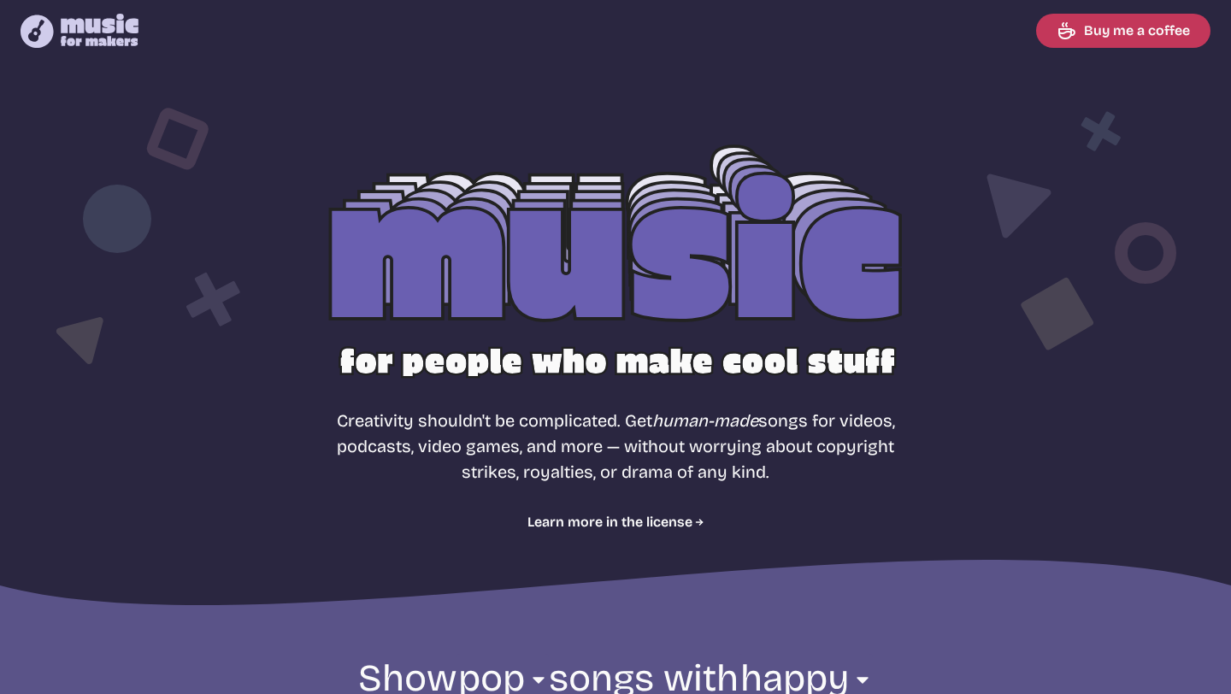
scroll to position [584, 0]
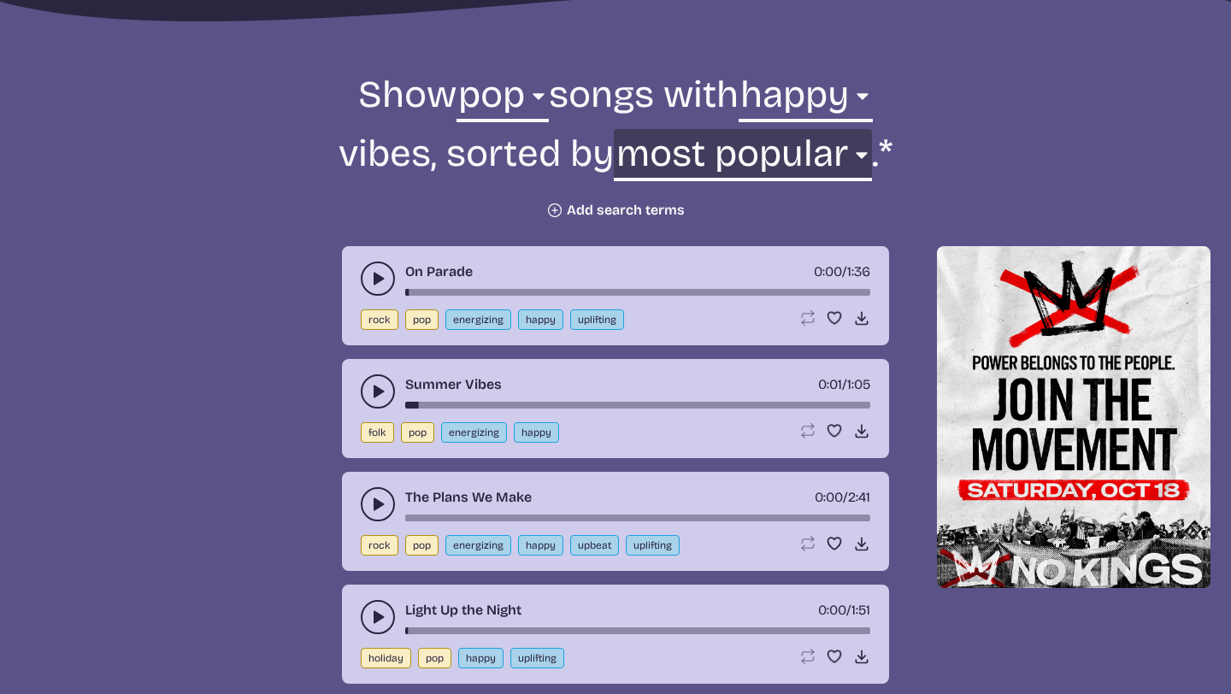
click at [680, 161] on select "newest oldest most popular least popular name" at bounding box center [742, 158] width 257 height 59
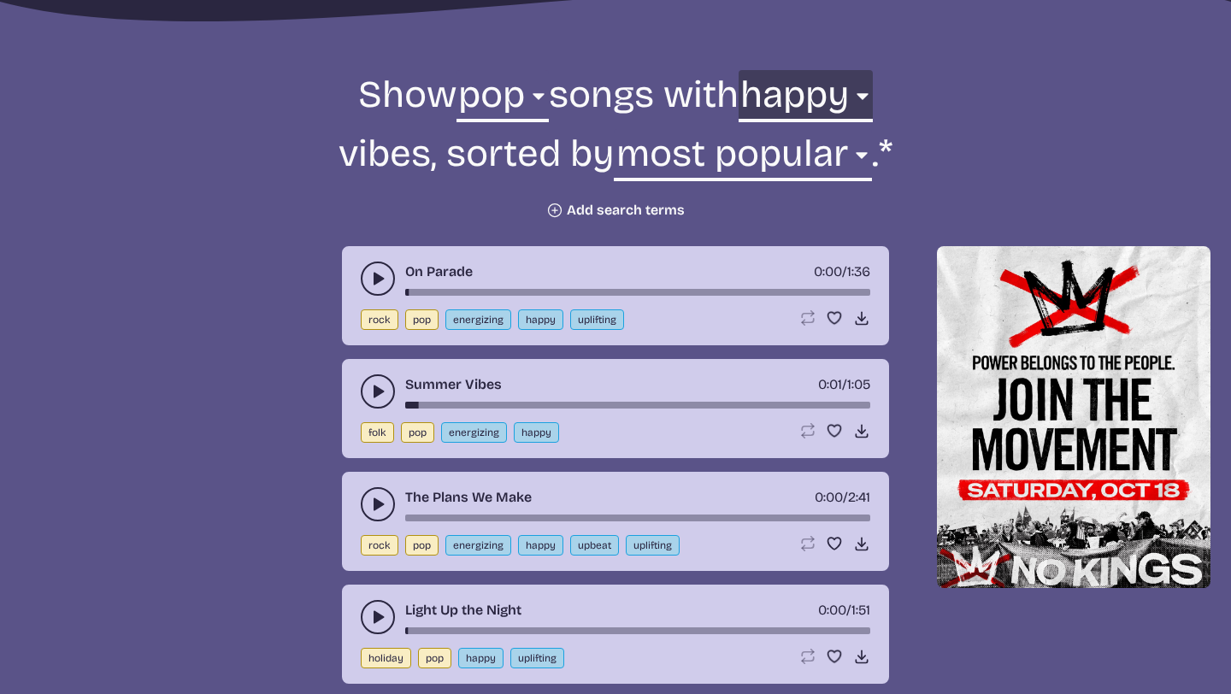
click at [833, 91] on select "any aggressive chill contemplative dark dramatic easygoing energizing happy ser…" at bounding box center [806, 99] width 134 height 59
select select "uplifting"
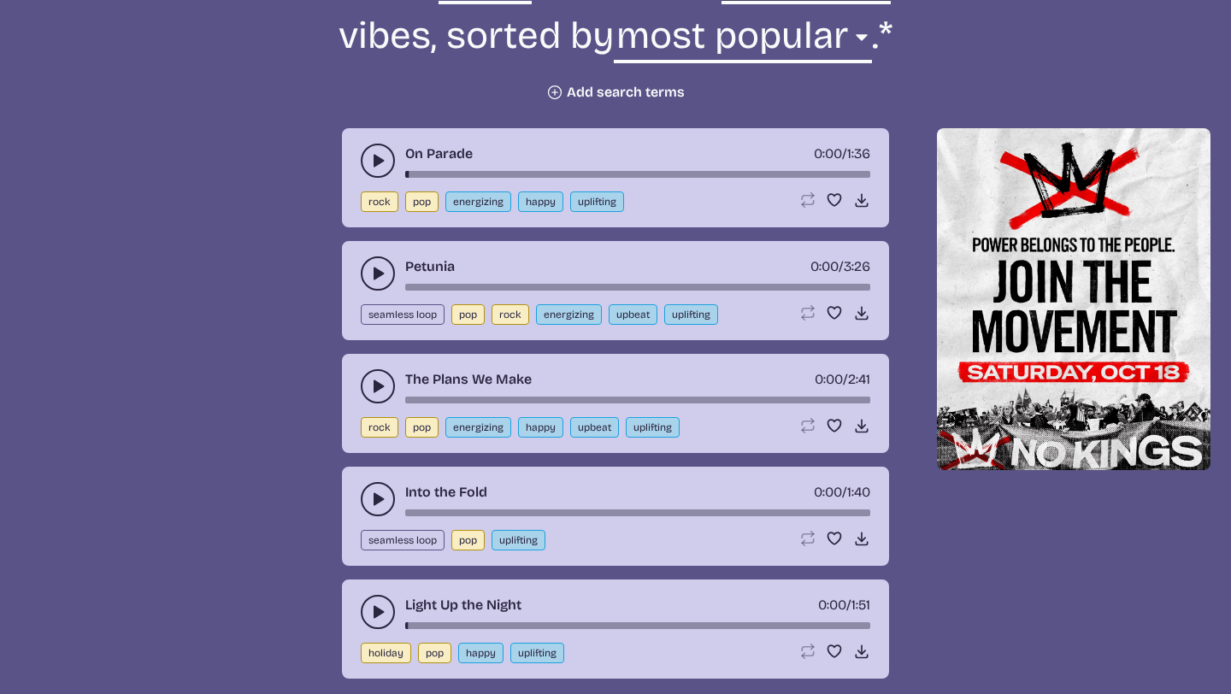
scroll to position [749, 0]
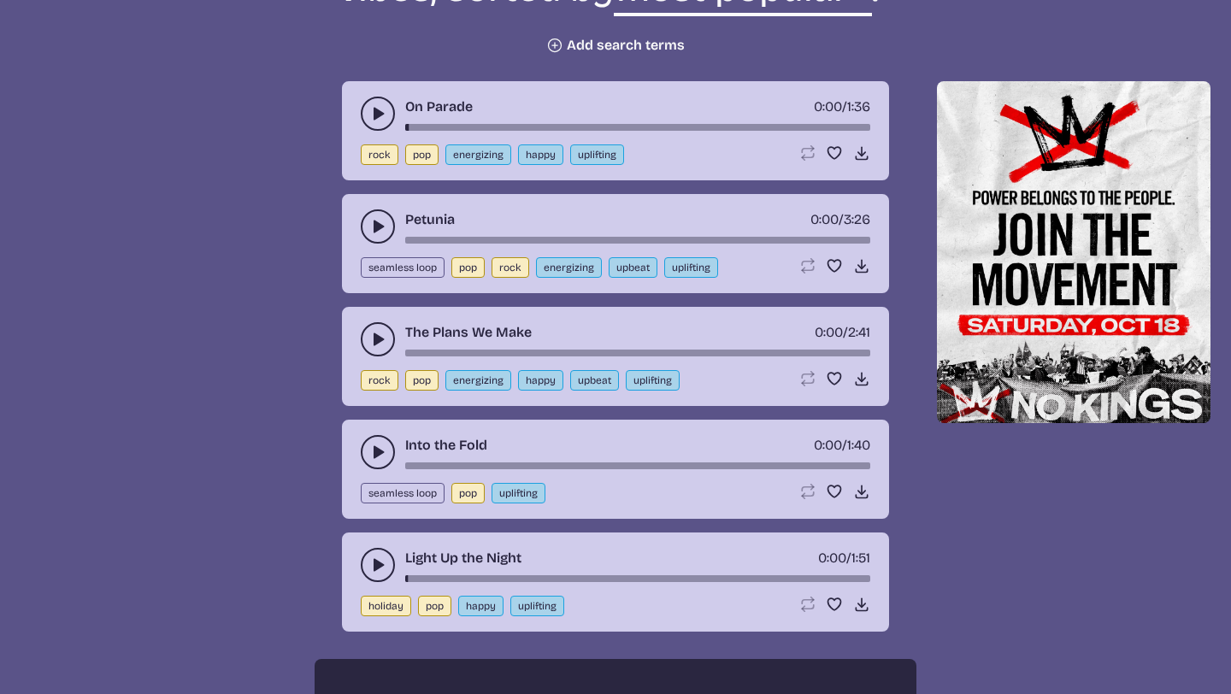
click at [367, 450] on button "play-pause toggle" at bounding box center [378, 452] width 34 height 34
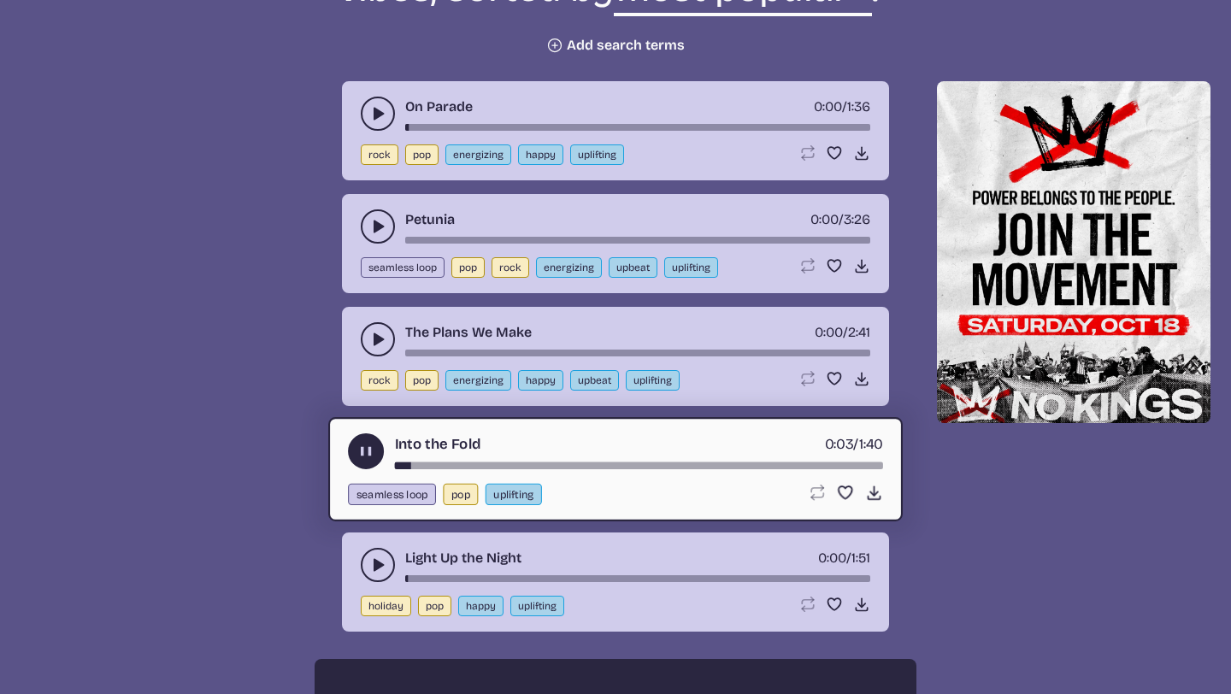
click at [367, 450] on use "play-pause toggle" at bounding box center [366, 452] width 18 height 18
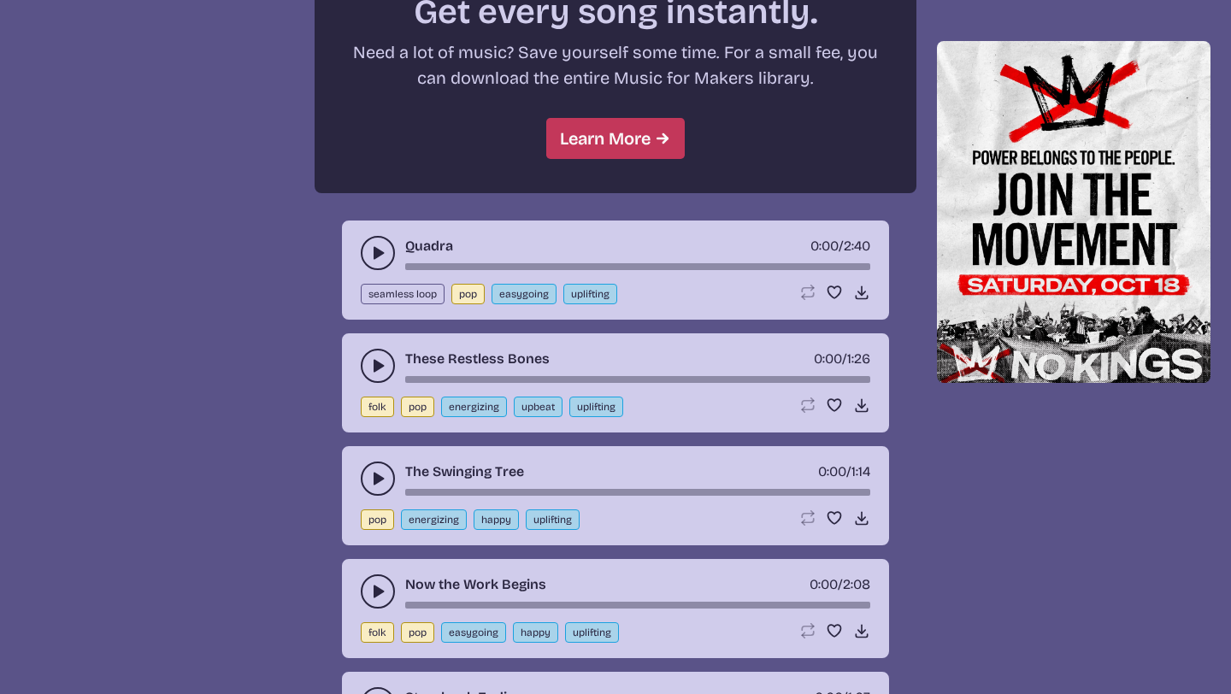
scroll to position [1616, 0]
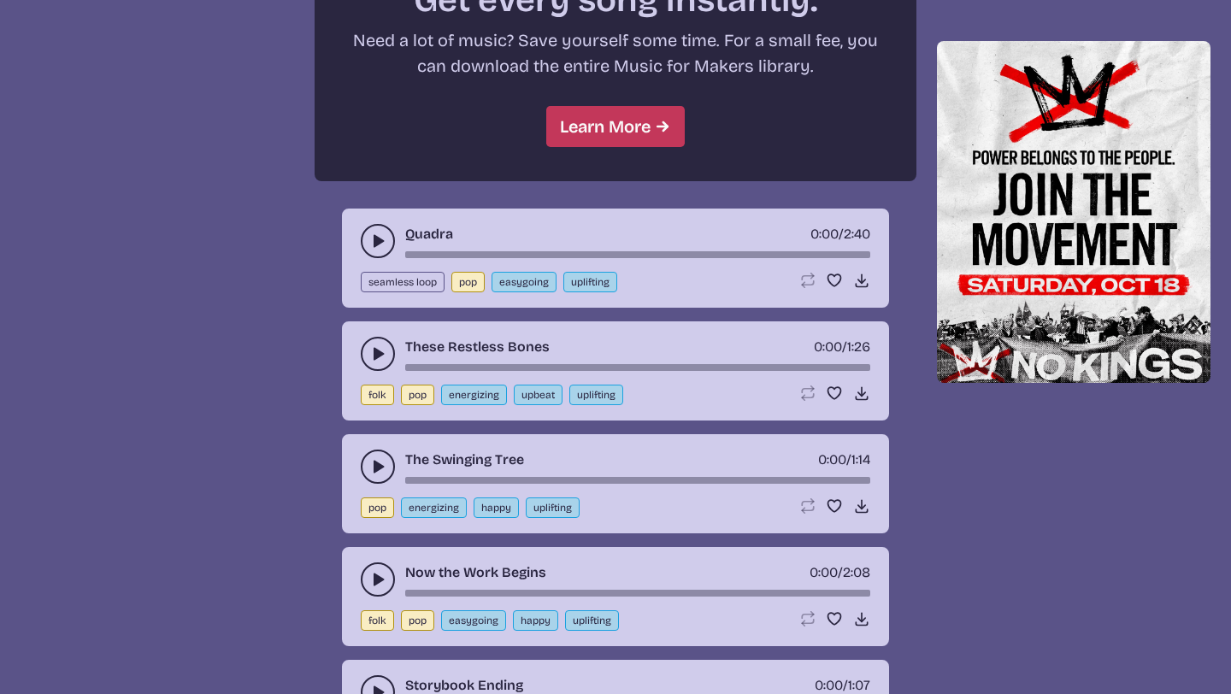
click at [364, 344] on button "play-pause toggle" at bounding box center [378, 354] width 34 height 34
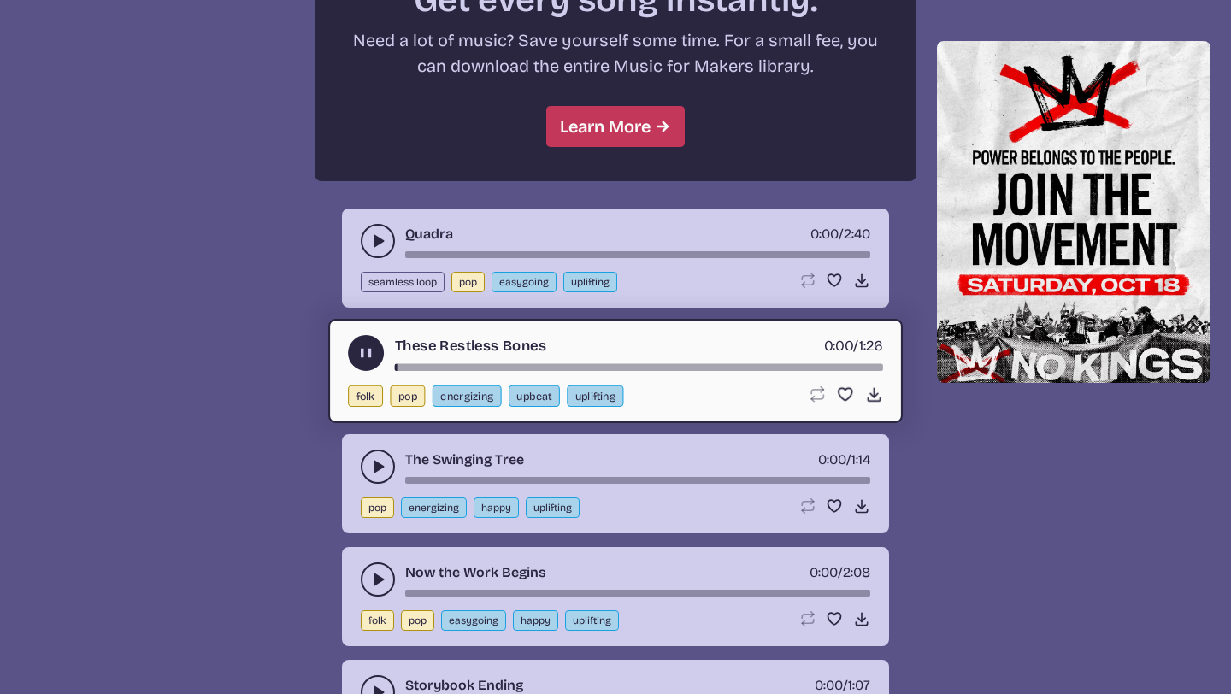
click at [364, 344] on icon "play-pause toggle" at bounding box center [366, 353] width 18 height 18
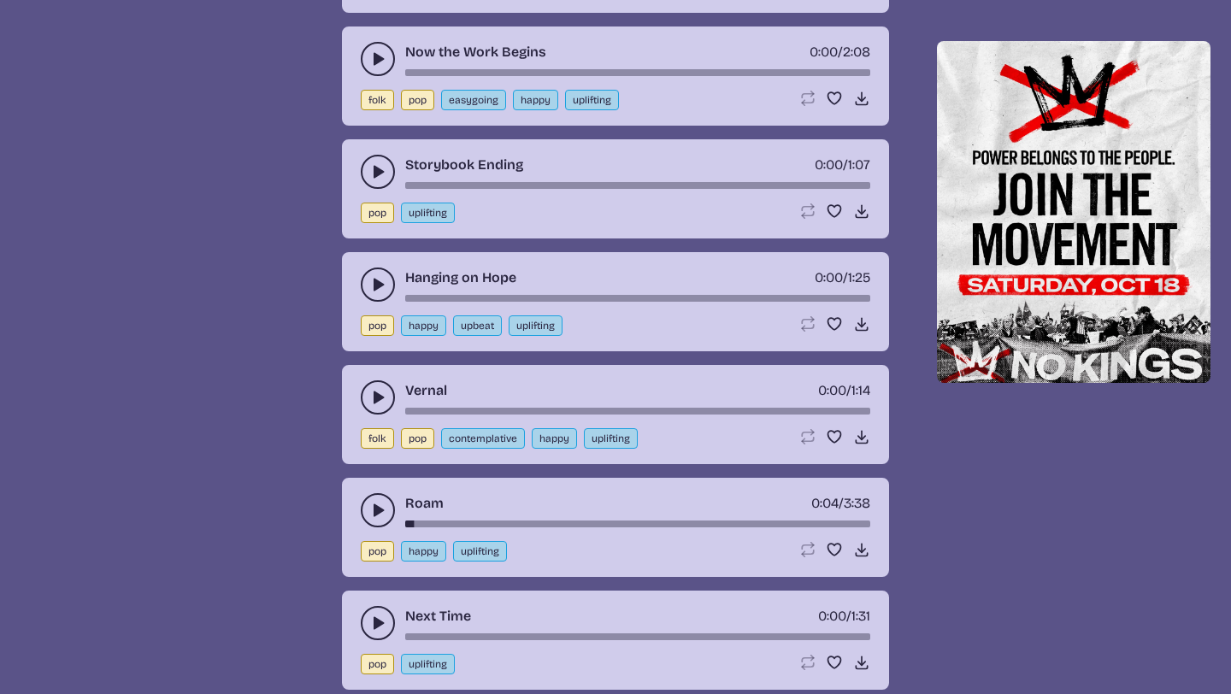
scroll to position [2153, 0]
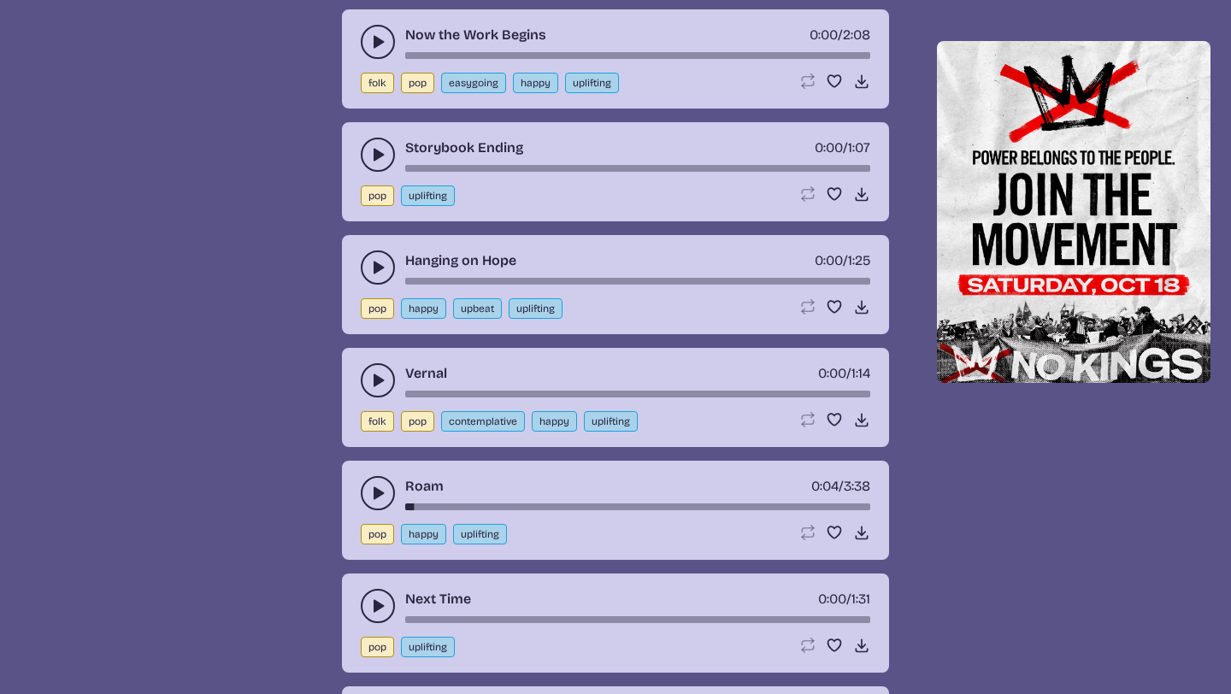
click at [380, 153] on use "play-pause toggle" at bounding box center [377, 154] width 17 height 17
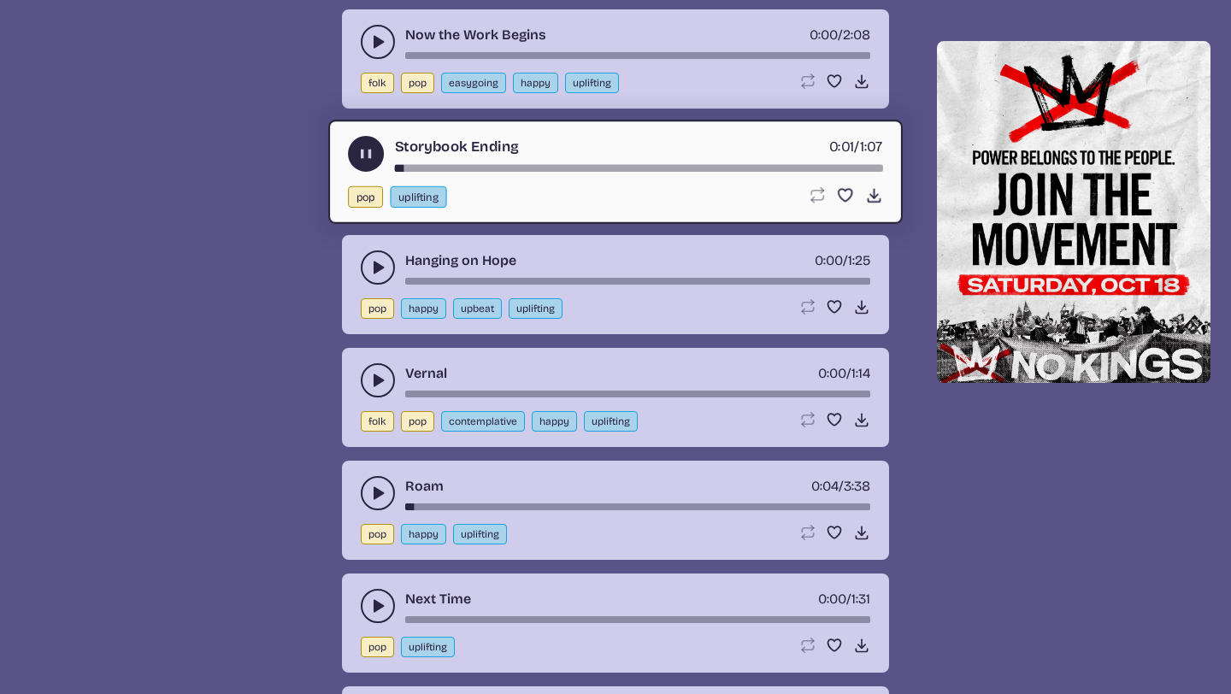
click at [373, 153] on icon "play-pause toggle" at bounding box center [366, 154] width 18 height 18
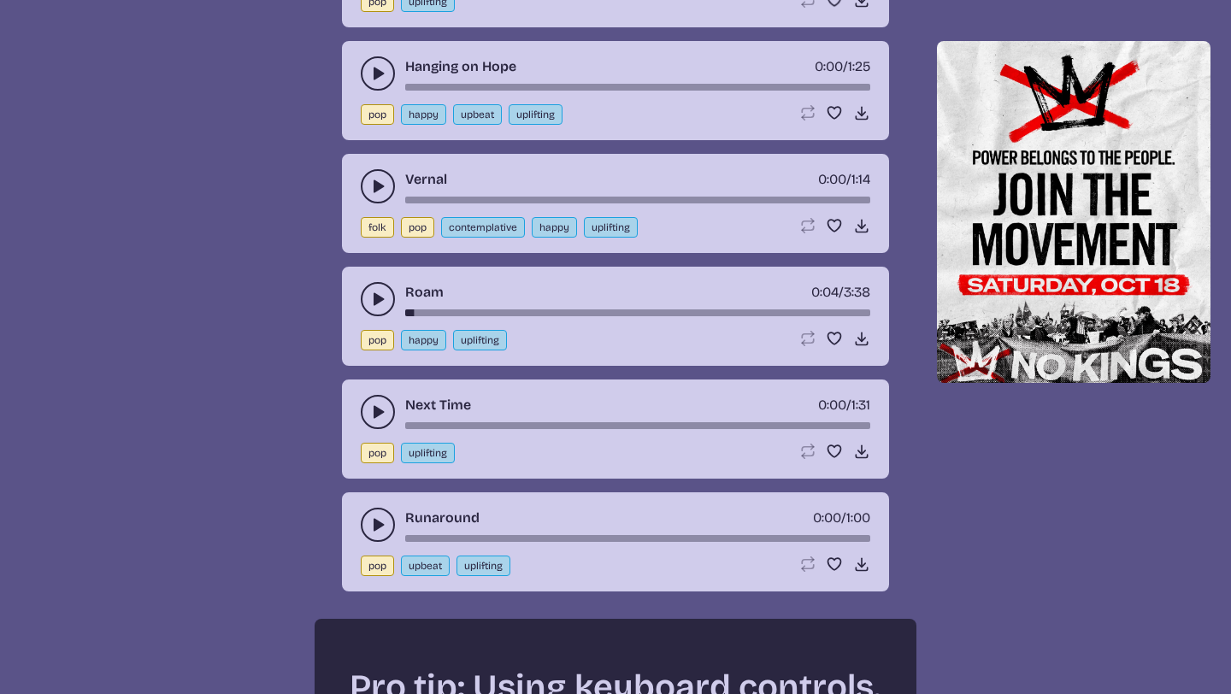
scroll to position [2358, 0]
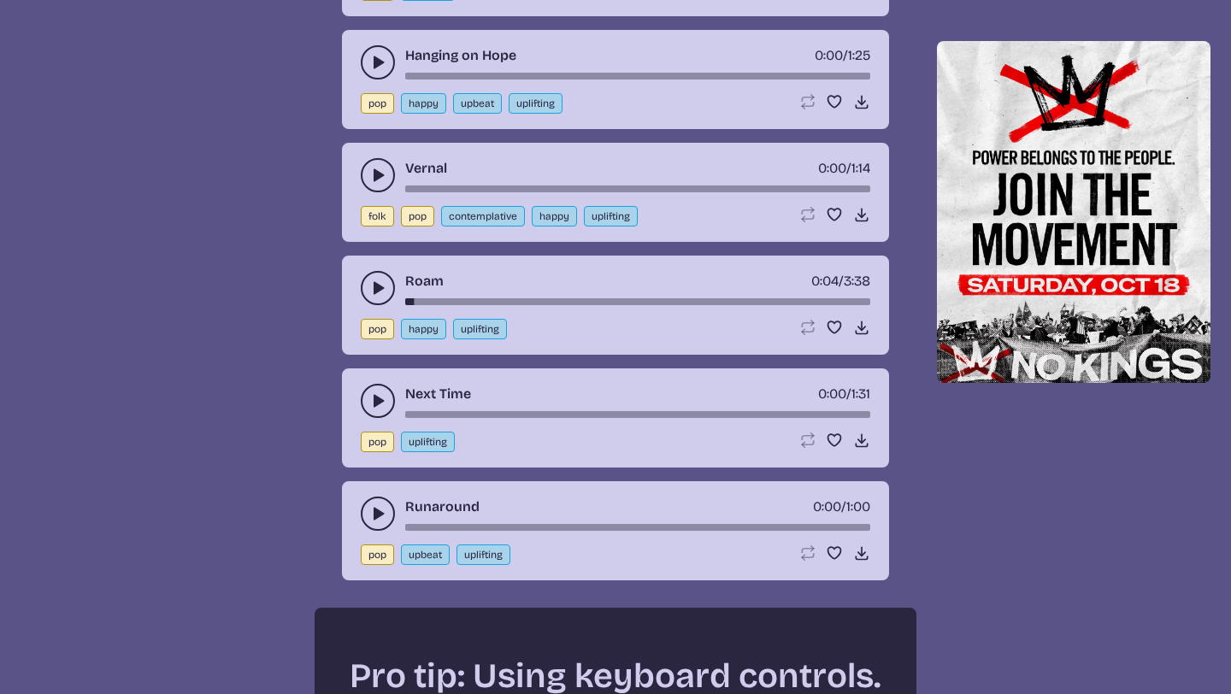
click at [372, 404] on icon "play-pause toggle" at bounding box center [377, 400] width 17 height 17
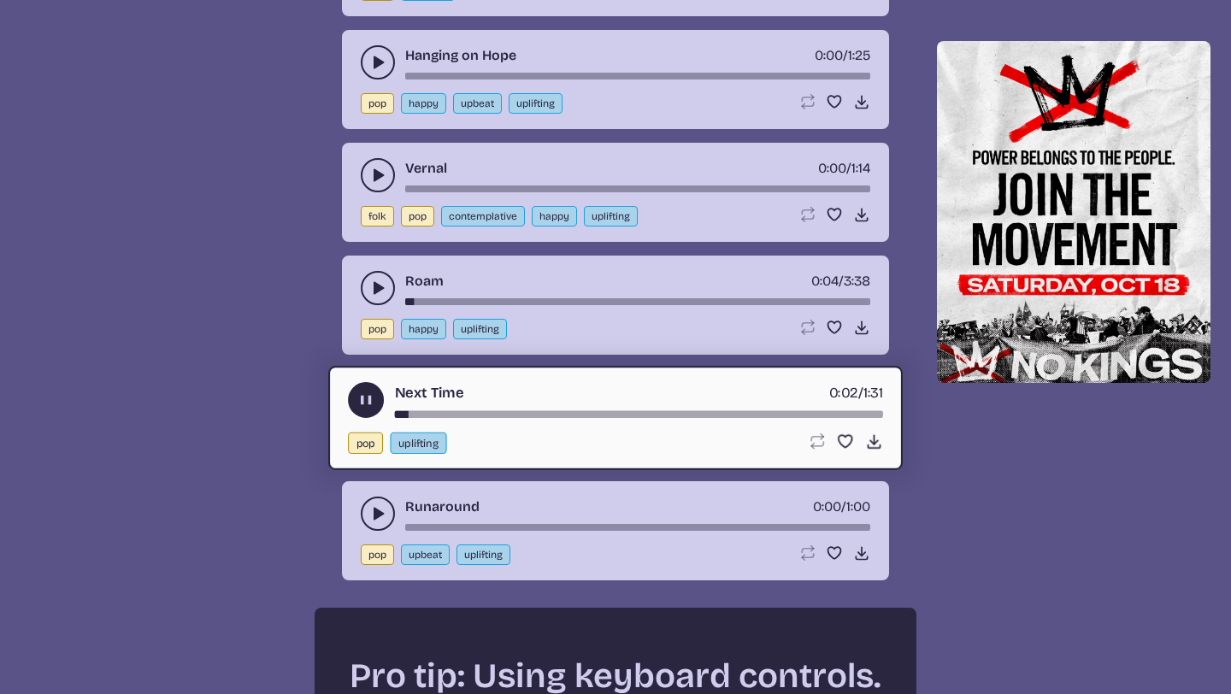
click at [372, 404] on use "play-pause toggle" at bounding box center [366, 401] width 18 height 18
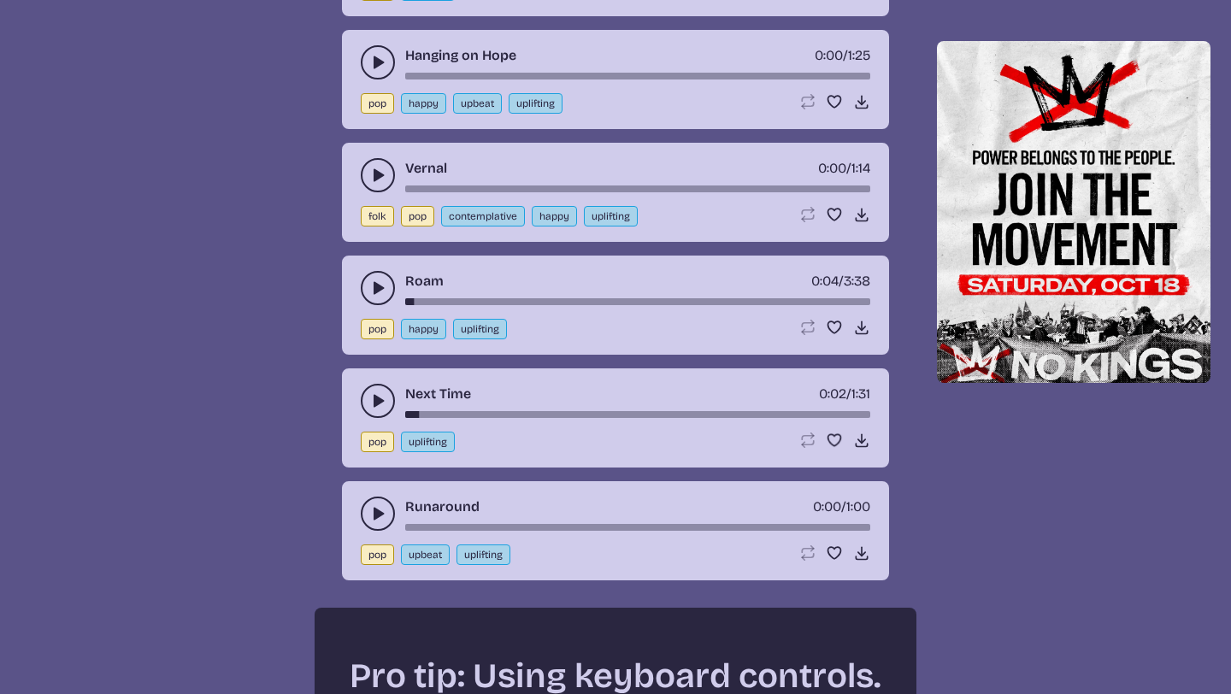
click at [380, 507] on icon "play-pause toggle" at bounding box center [377, 513] width 17 height 17
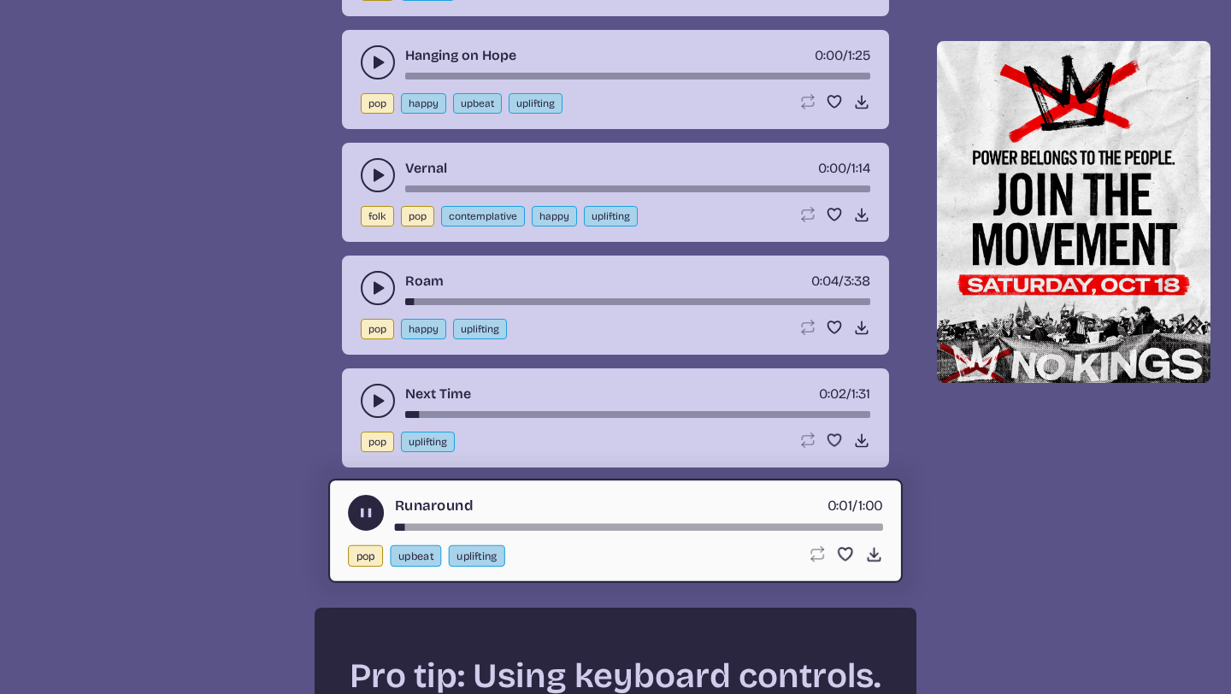
click at [374, 507] on icon "play-pause toggle" at bounding box center [366, 513] width 18 height 18
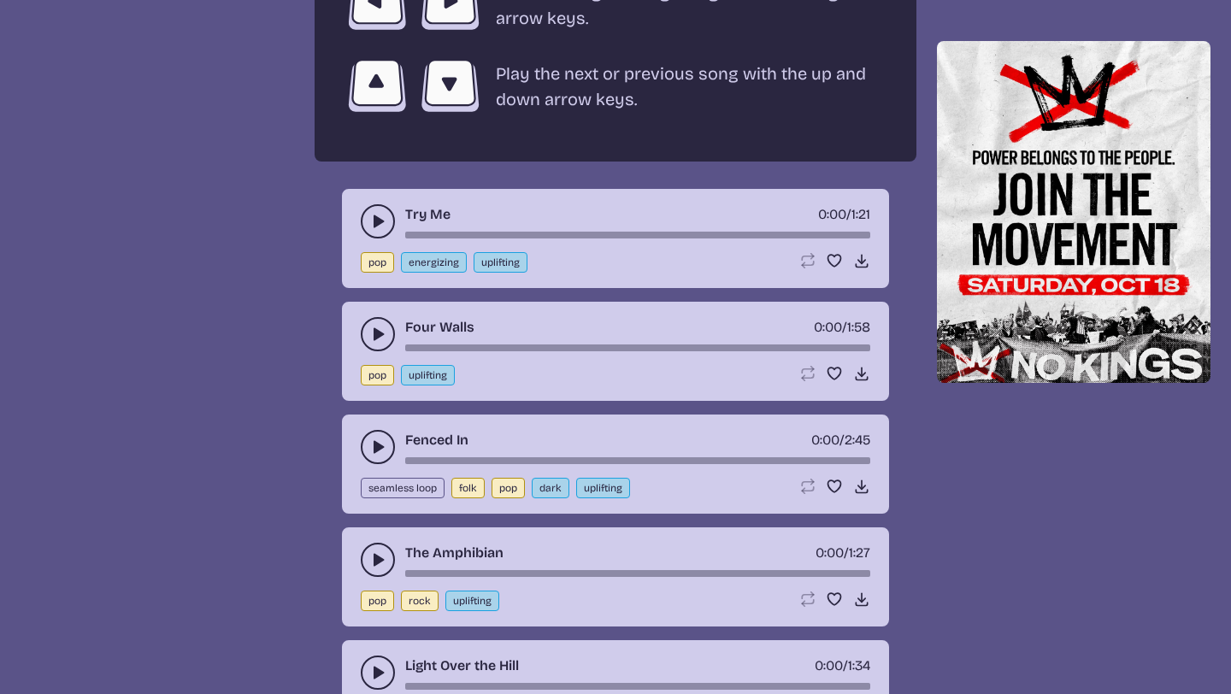
scroll to position [3229, 0]
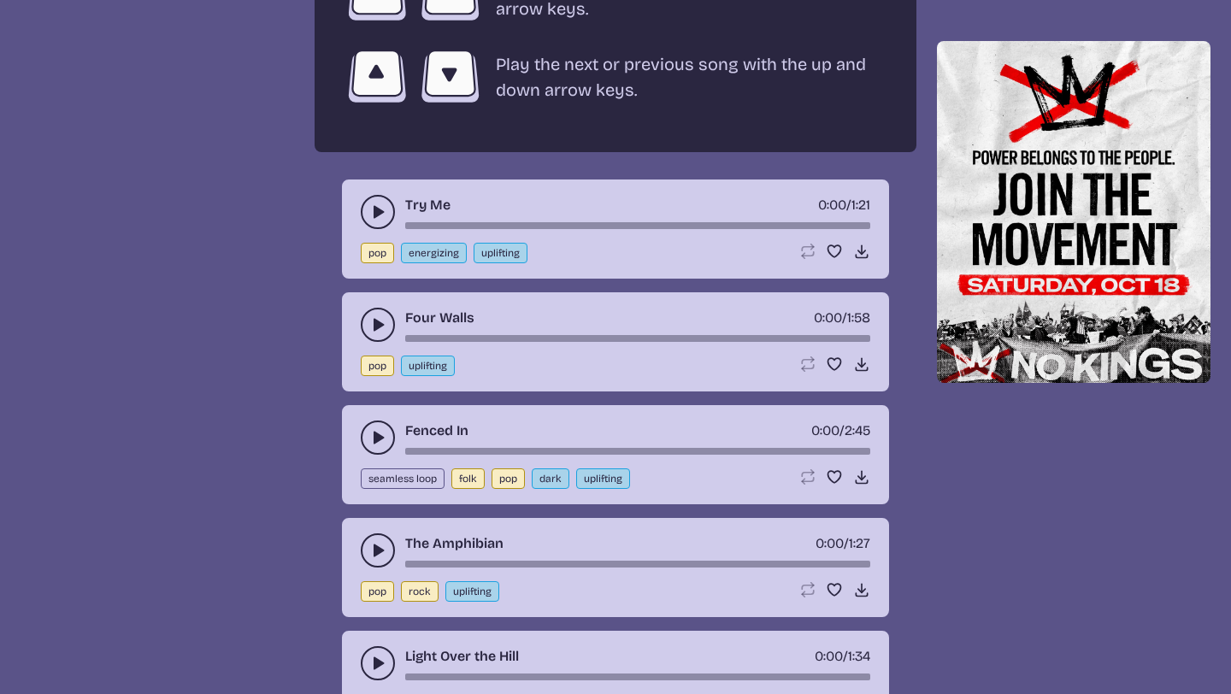
click at [366, 317] on button "play-pause toggle" at bounding box center [378, 325] width 34 height 34
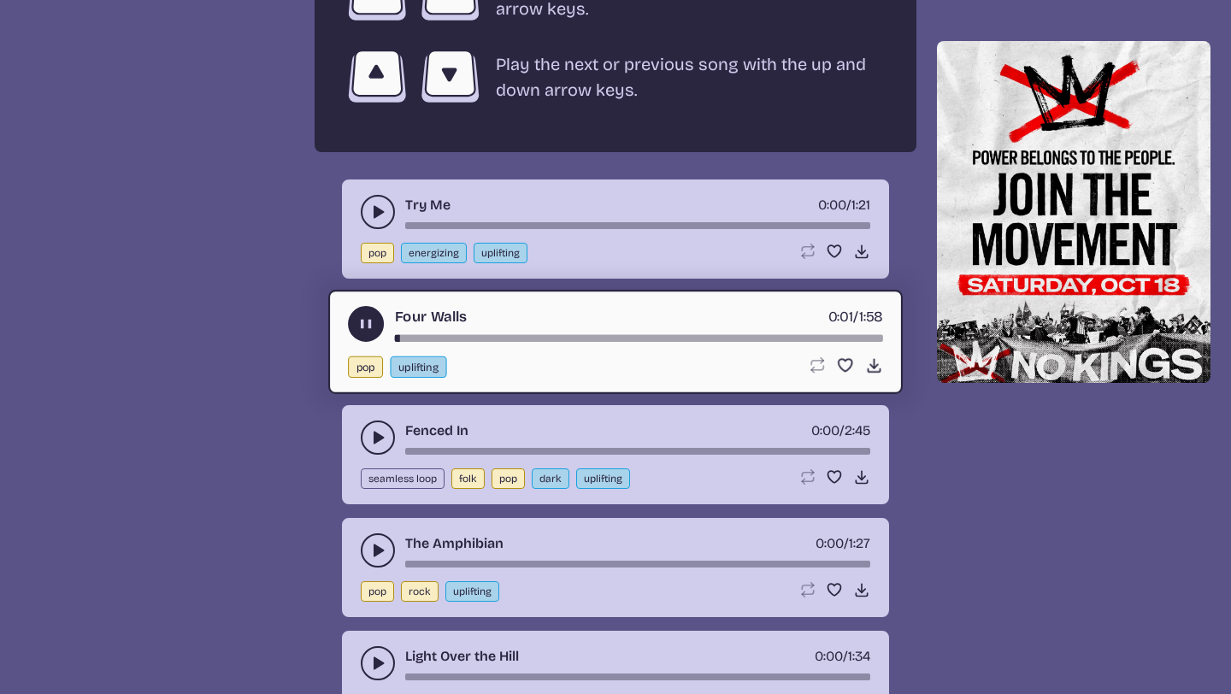
click at [419, 339] on div "song-time-bar" at bounding box center [639, 338] width 488 height 7
click at [465, 337] on div "song-time-bar" at bounding box center [639, 338] width 488 height 7
click at [368, 327] on use "play-pause toggle" at bounding box center [366, 324] width 18 height 18
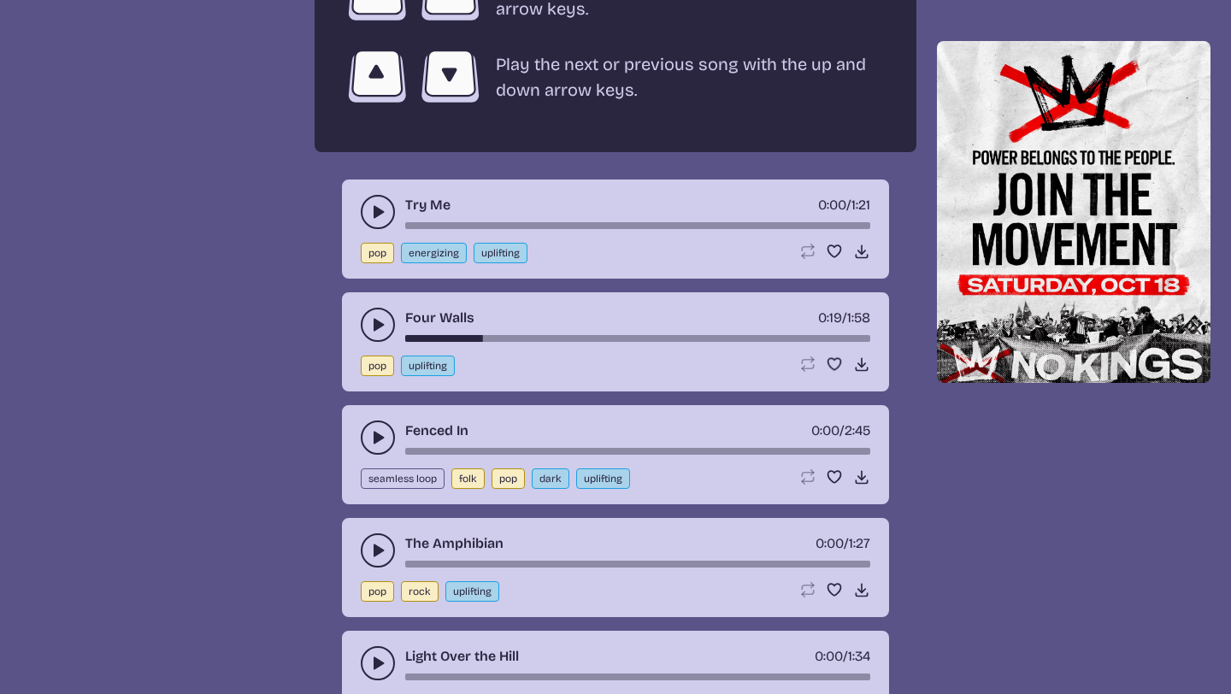
click at [369, 203] on icon "play-pause toggle" at bounding box center [377, 211] width 17 height 17
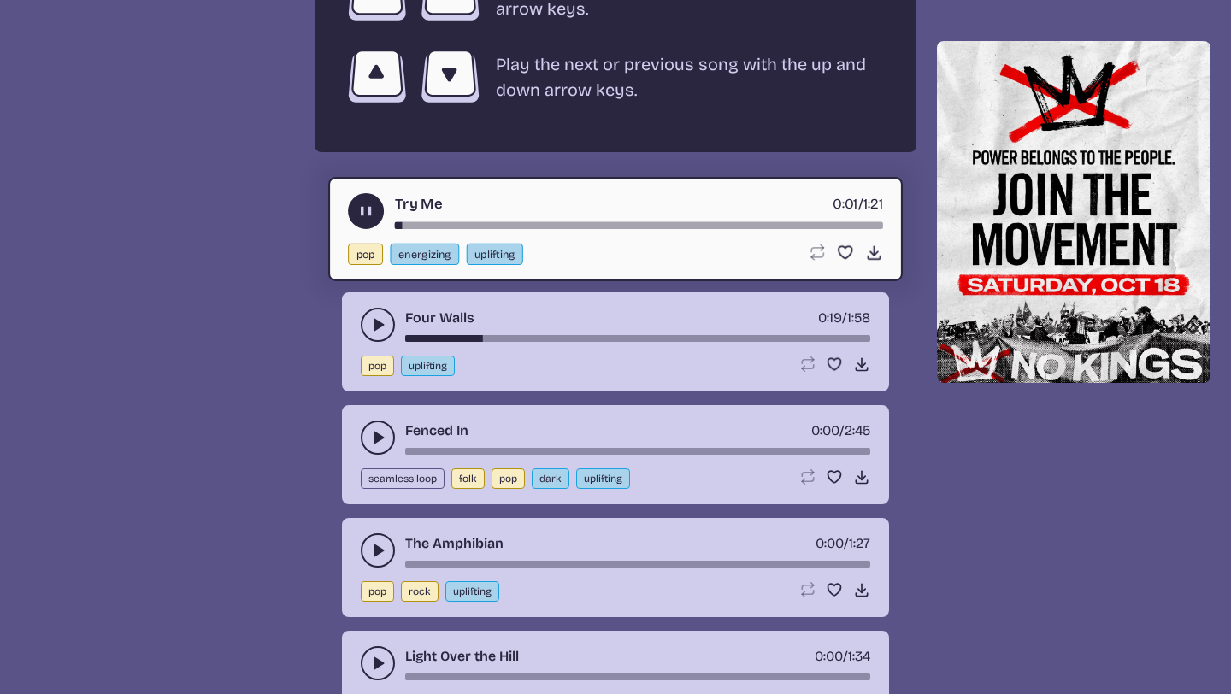
click at [366, 207] on icon "play-pause toggle" at bounding box center [366, 212] width 18 height 18
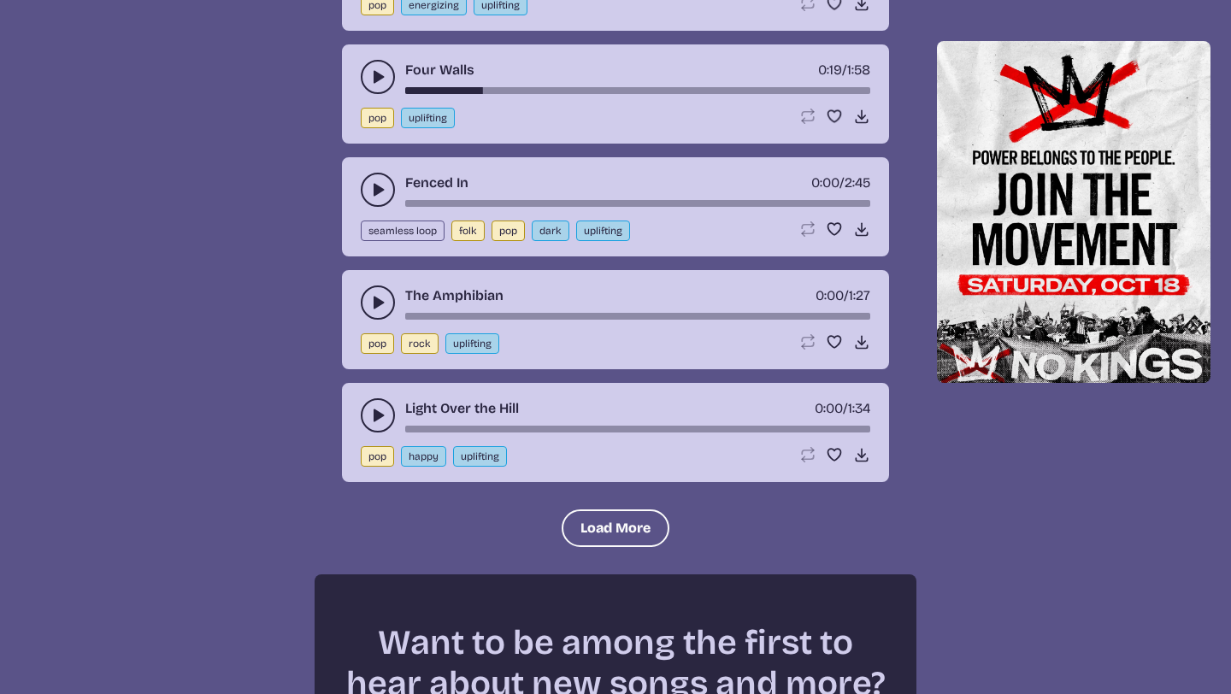
scroll to position [3488, 0]
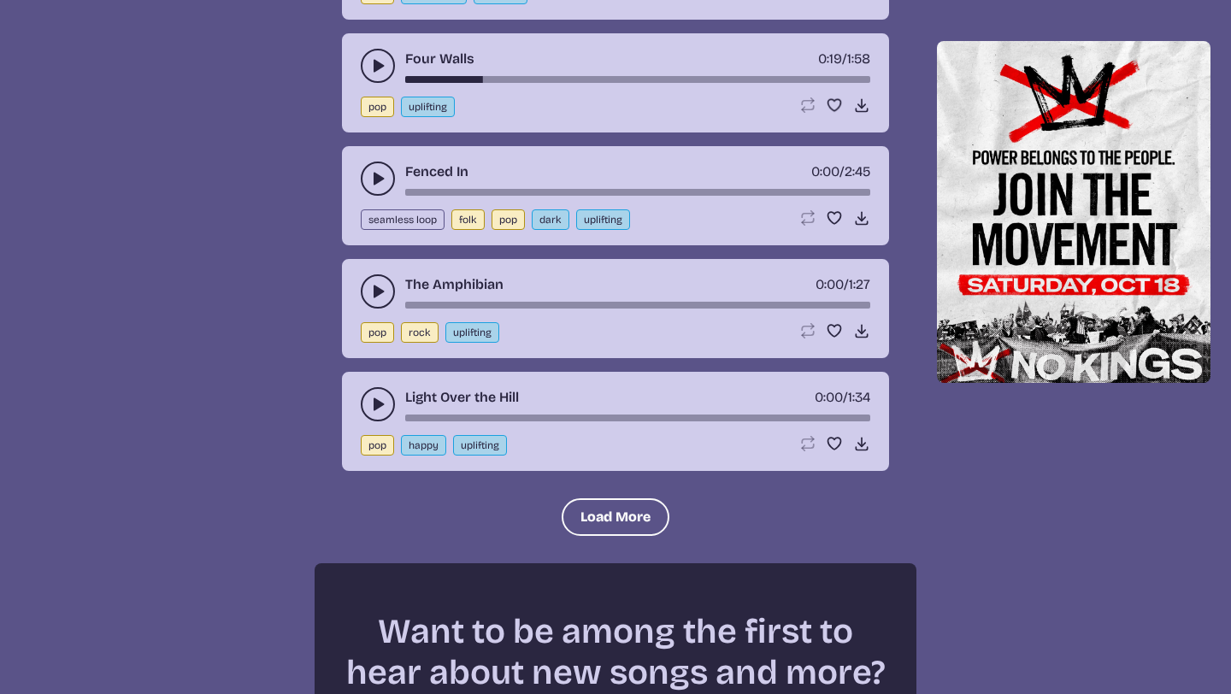
click at [377, 403] on use "play-pause toggle" at bounding box center [377, 404] width 17 height 17
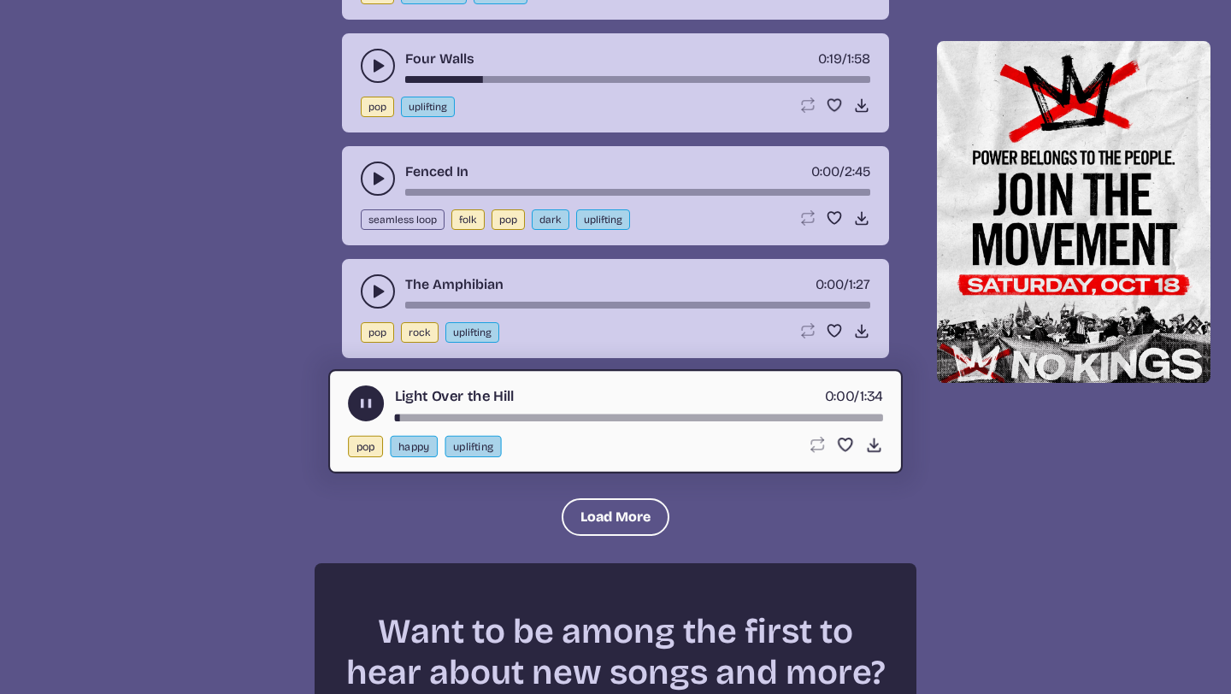
click at [460, 413] on div "Light Over the Hill 0:00 / 1:34" at bounding box center [615, 404] width 535 height 36
click at [366, 409] on icon "play-pause toggle" at bounding box center [366, 404] width 18 height 18
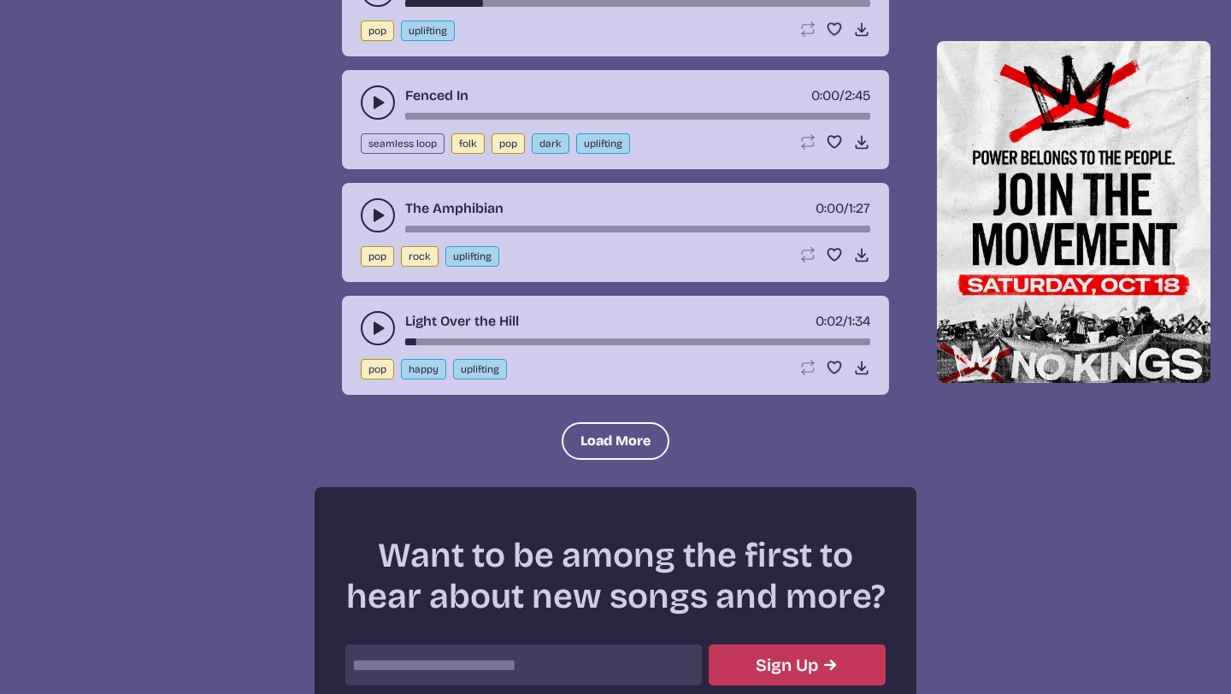
scroll to position [3726, 0]
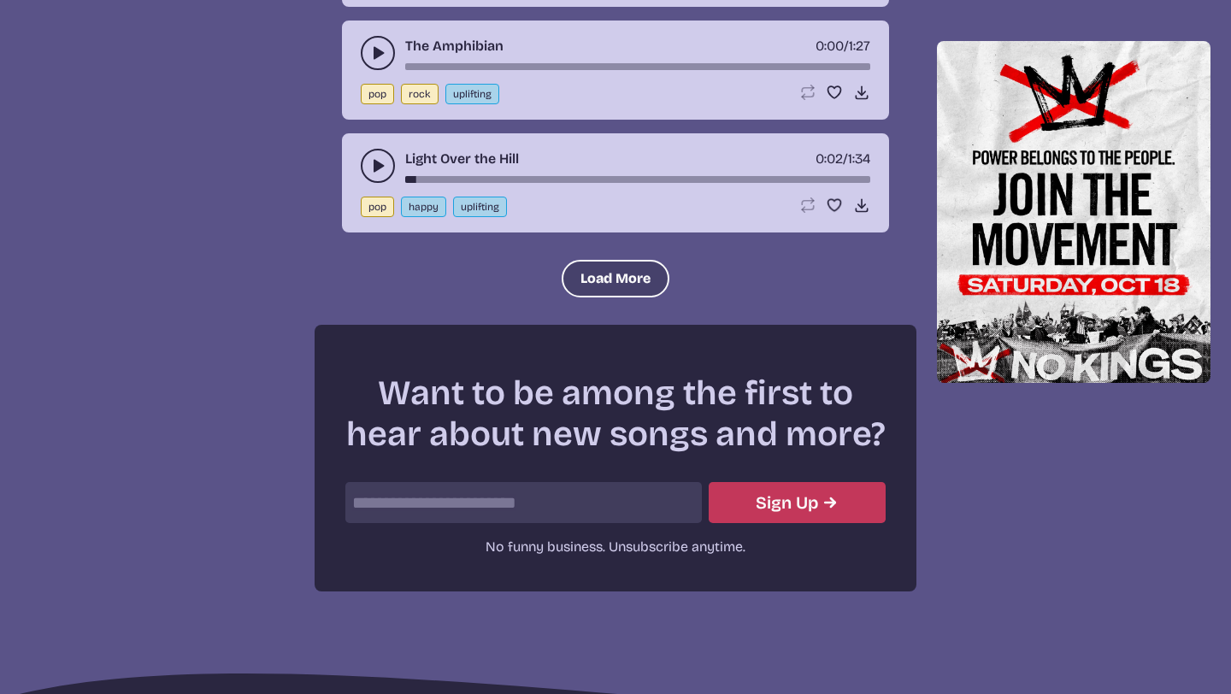
click at [593, 284] on button "Load More" at bounding box center [616, 279] width 108 height 38
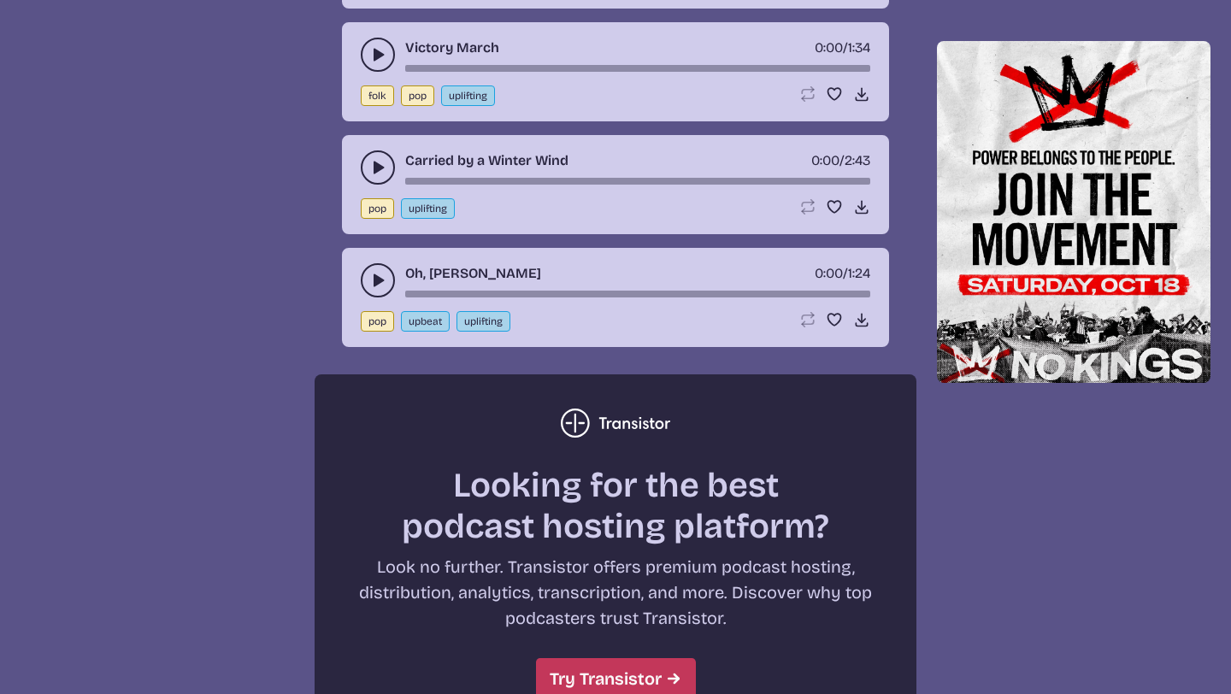
scroll to position [4089, 0]
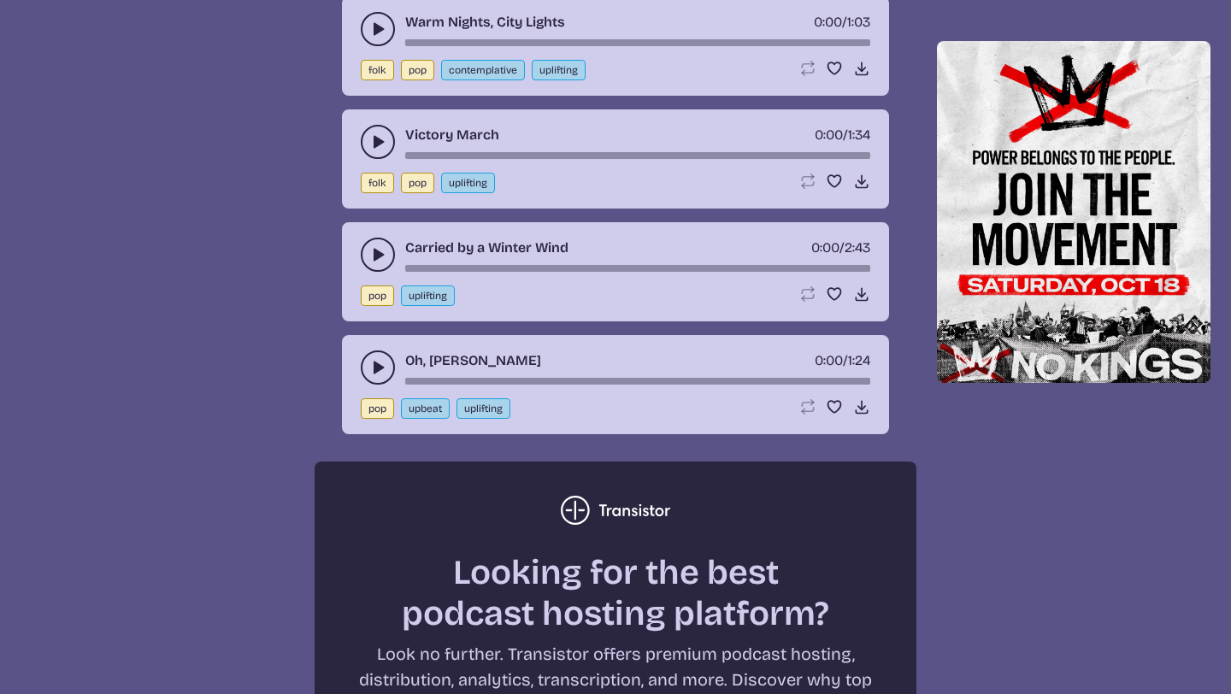
click at [380, 376] on button "play-pause toggle" at bounding box center [378, 367] width 34 height 34
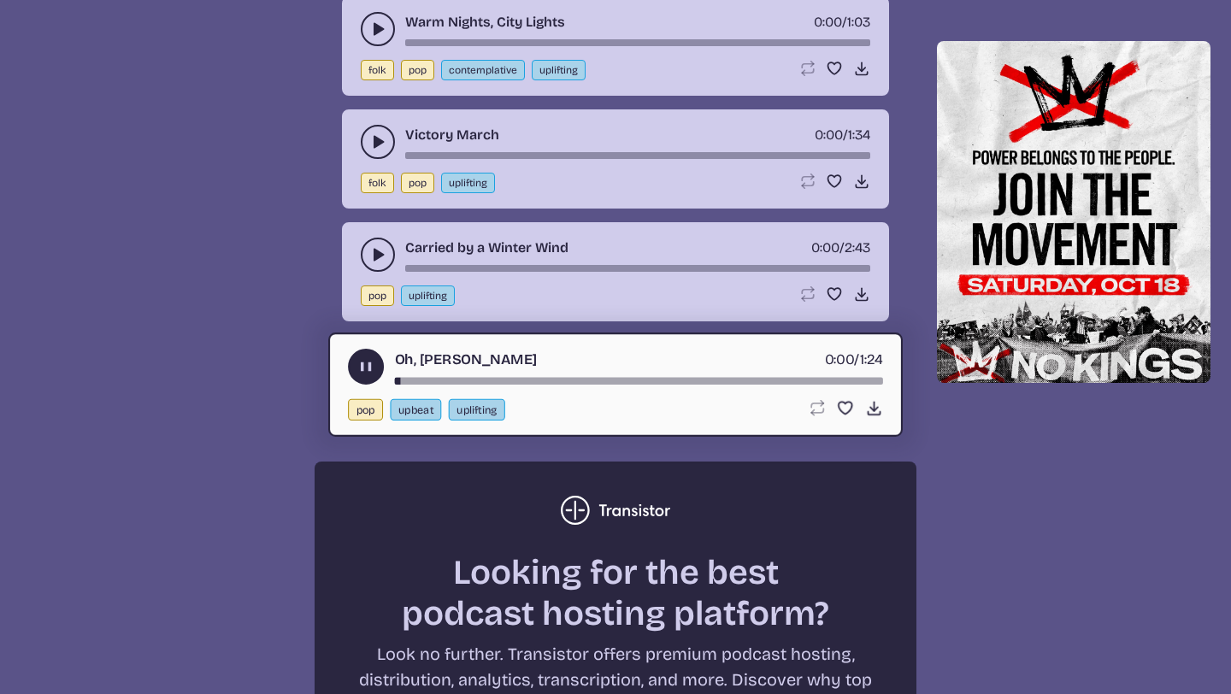
click at [419, 384] on div "song-time-bar" at bounding box center [639, 381] width 488 height 7
click at [456, 378] on div "song-time-bar" at bounding box center [639, 381] width 488 height 7
click at [357, 364] on icon "play-pause toggle" at bounding box center [366, 367] width 18 height 18
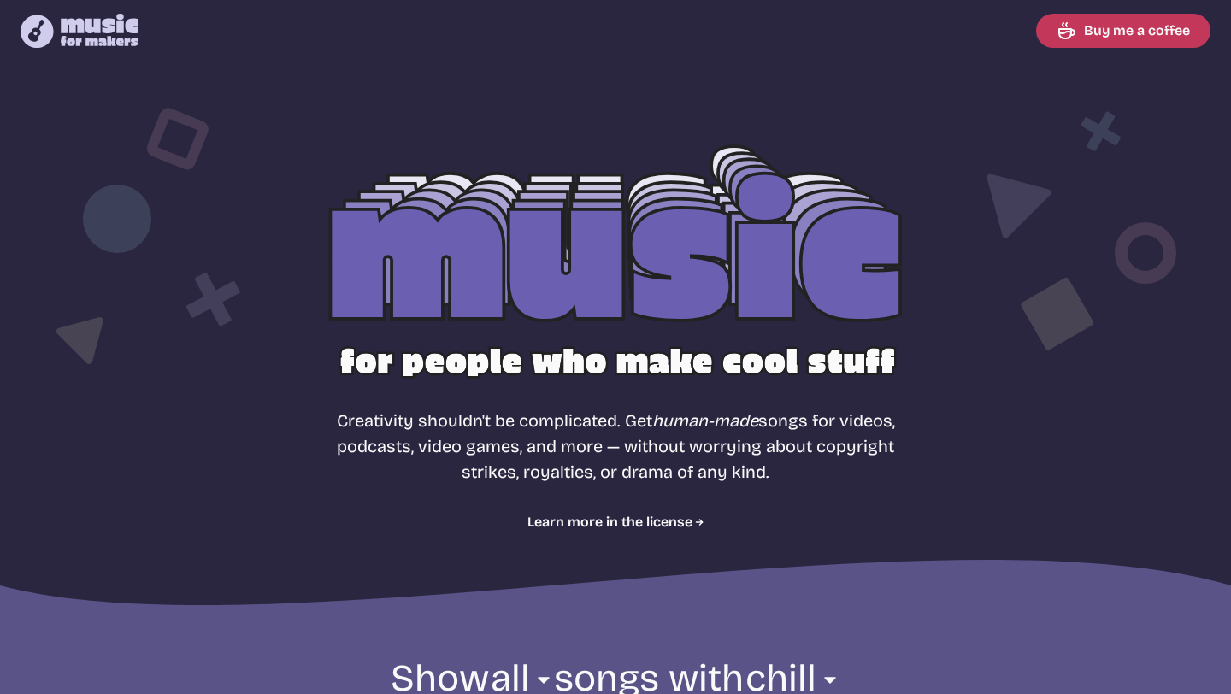
select select "chill"
select select "most popular"
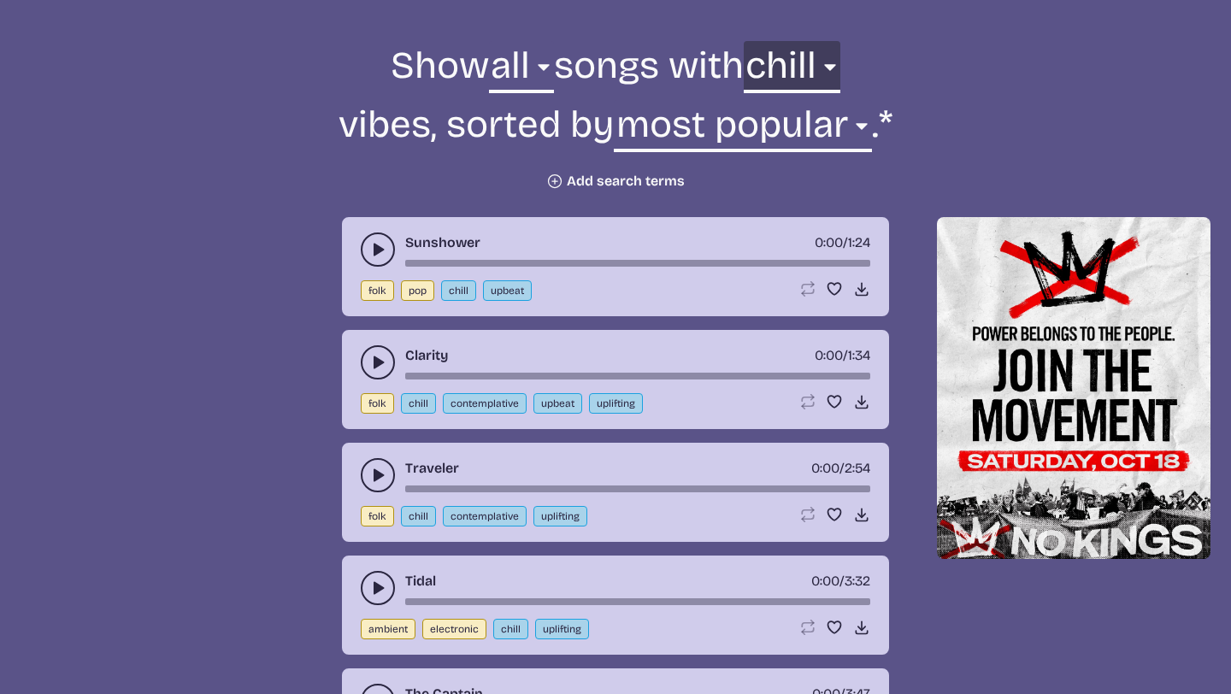
click at [789, 76] on select "any aggressive chill contemplative dark dramatic easygoing energizing happy ser…" at bounding box center [792, 70] width 97 height 59
select select "energizing"
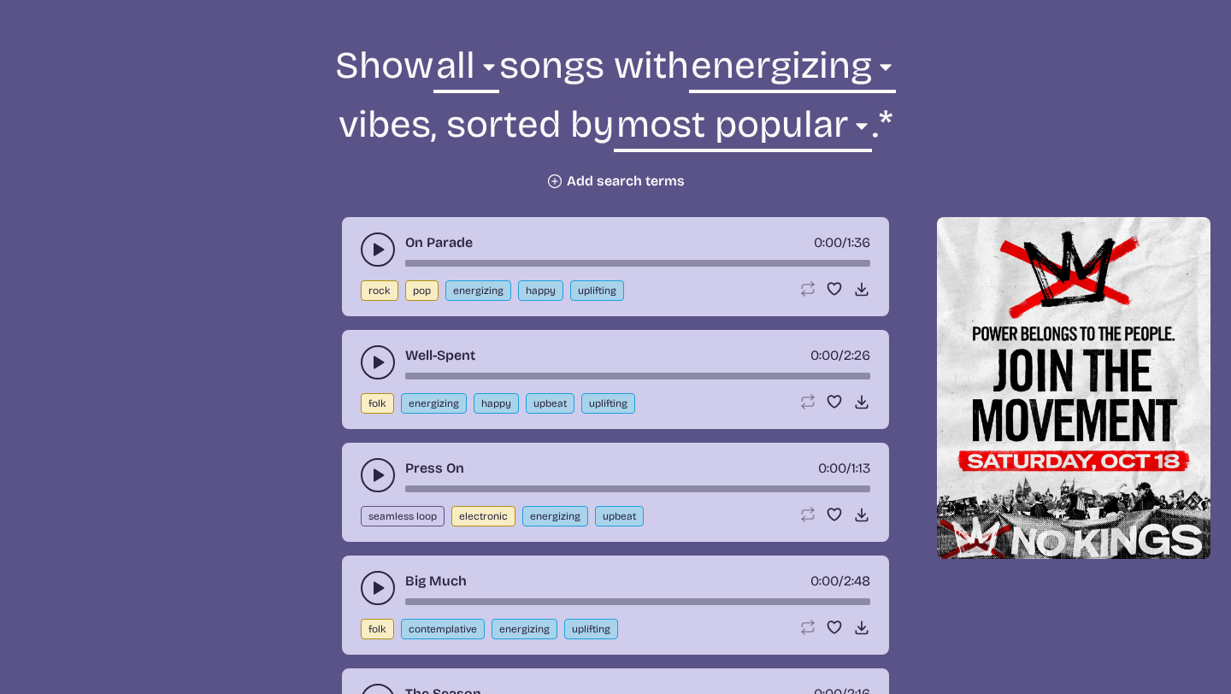
click at [386, 246] on icon "play-pause toggle" at bounding box center [377, 249] width 17 height 17
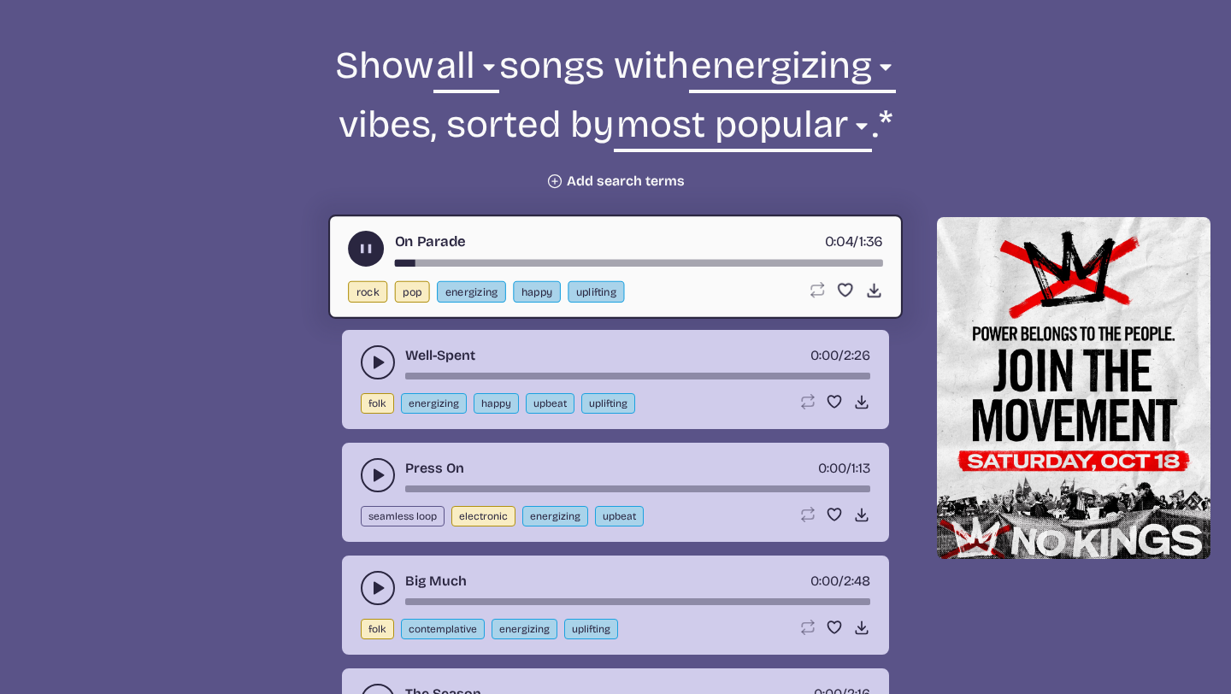
click at [381, 359] on icon "play-pause toggle" at bounding box center [377, 362] width 17 height 17
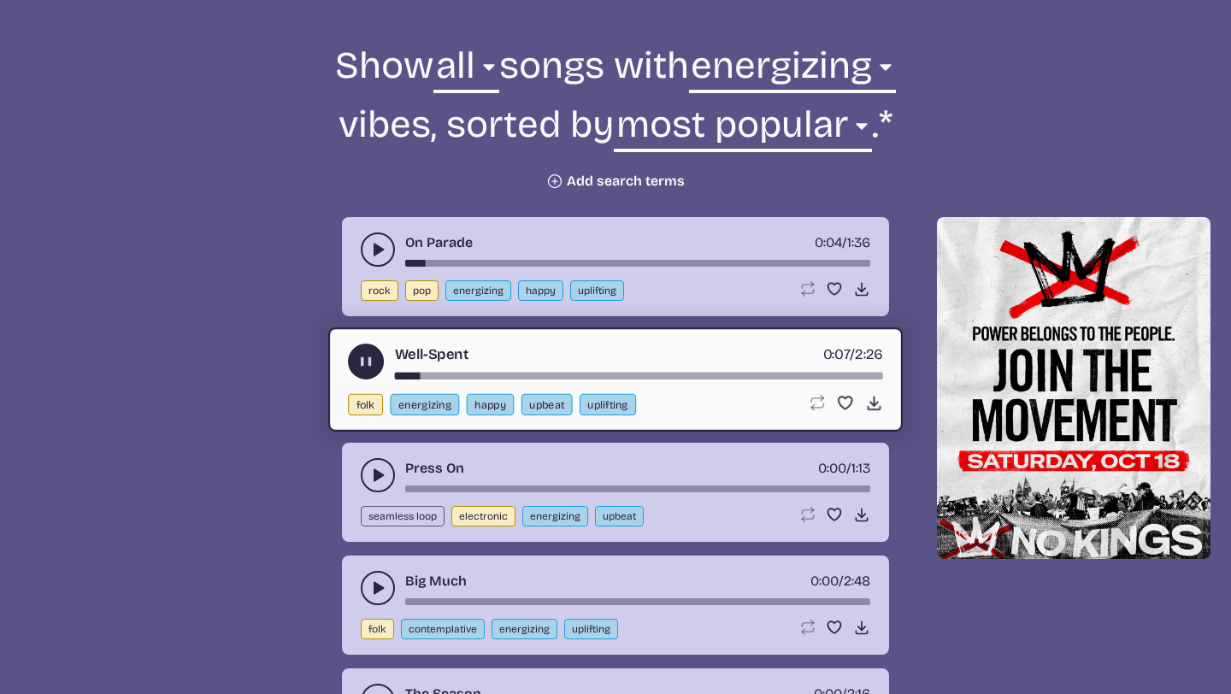
click at [363, 360] on use "play-pause toggle" at bounding box center [366, 362] width 18 height 18
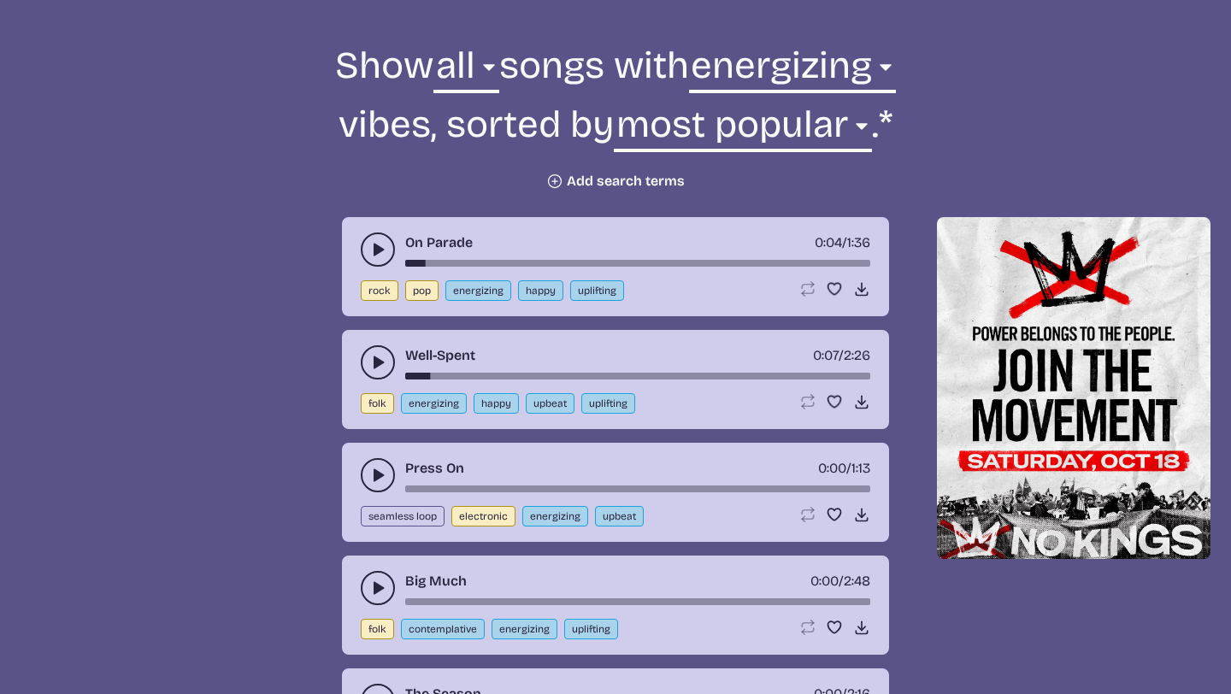
click at [383, 467] on icon "play-pause toggle" at bounding box center [377, 475] width 17 height 17
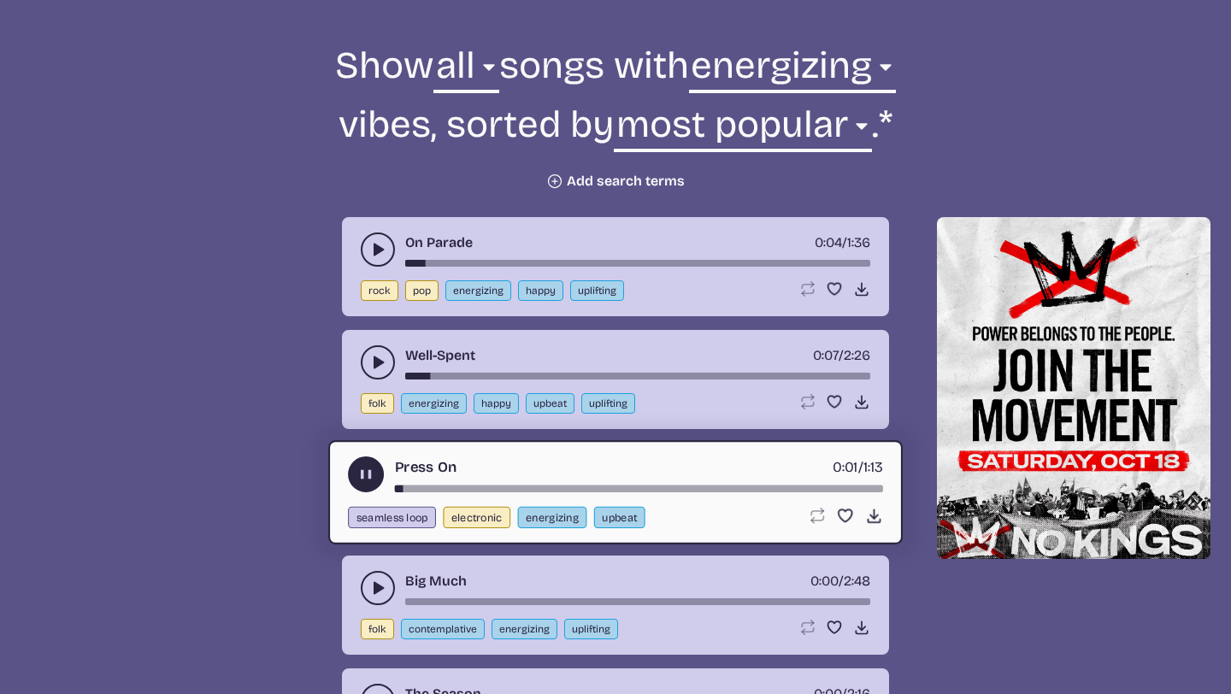
click at [457, 486] on div "song-time-bar" at bounding box center [639, 489] width 488 height 7
click at [362, 479] on use "play-pause toggle" at bounding box center [366, 475] width 18 height 18
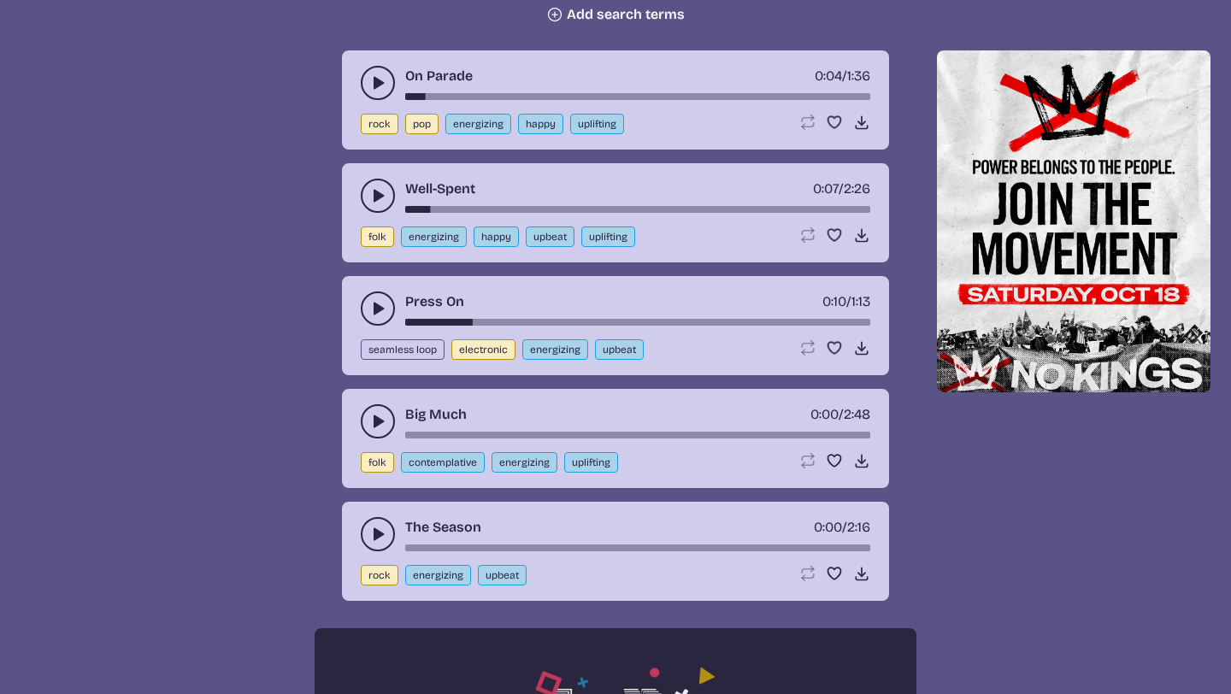
scroll to position [811, 0]
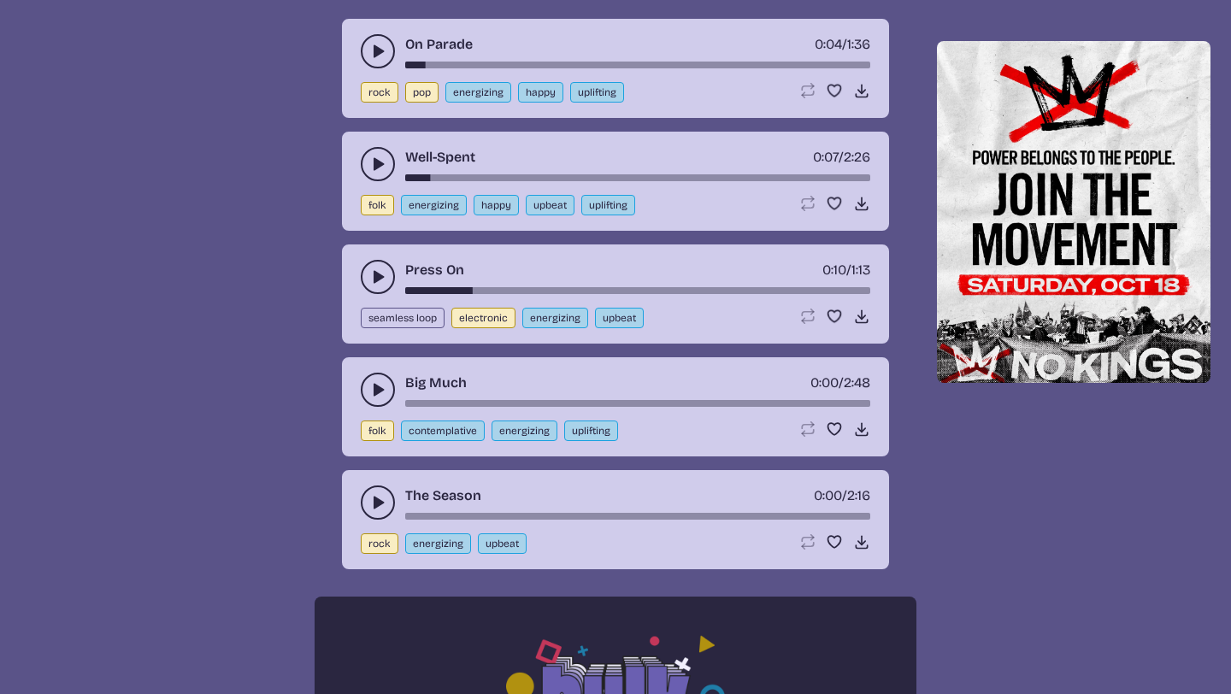
click at [376, 380] on button "play-pause toggle" at bounding box center [378, 390] width 34 height 34
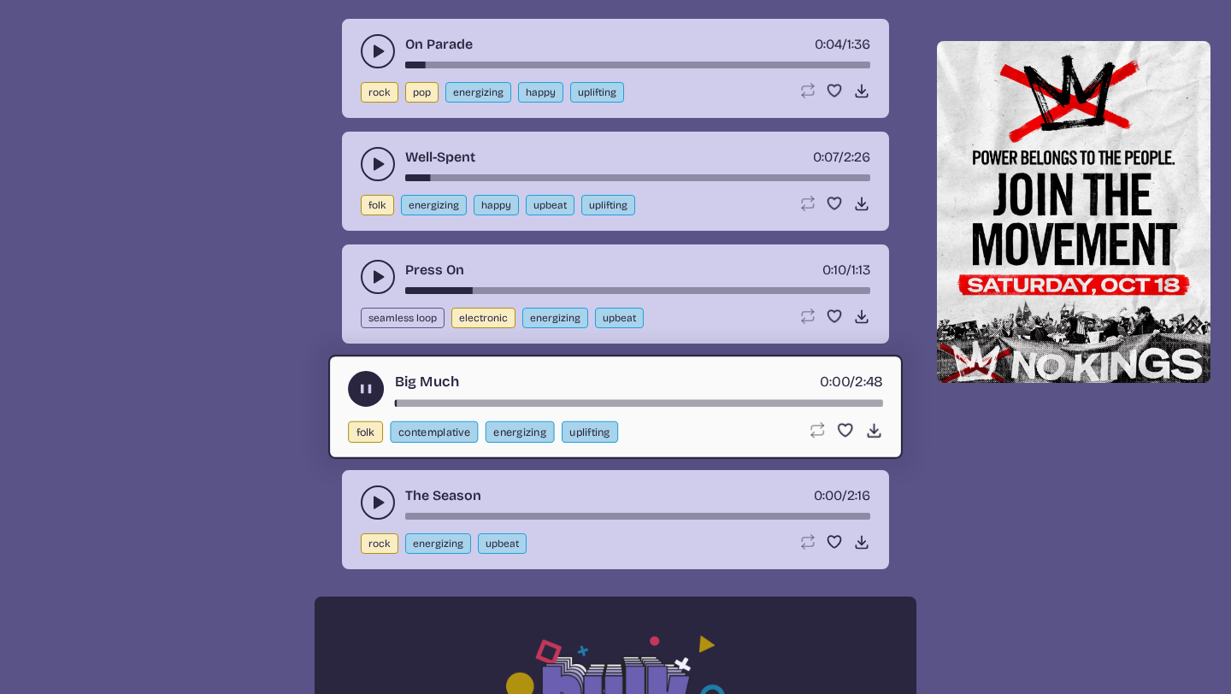
click at [477, 409] on div "Big Much 0:00 / 2:48 folk contemplative energizing uplifting Loop song Loop thi…" at bounding box center [615, 407] width 574 height 104
click at [496, 404] on div "song-time-bar" at bounding box center [639, 403] width 488 height 7
click at [367, 392] on use "play-pause toggle" at bounding box center [366, 389] width 18 height 18
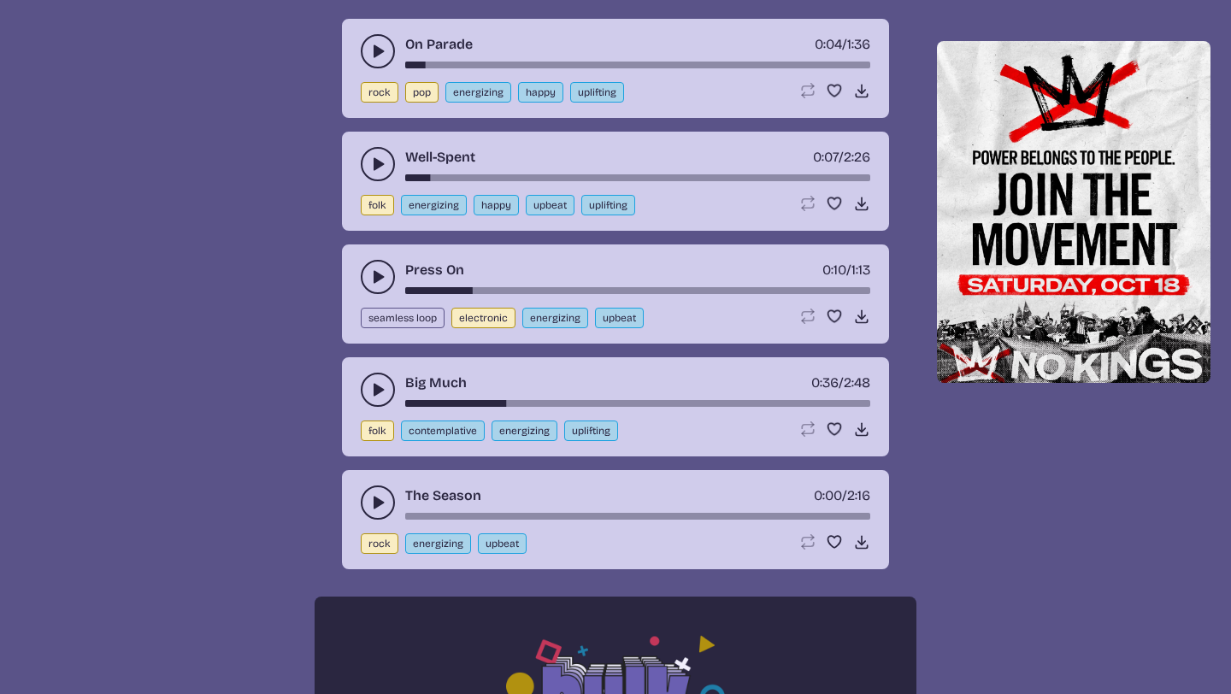
click at [375, 516] on button "play-pause toggle" at bounding box center [378, 503] width 34 height 34
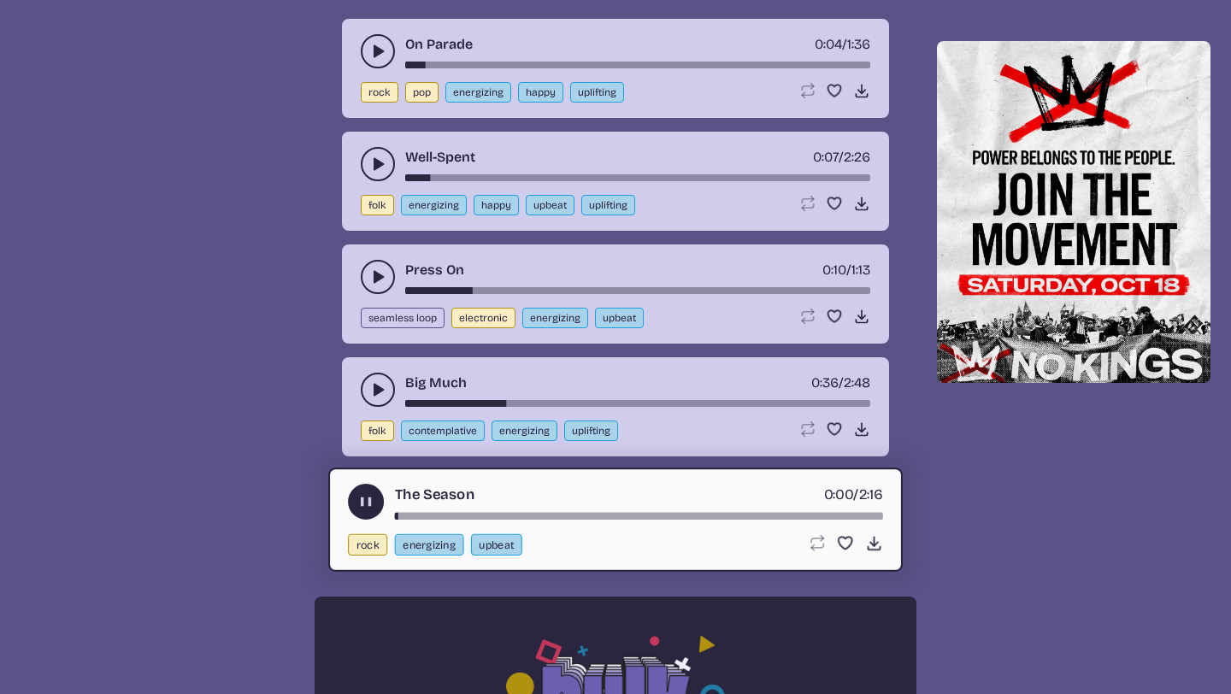
click at [473, 509] on div "The Season 0:00 / 2:16" at bounding box center [615, 502] width 535 height 36
click at [490, 510] on div "The Season 0:01 / 2:16" at bounding box center [615, 502] width 535 height 36
click at [498, 513] on div "song-time-bar" at bounding box center [639, 516] width 488 height 7
click at [363, 497] on use "play-pause toggle" at bounding box center [366, 502] width 18 height 18
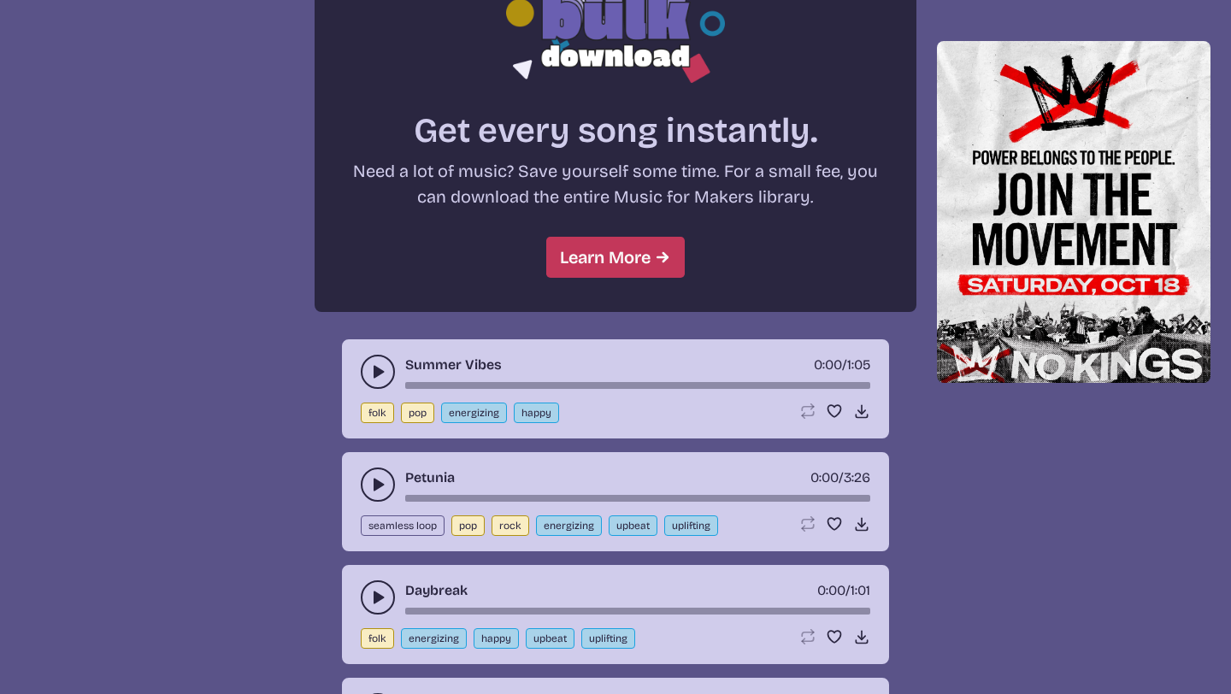
scroll to position [1537, 0]
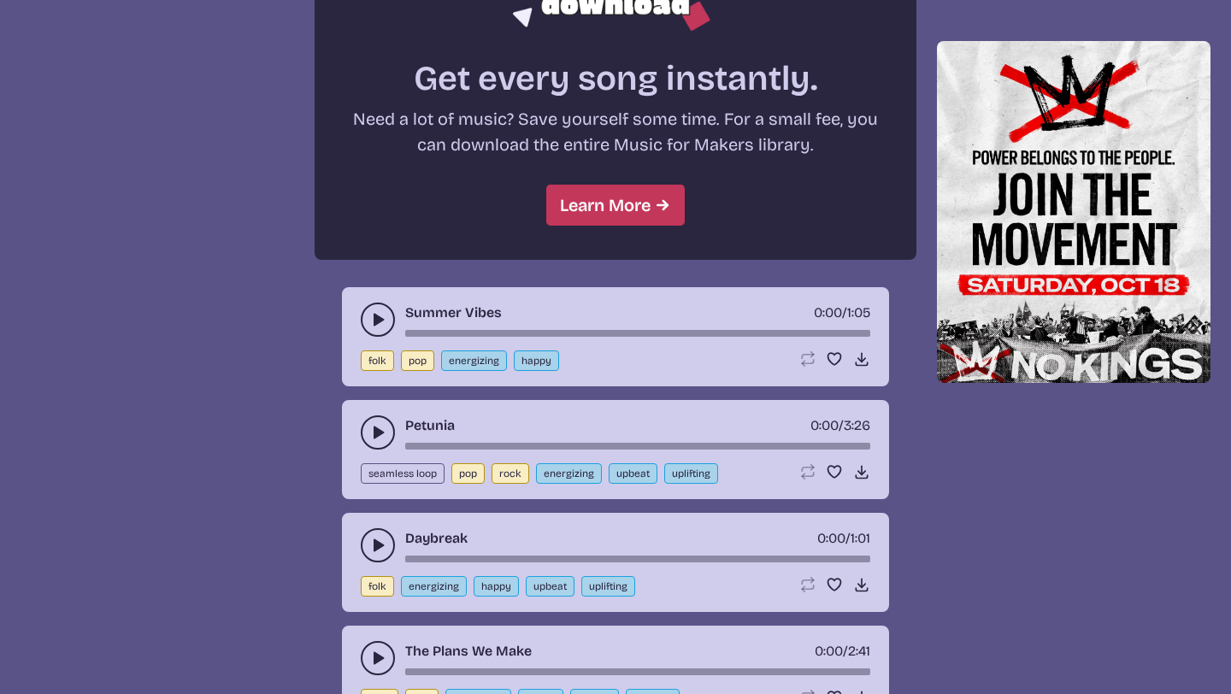
click at [373, 331] on button "play-pause toggle" at bounding box center [378, 320] width 34 height 34
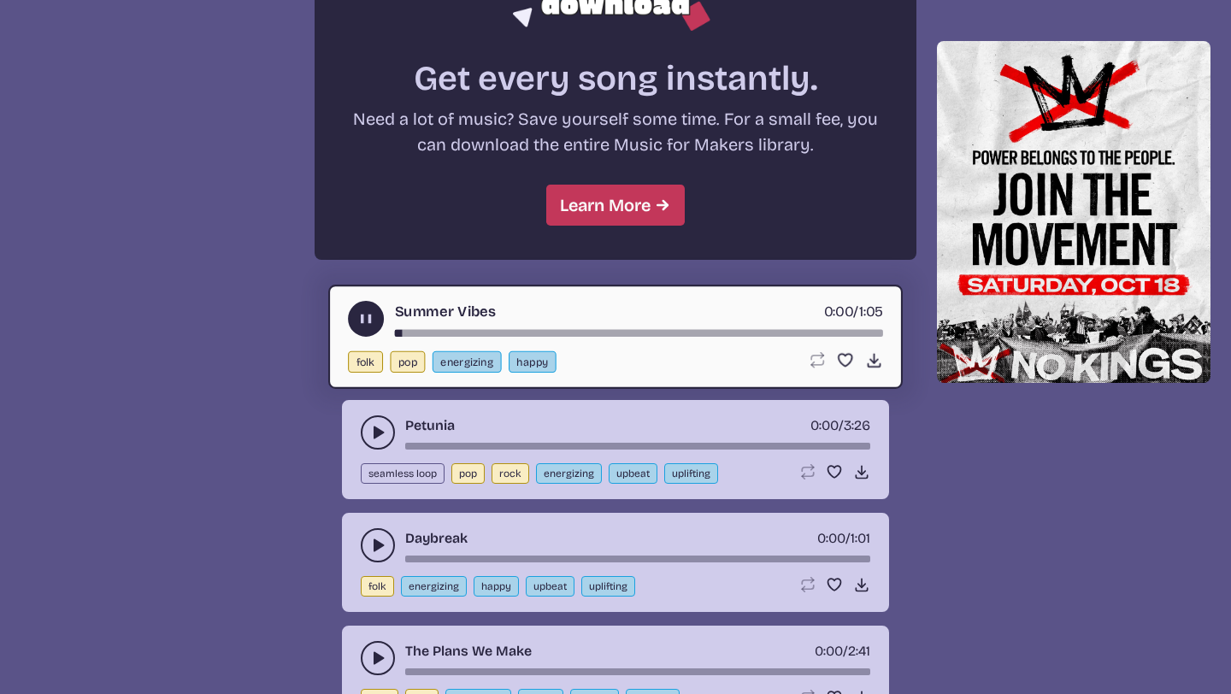
click at [513, 331] on div "song-time-bar" at bounding box center [639, 333] width 488 height 7
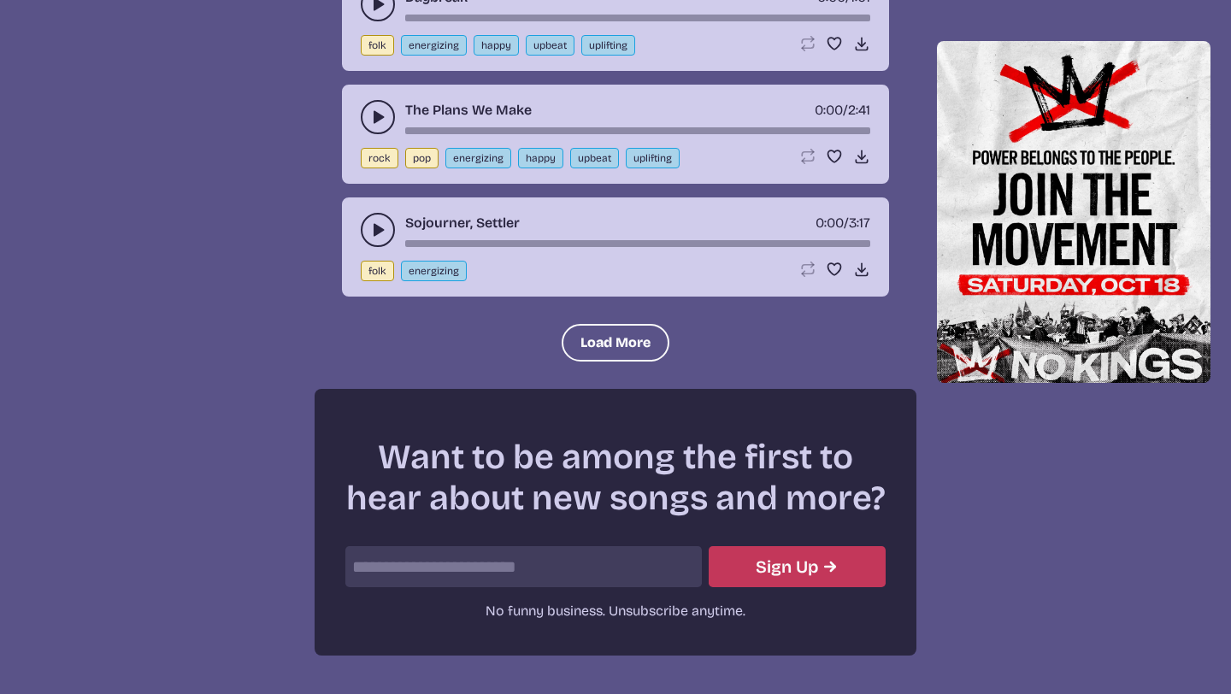
scroll to position [2135, 0]
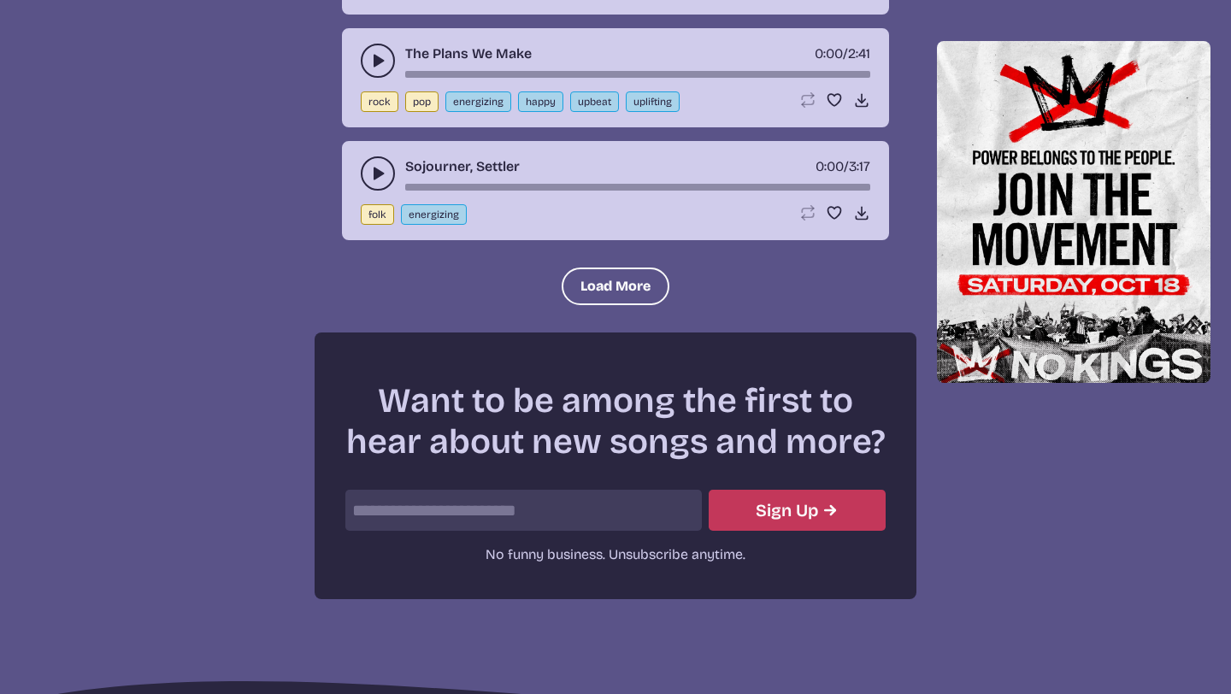
click at [376, 165] on icon "play-pause toggle" at bounding box center [377, 173] width 17 height 17
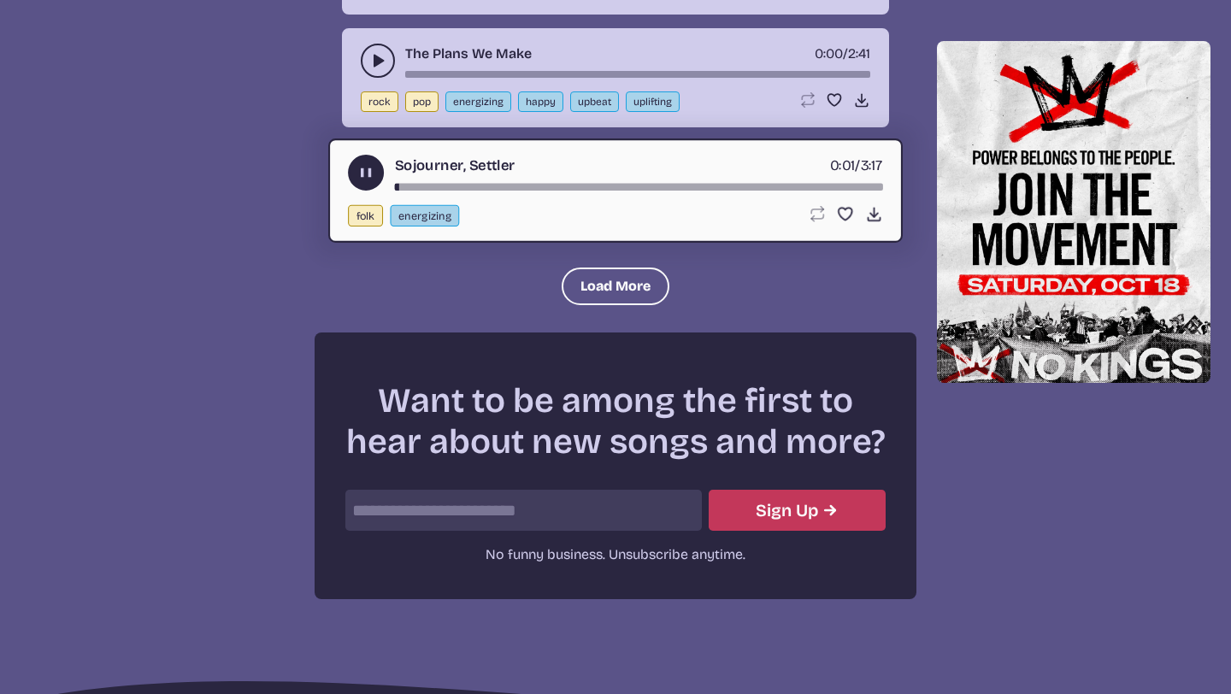
click at [452, 185] on div "song-time-bar" at bounding box center [639, 187] width 488 height 7
click at [365, 177] on icon "play-pause toggle" at bounding box center [366, 173] width 18 height 18
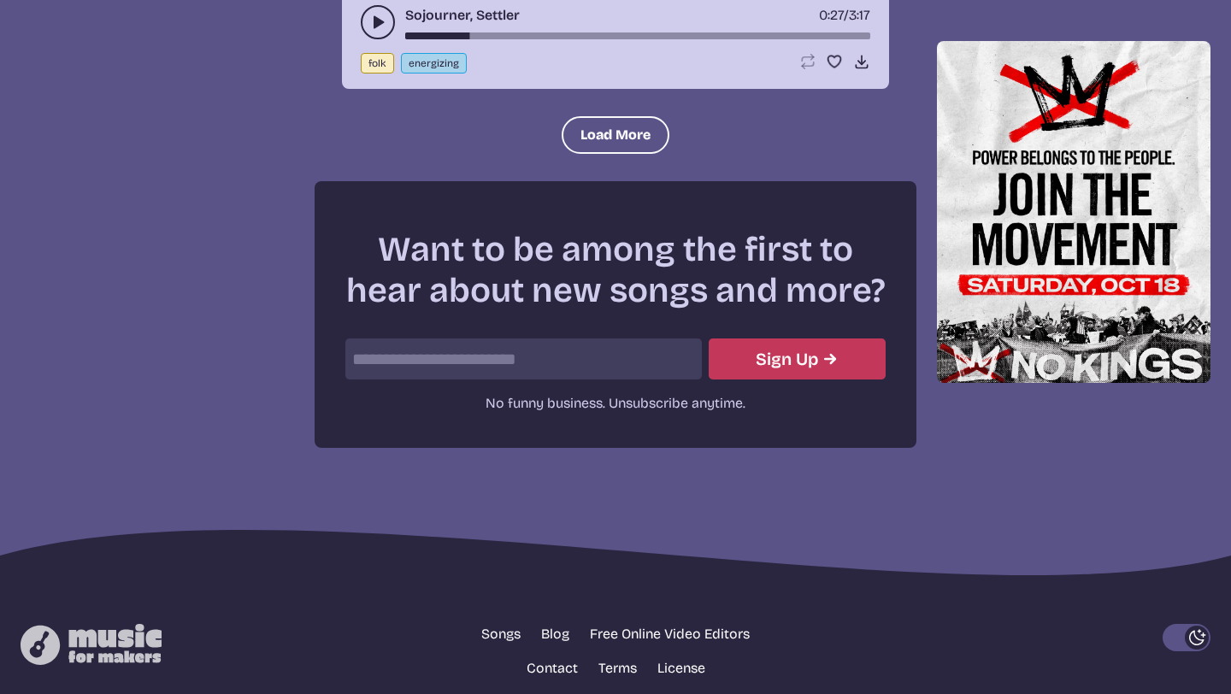
scroll to position [2370, 0]
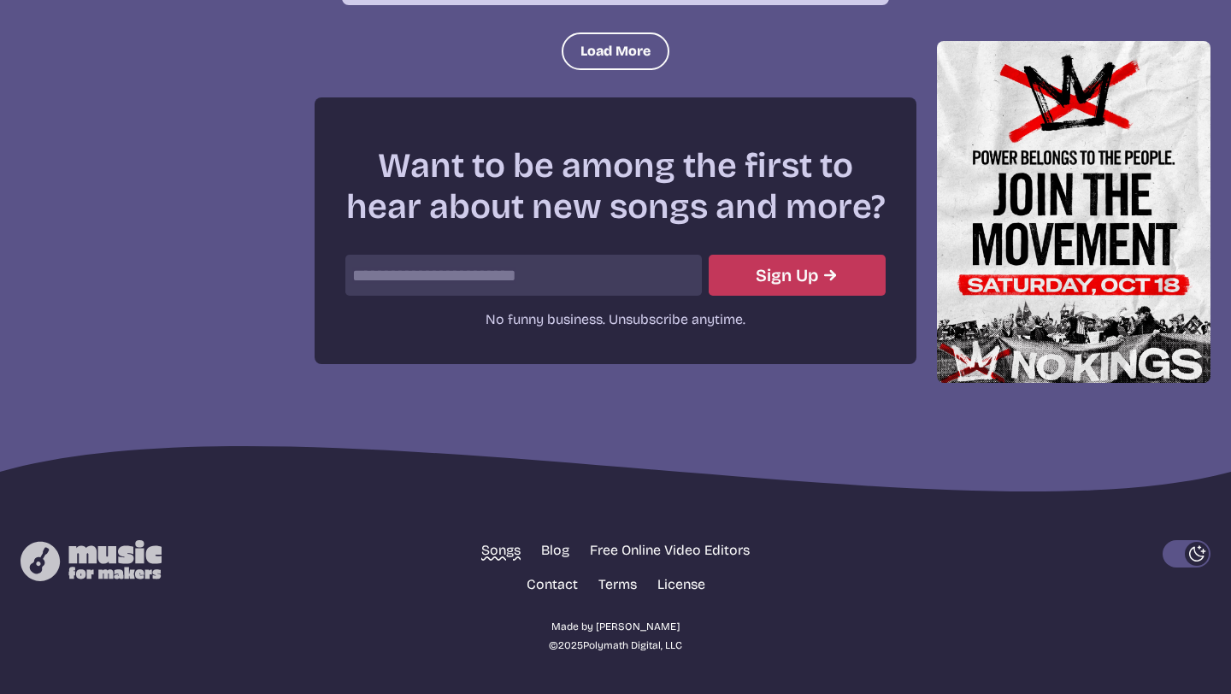
click at [495, 540] on link "Songs" at bounding box center [500, 550] width 39 height 21
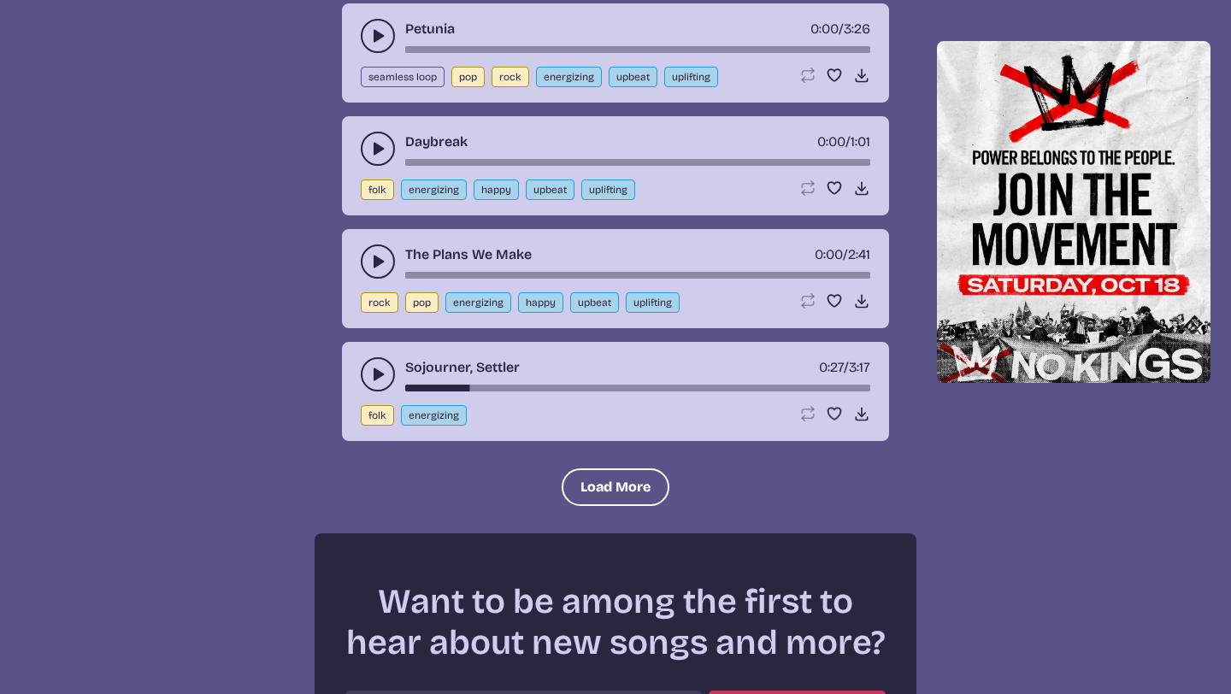
scroll to position [1844, 0]
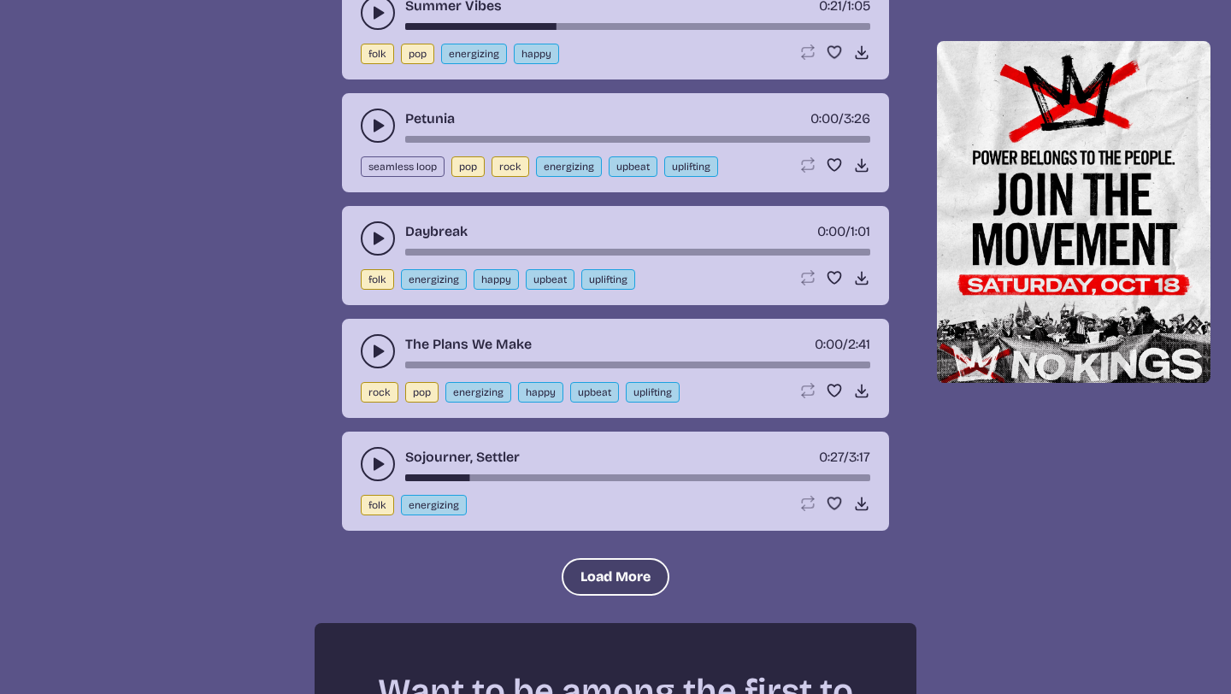
click at [598, 572] on button "Load More" at bounding box center [616, 577] width 108 height 38
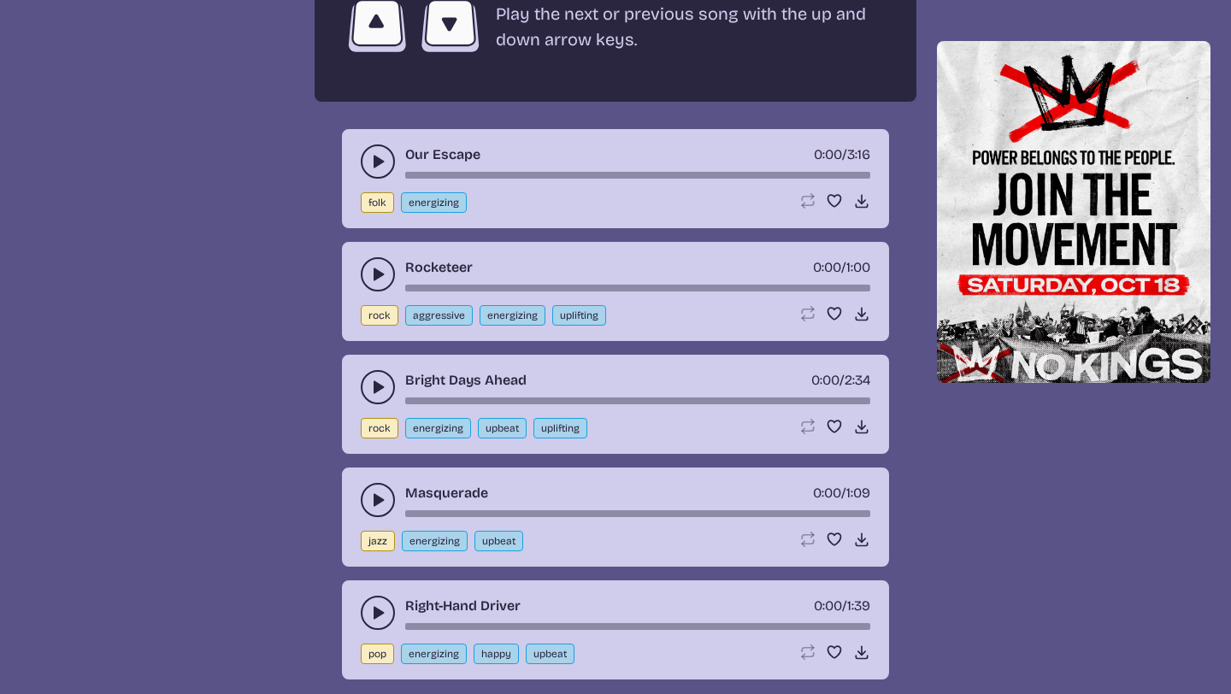
scroll to position [3278, 0]
